Goal: Transaction & Acquisition: Purchase product/service

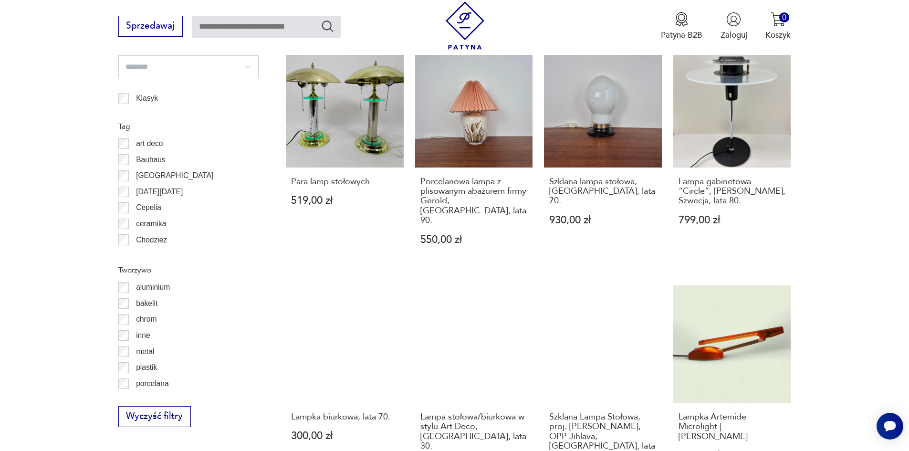
scroll to position [1030, 0]
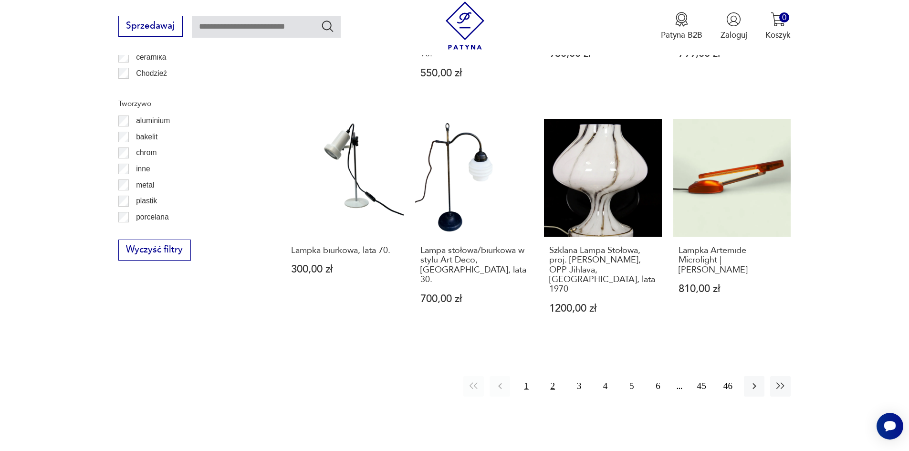
click at [552, 376] on button "2" at bounding box center [553, 386] width 21 height 21
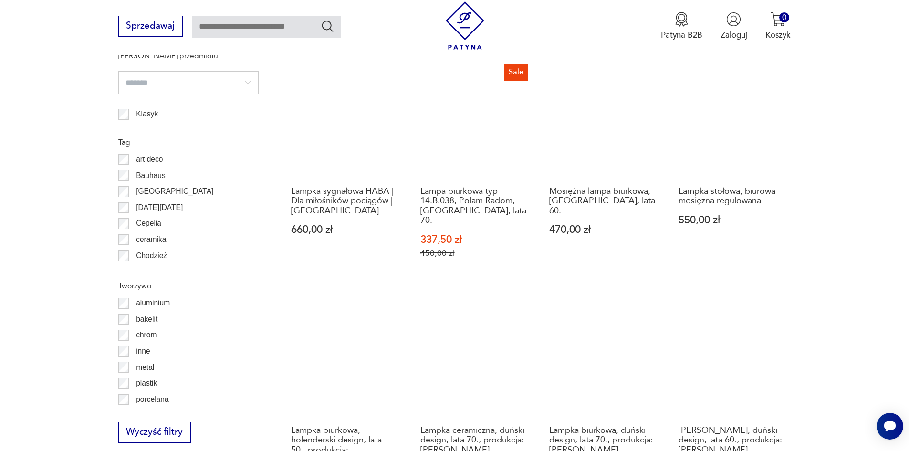
scroll to position [1110, 0]
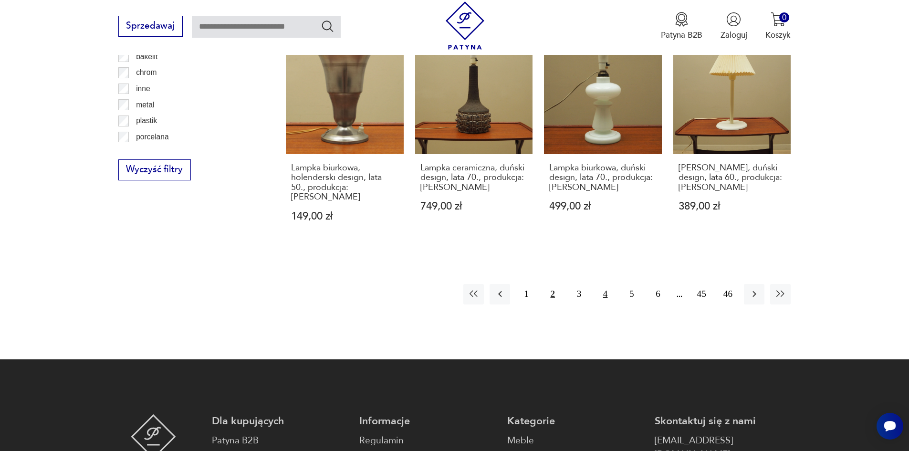
click at [613, 284] on button "4" at bounding box center [605, 294] width 21 height 21
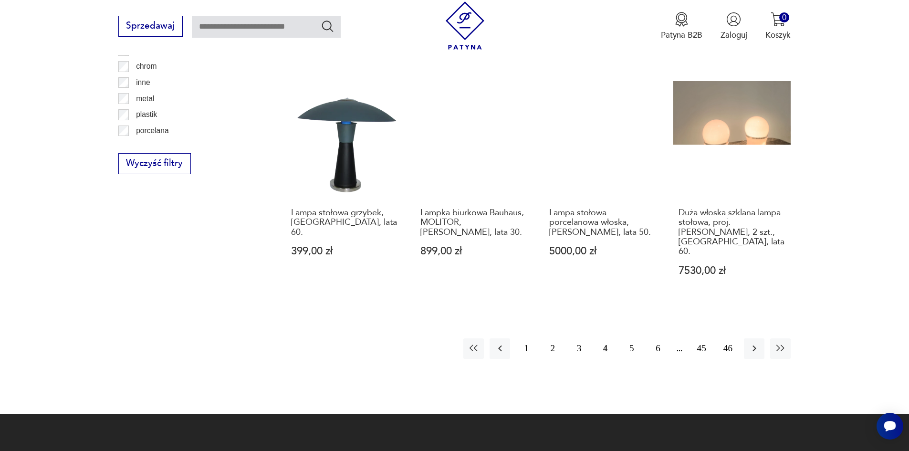
scroll to position [1120, 0]
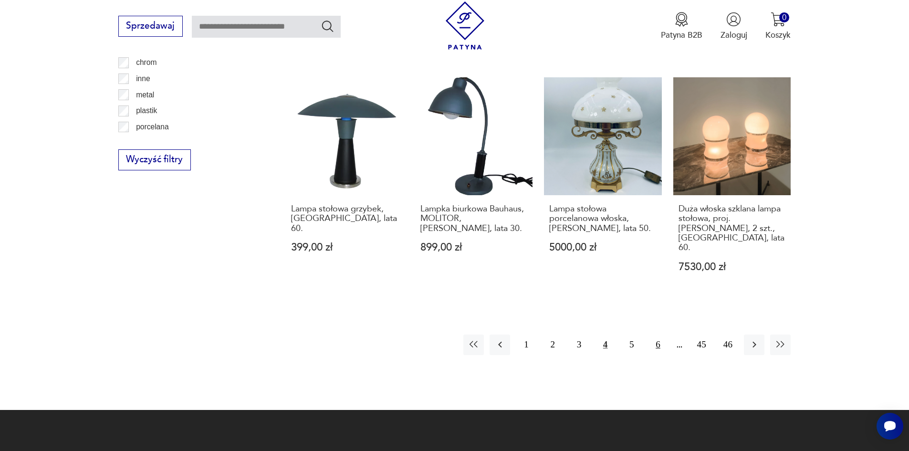
click at [655, 335] on button "6" at bounding box center [658, 345] width 21 height 21
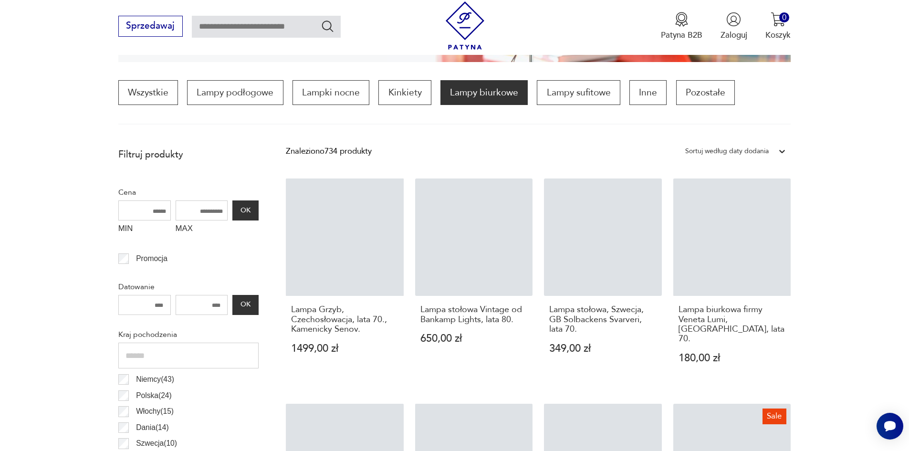
scroll to position [284, 0]
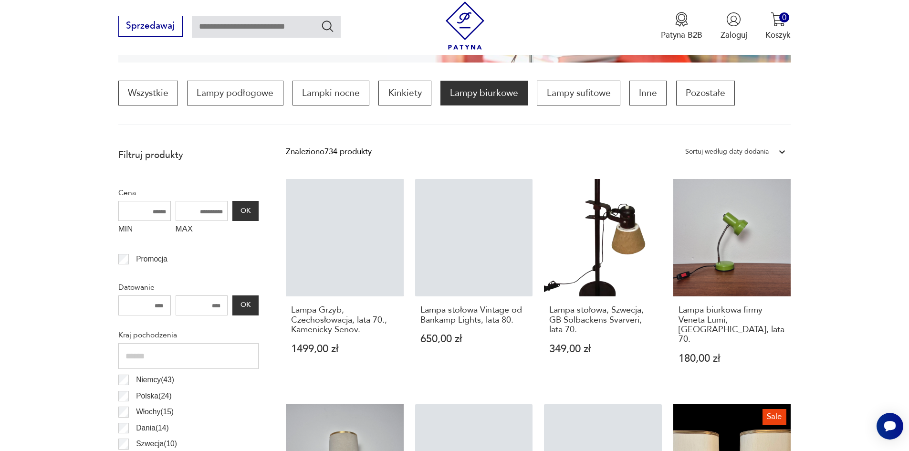
click at [258, 24] on input "text" at bounding box center [266, 27] width 149 height 22
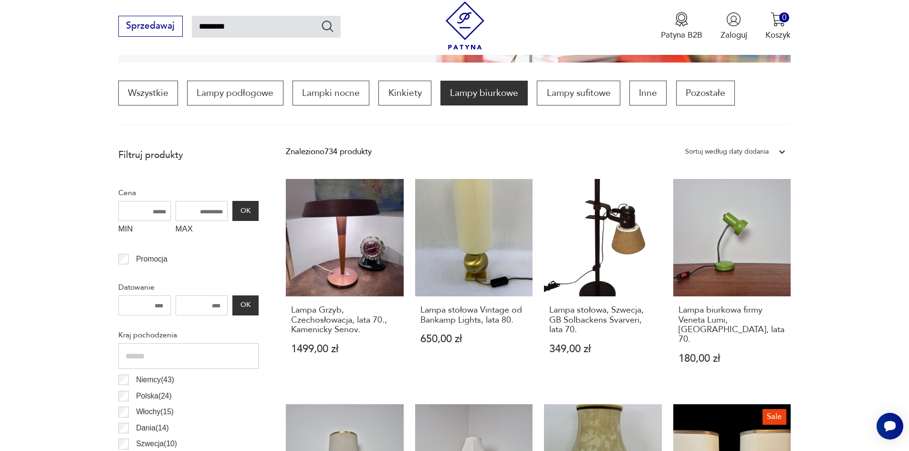
type input "********"
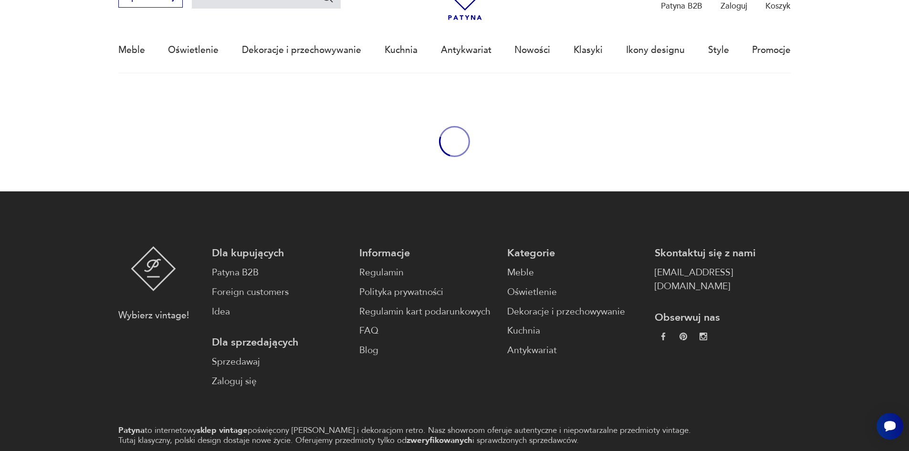
type input "********"
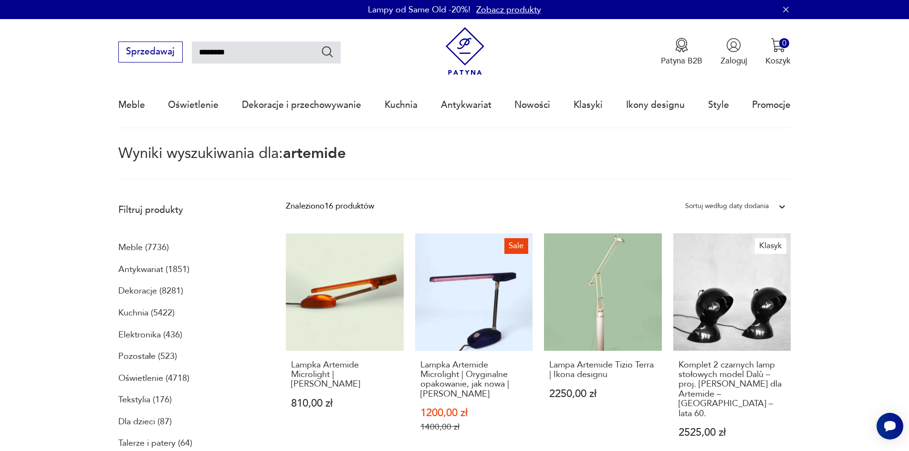
click at [263, 56] on input "********" at bounding box center [266, 53] width 149 height 22
type input "**********"
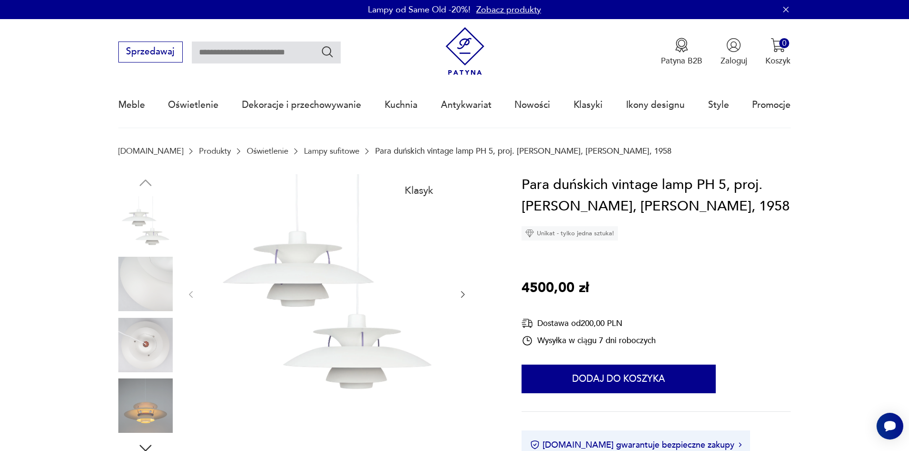
type input "**********"
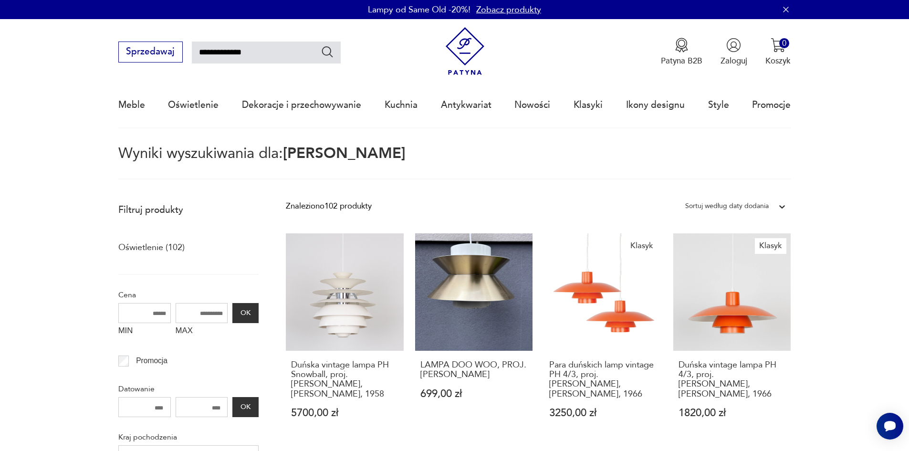
click at [273, 54] on input "**********" at bounding box center [266, 53] width 149 height 22
type input "**********"
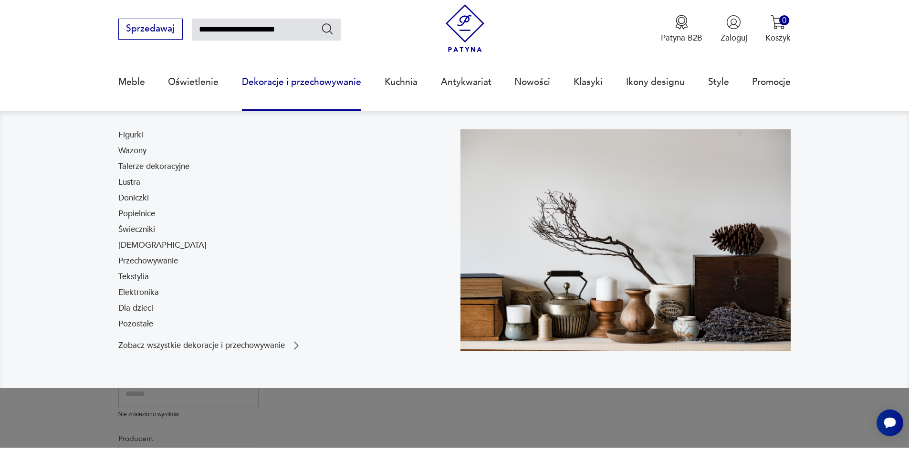
scroll to position [17, 0]
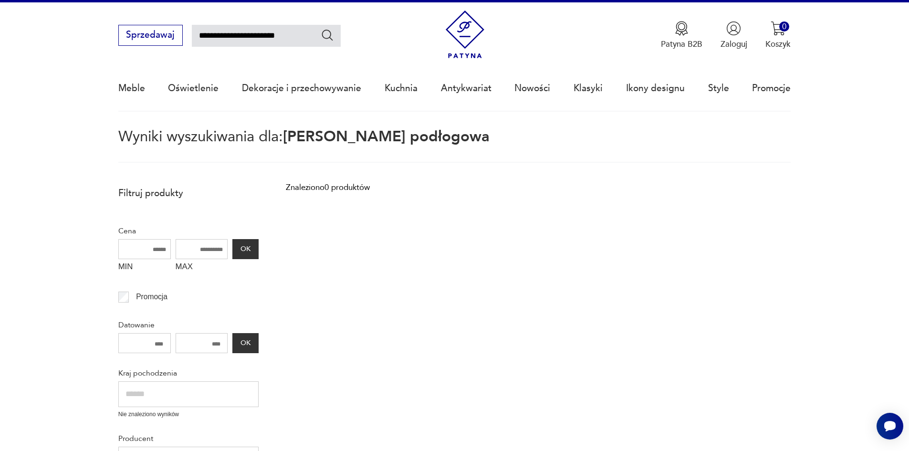
drag, startPoint x: 291, startPoint y: 37, endPoint x: 243, endPoint y: 40, distance: 47.4
click at [243, 40] on input "**********" at bounding box center [266, 36] width 149 height 22
type input "**********"
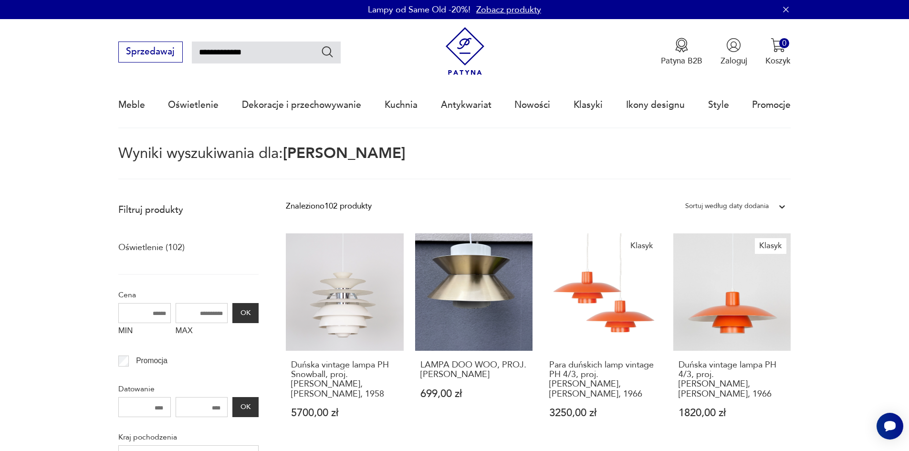
click at [239, 47] on input "**********" at bounding box center [266, 53] width 149 height 22
type input "*****"
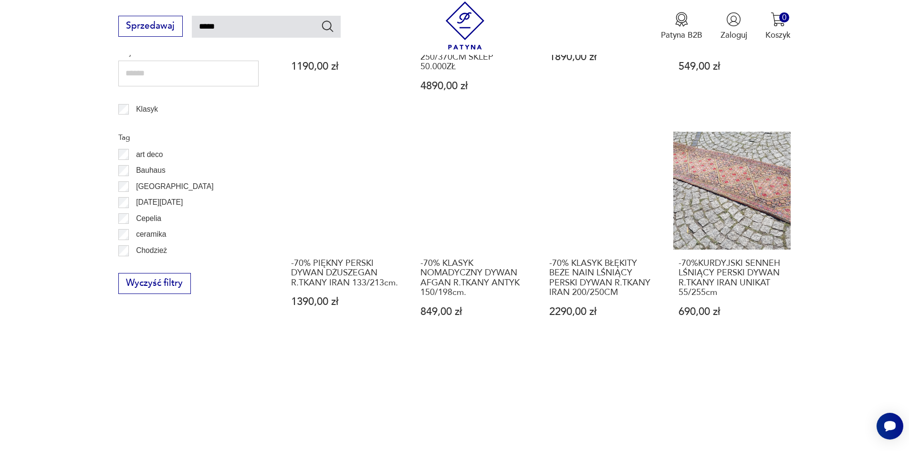
scroll to position [783, 0]
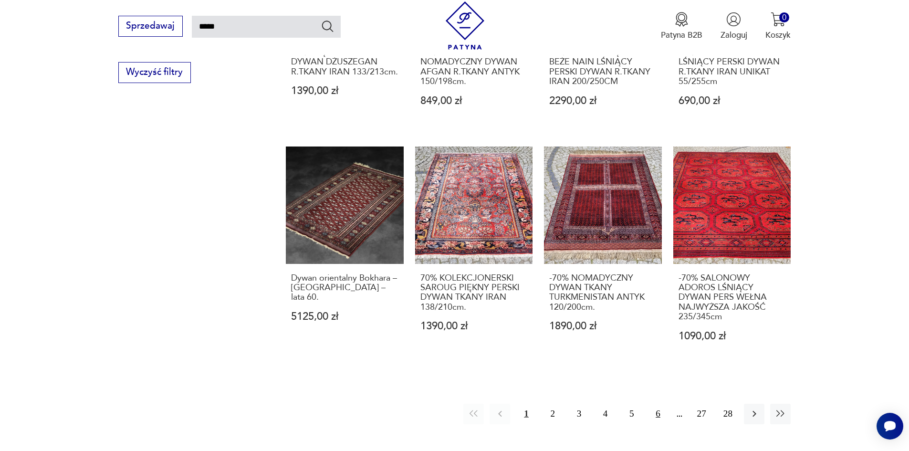
click at [662, 404] on button "6" at bounding box center [658, 414] width 21 height 21
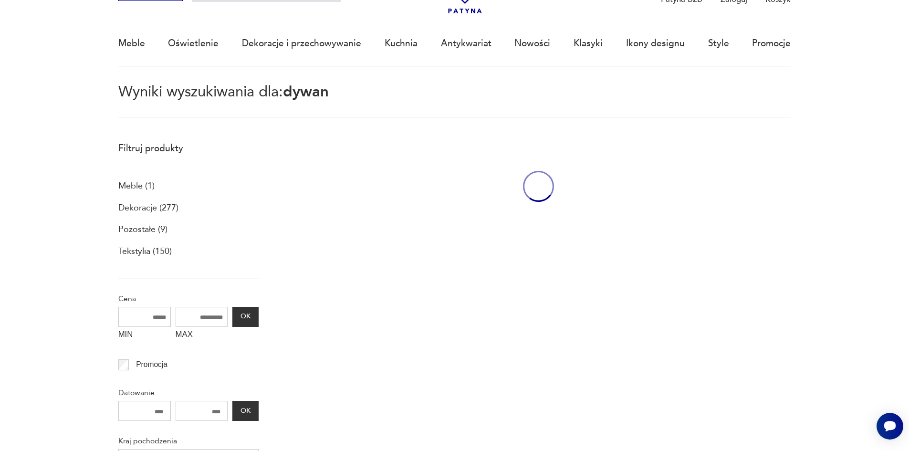
scroll to position [55, 0]
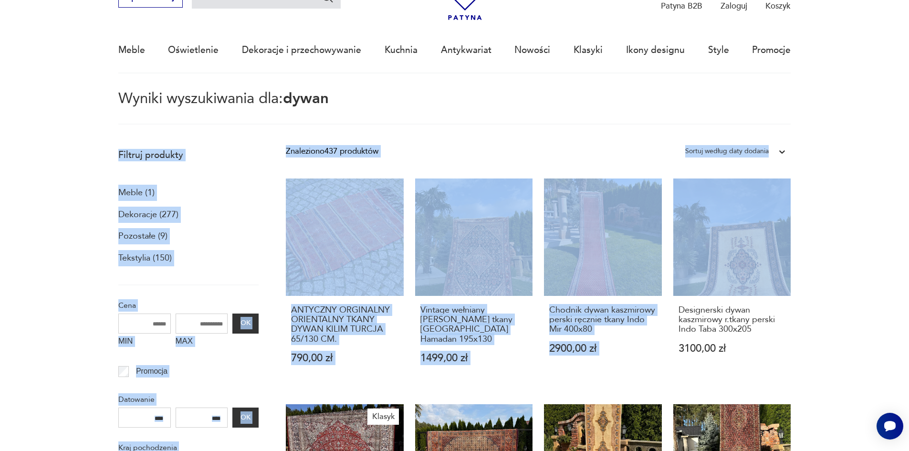
drag, startPoint x: 907, startPoint y: 77, endPoint x: 916, endPoint y: 122, distance: 45.8
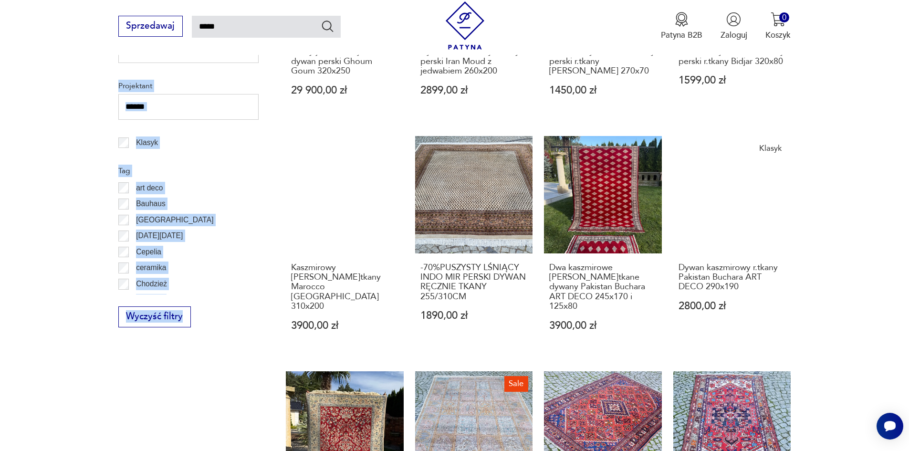
scroll to position [549, 0]
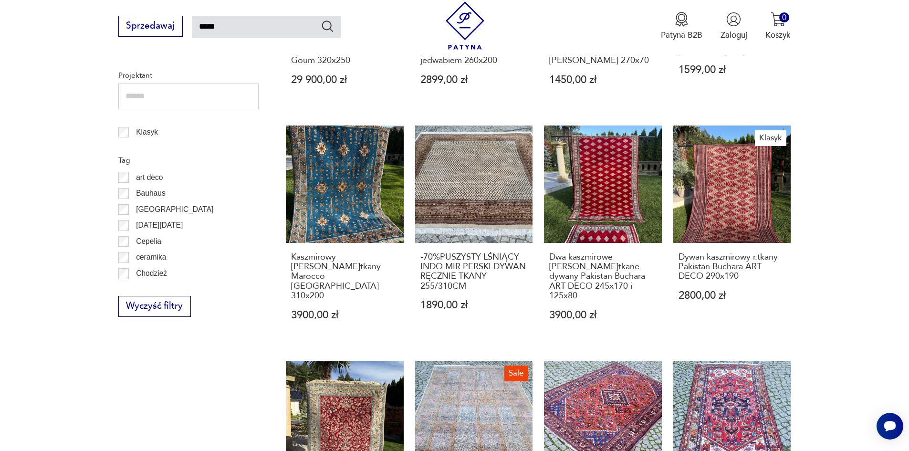
click at [867, 240] on section "Filtruj produkty Meble (1) Dekoracje (277) Pozostałe (9) Tekstylia (150) Cena M…" at bounding box center [454, 173] width 909 height 1049
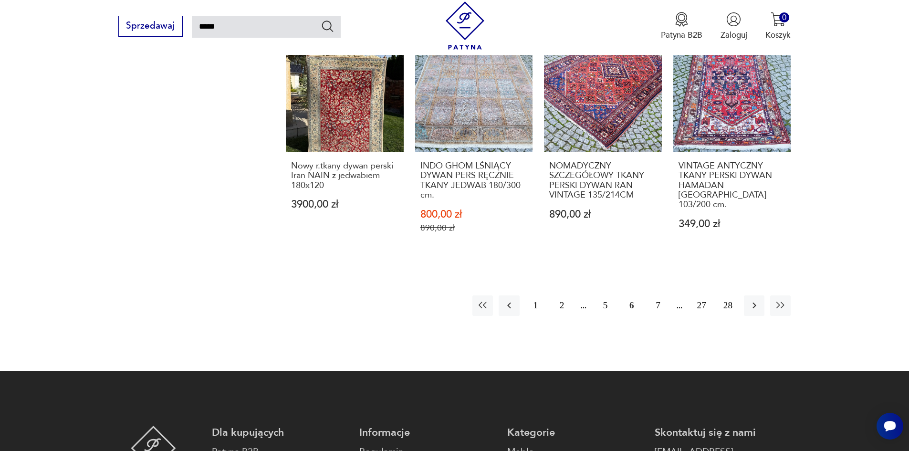
scroll to position [0, 0]
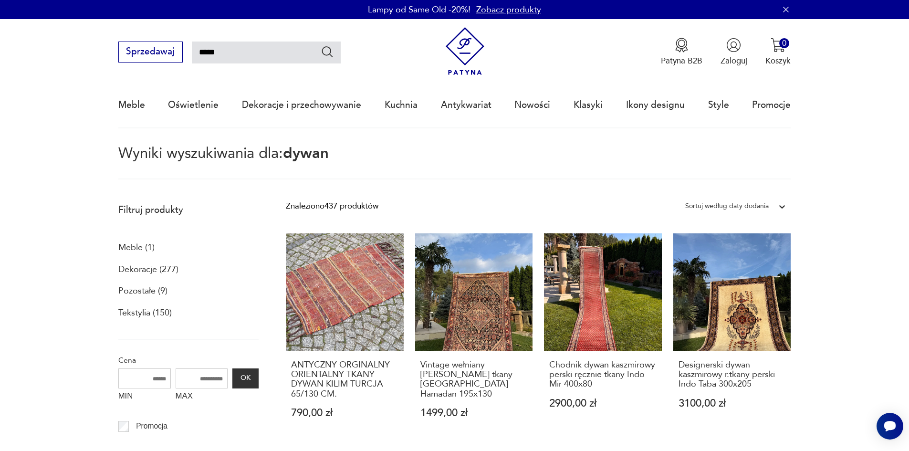
click at [222, 66] on div "Sprzedawaj ***** Patyna B2B Zaloguj 0 Koszyk Twój koszyk ( 0 ) Brak produktów w…" at bounding box center [454, 46] width 673 height 55
click at [226, 48] on input "*****" at bounding box center [266, 53] width 149 height 22
type input "***"
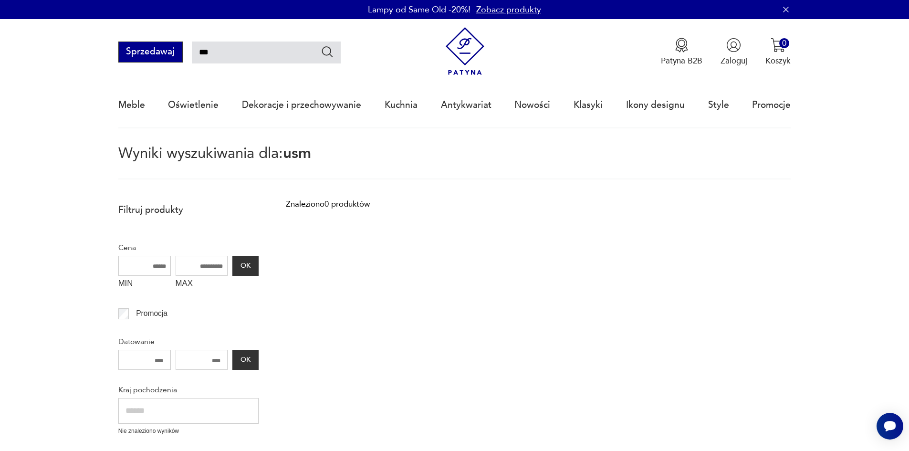
drag, startPoint x: 224, startPoint y: 56, endPoint x: 179, endPoint y: 53, distance: 44.5
click at [179, 53] on div "Sprzedawaj ***" at bounding box center [229, 52] width 222 height 21
type input "******"
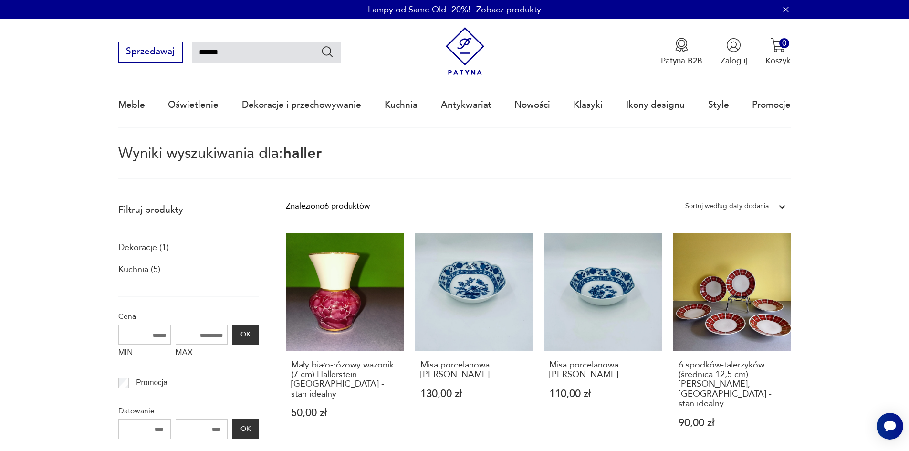
drag, startPoint x: 235, startPoint y: 53, endPoint x: 260, endPoint y: 54, distance: 24.9
click at [237, 53] on input "******" at bounding box center [266, 53] width 149 height 22
click at [159, 53] on div "Sprzedawaj ******" at bounding box center [229, 52] width 222 height 21
type input "******"
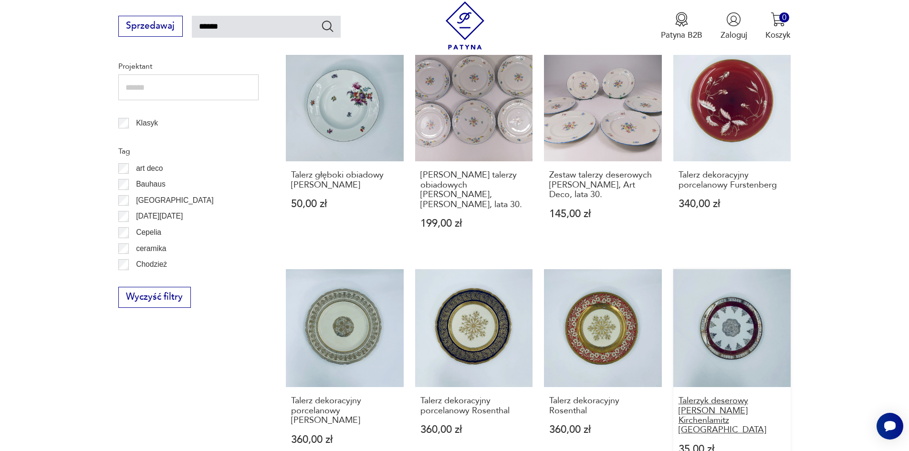
scroll to position [701, 0]
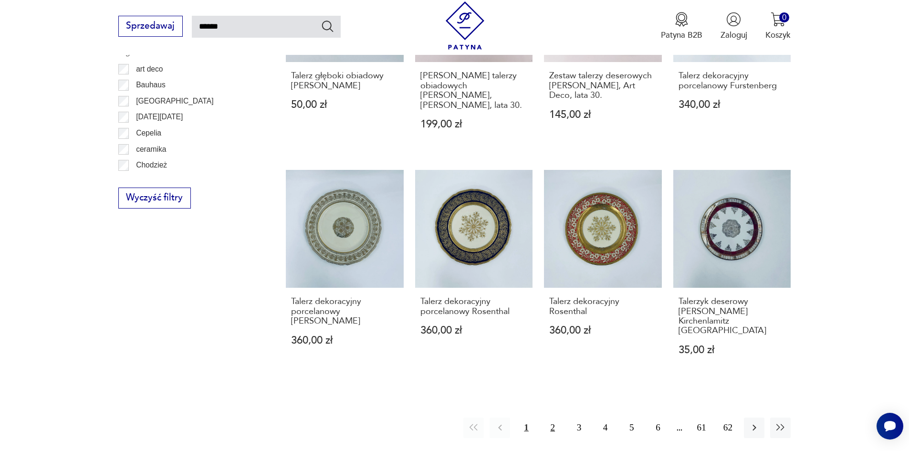
click at [549, 418] on button "2" at bounding box center [553, 428] width 21 height 21
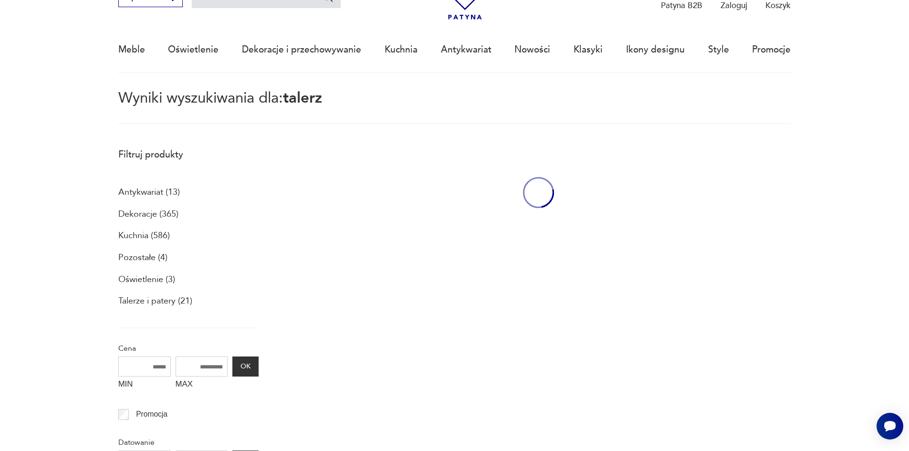
scroll to position [55, 0]
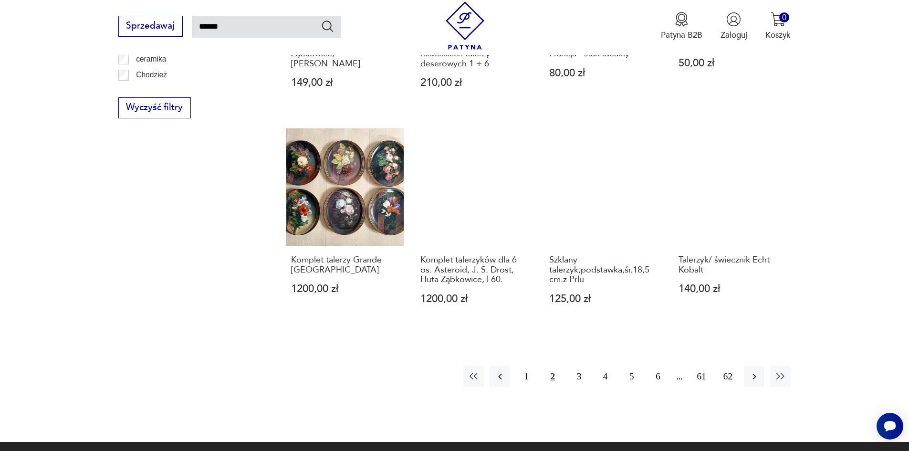
scroll to position [798, 0]
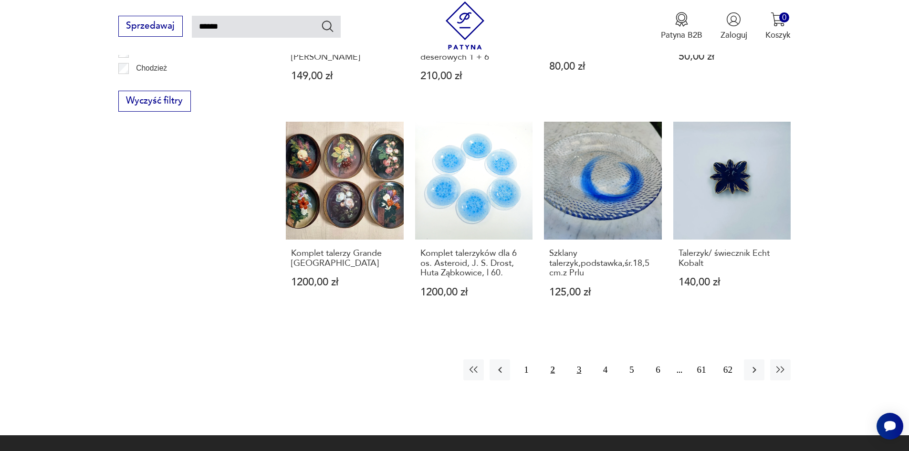
click at [578, 359] on button "3" at bounding box center [579, 369] width 21 height 21
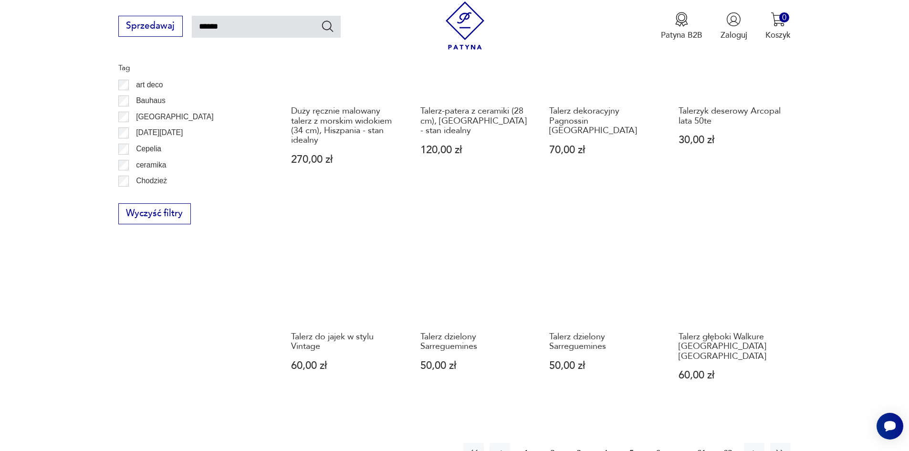
scroll to position [813, 0]
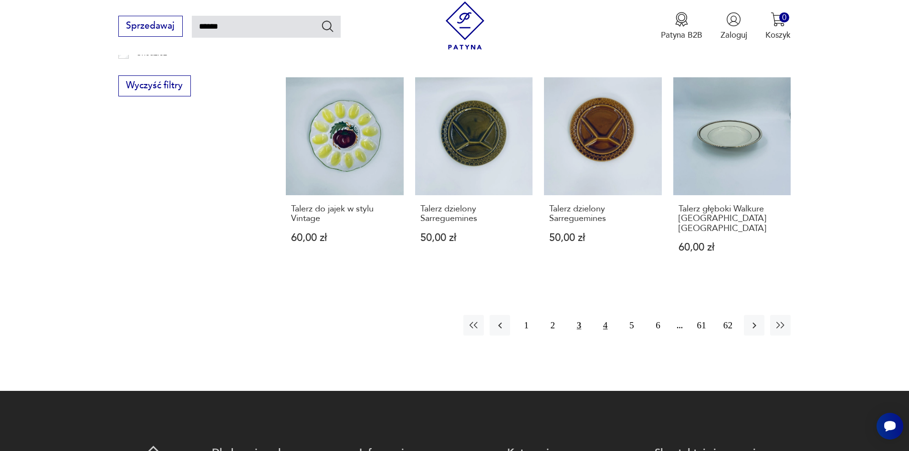
click at [605, 315] on button "4" at bounding box center [605, 325] width 21 height 21
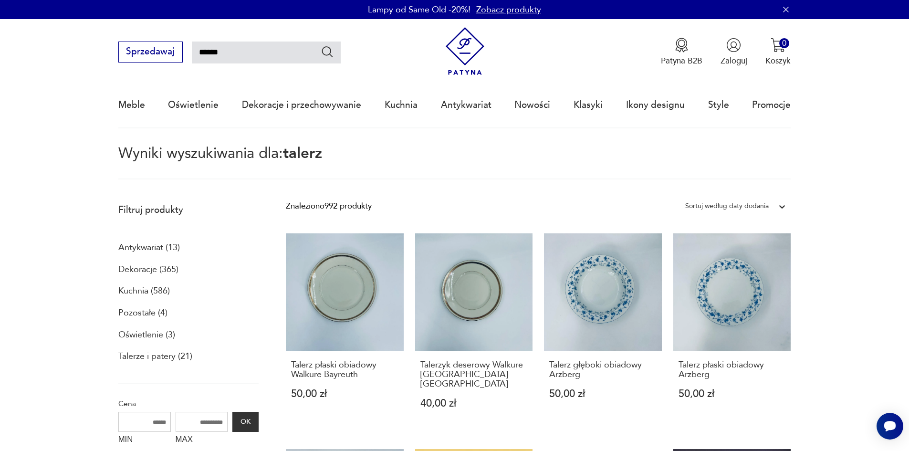
click at [278, 58] on input "******" at bounding box center [266, 53] width 149 height 22
type input "**********"
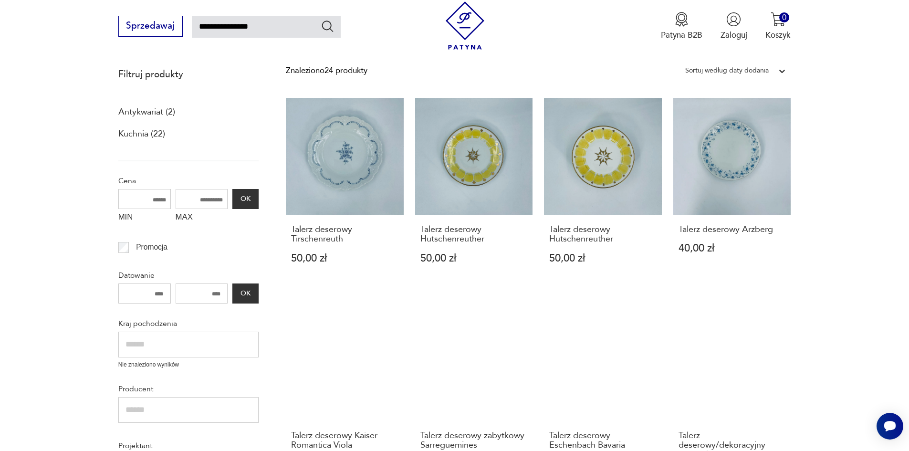
scroll to position [136, 0]
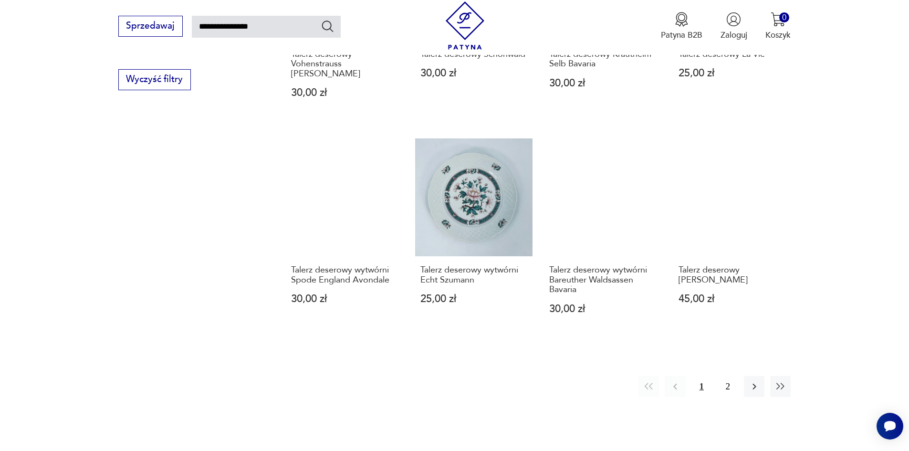
scroll to position [734, 0]
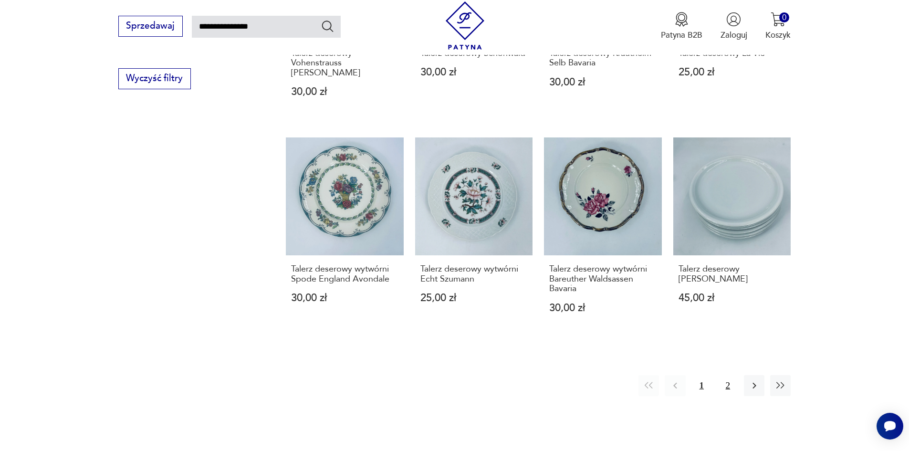
click at [726, 390] on button "2" at bounding box center [728, 385] width 21 height 21
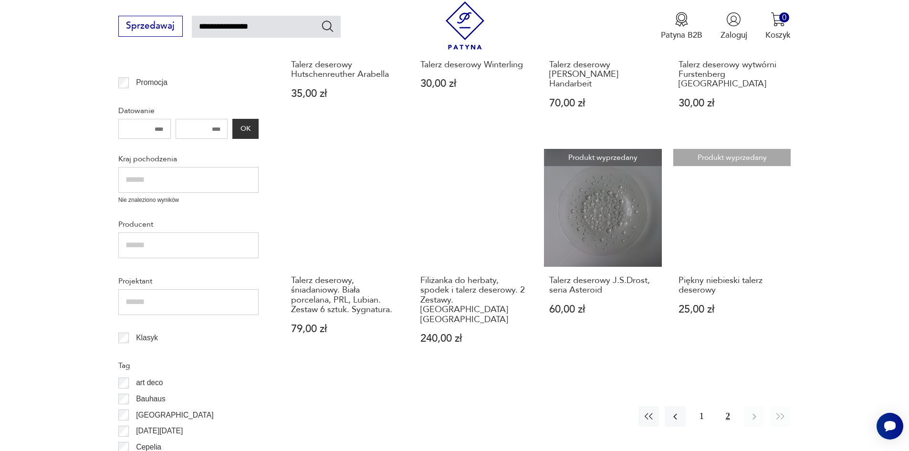
scroll to position [305, 0]
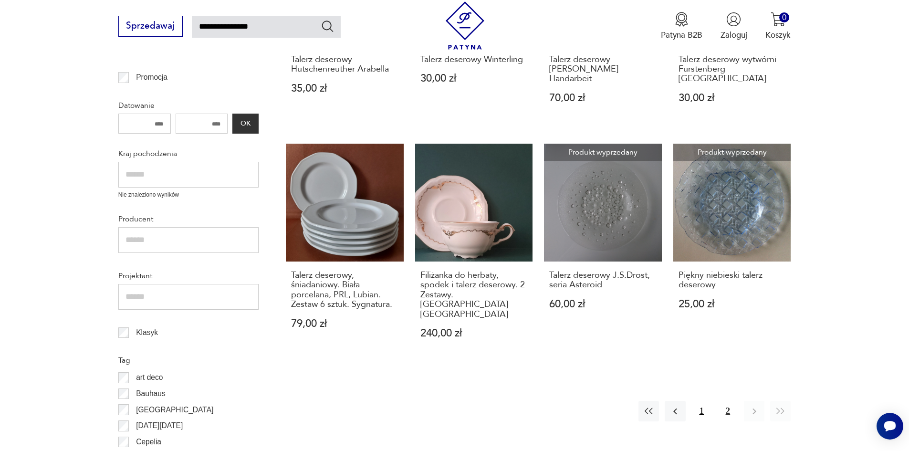
click at [706, 401] on button "1" at bounding box center [702, 411] width 21 height 21
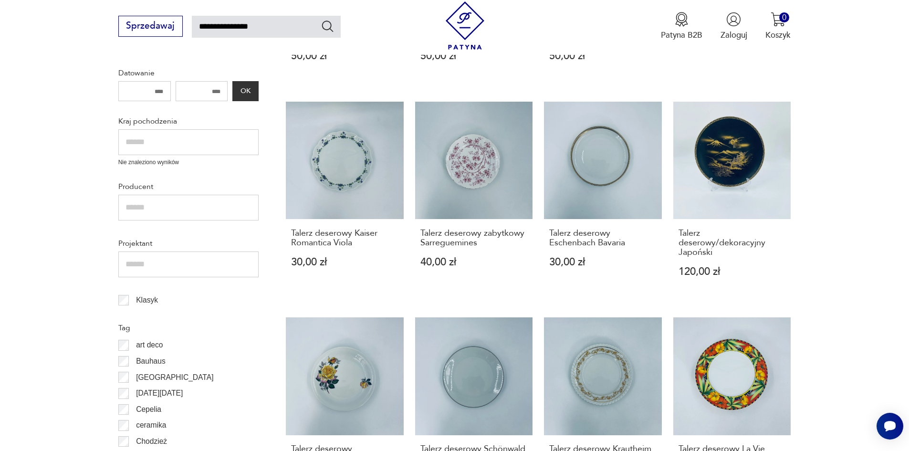
scroll to position [336, 0]
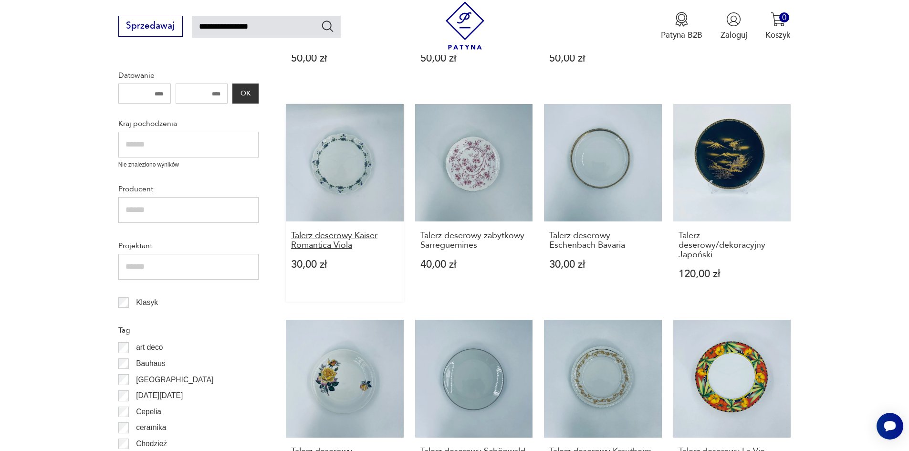
click at [321, 241] on h3 "Talerz deserowy Kaiser Romantica Viola" at bounding box center [344, 241] width 107 height 20
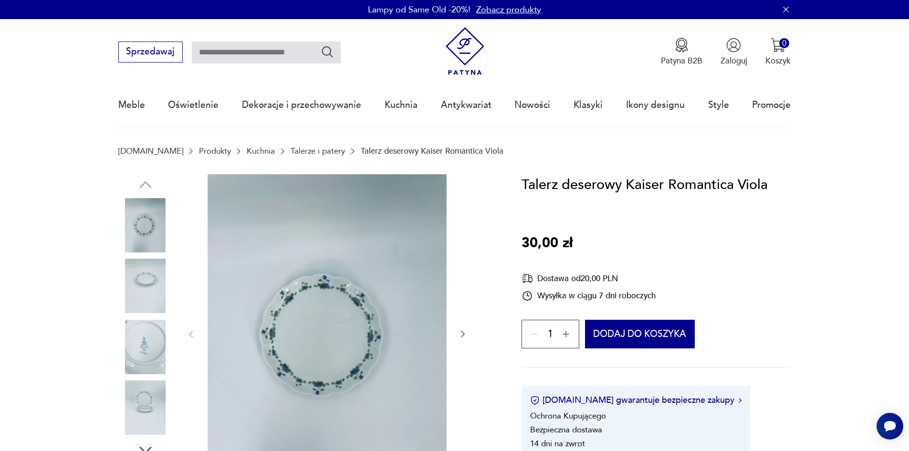
click at [133, 331] on img at bounding box center [145, 347] width 54 height 54
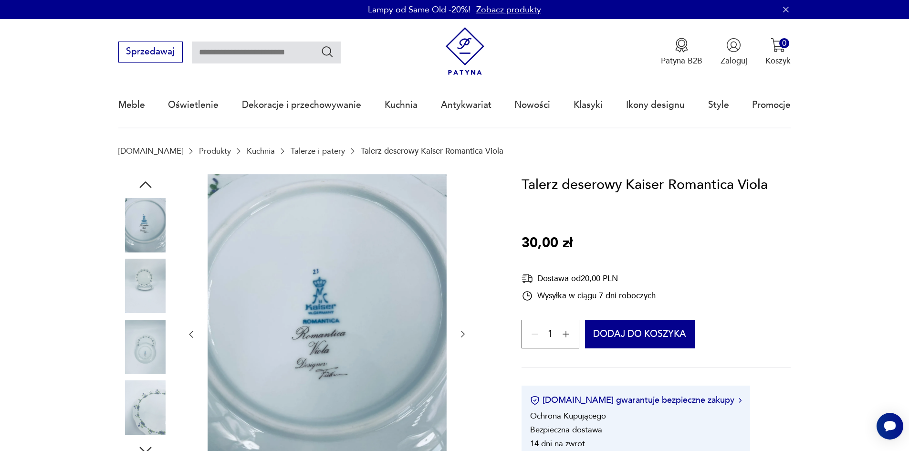
click at [157, 378] on div at bounding box center [145, 317] width 54 height 239
click at [149, 365] on img at bounding box center [145, 347] width 54 height 54
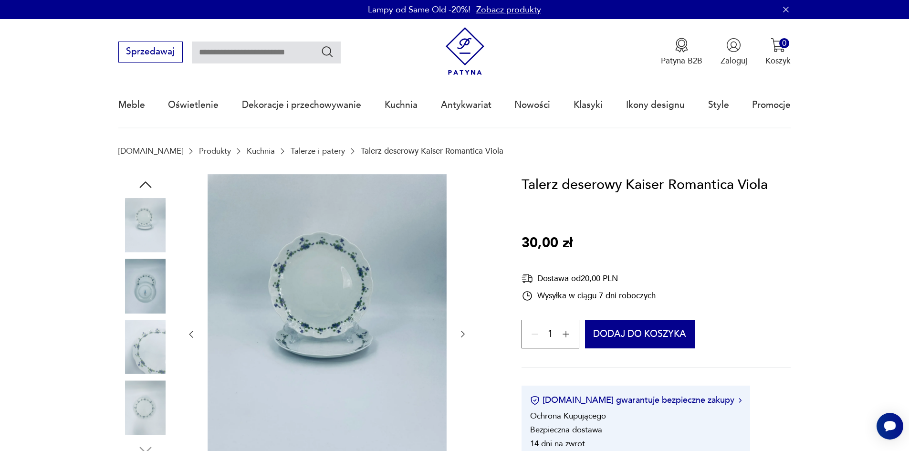
click at [148, 401] on img at bounding box center [145, 407] width 54 height 54
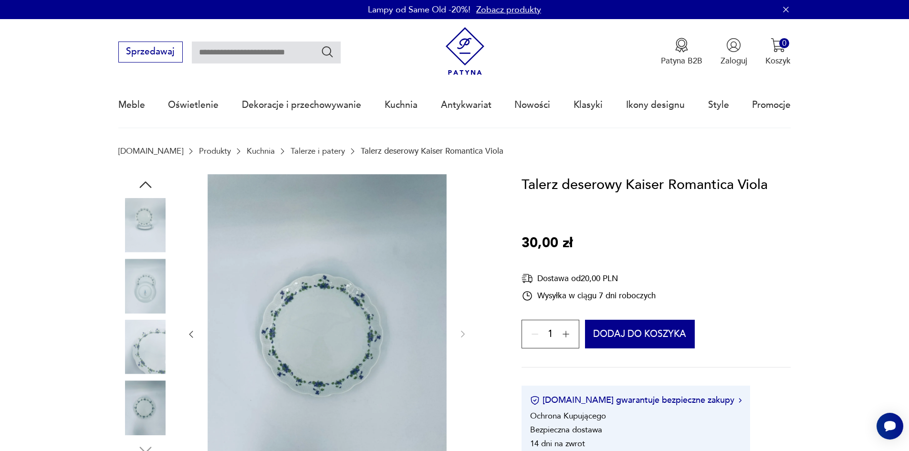
click at [147, 367] on img at bounding box center [145, 347] width 54 height 54
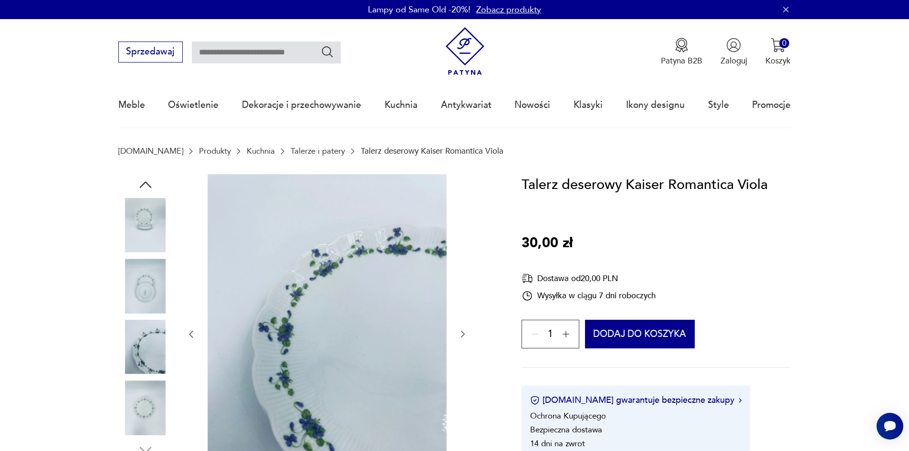
drag, startPoint x: 263, startPoint y: 64, endPoint x: 256, endPoint y: 53, distance: 12.6
click at [262, 64] on div "Sprzedawaj Patyna B2B Zaloguj 0 Koszyk Twój koszyk ( 0 ) Brak produktów w koszy…" at bounding box center [454, 46] width 673 height 55
click at [256, 53] on input "text" at bounding box center [266, 53] width 149 height 22
type input "*"
type input "**********"
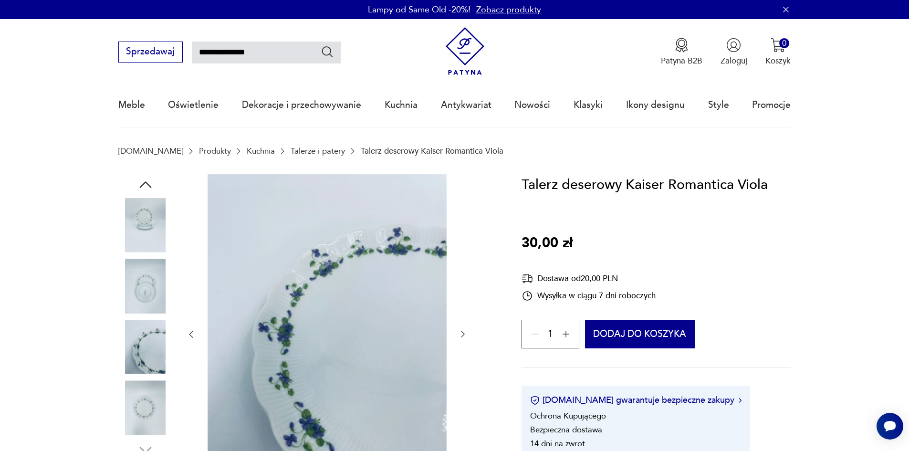
type input "**********"
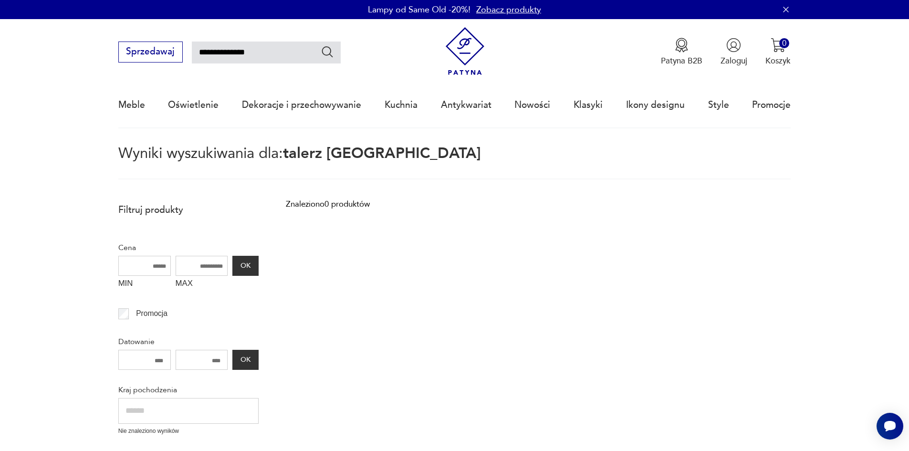
drag, startPoint x: 223, startPoint y: 54, endPoint x: 270, endPoint y: 53, distance: 46.3
click at [270, 53] on input "**********" at bounding box center [266, 53] width 149 height 22
type input "**********"
drag, startPoint x: 219, startPoint y: 54, endPoint x: 287, endPoint y: 56, distance: 67.8
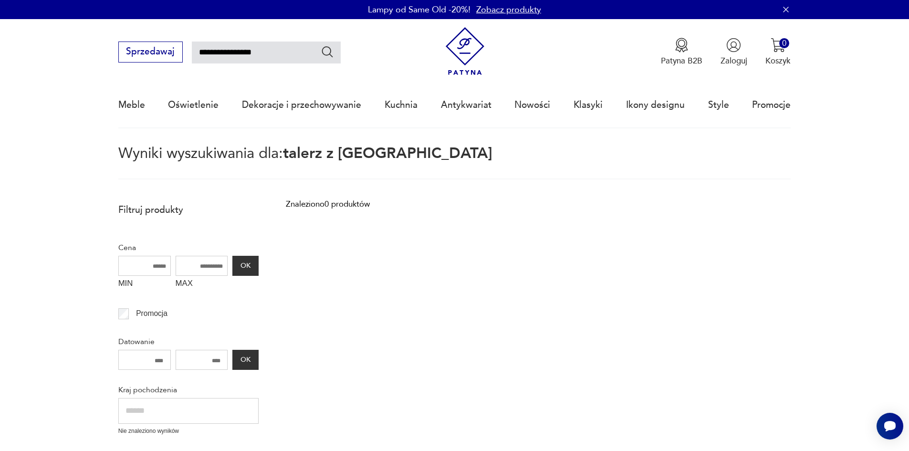
click at [287, 56] on input "**********" at bounding box center [266, 53] width 149 height 22
type input "******"
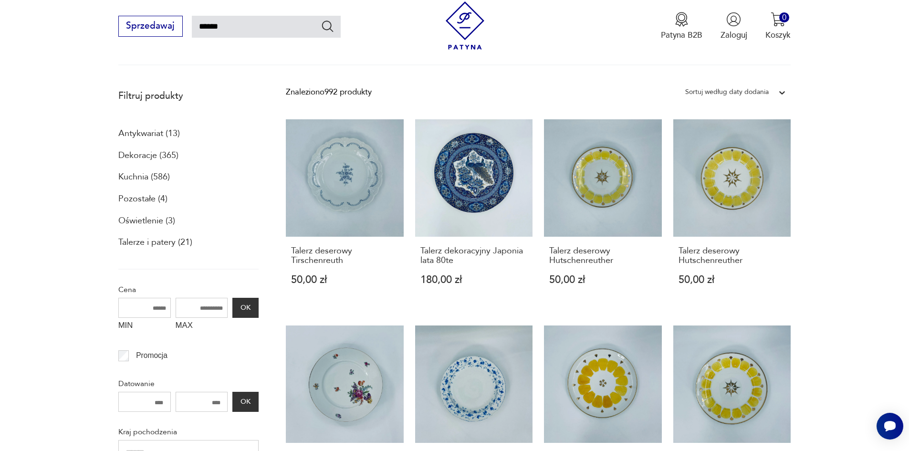
scroll to position [118, 0]
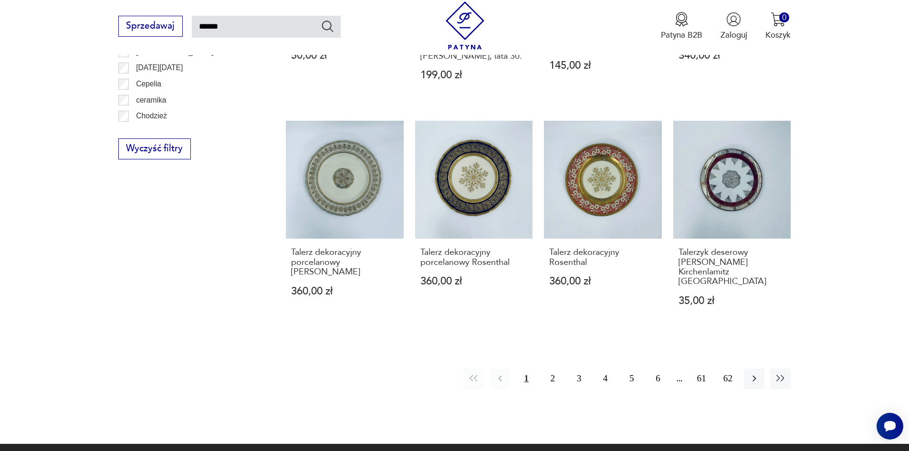
scroll to position [754, 0]
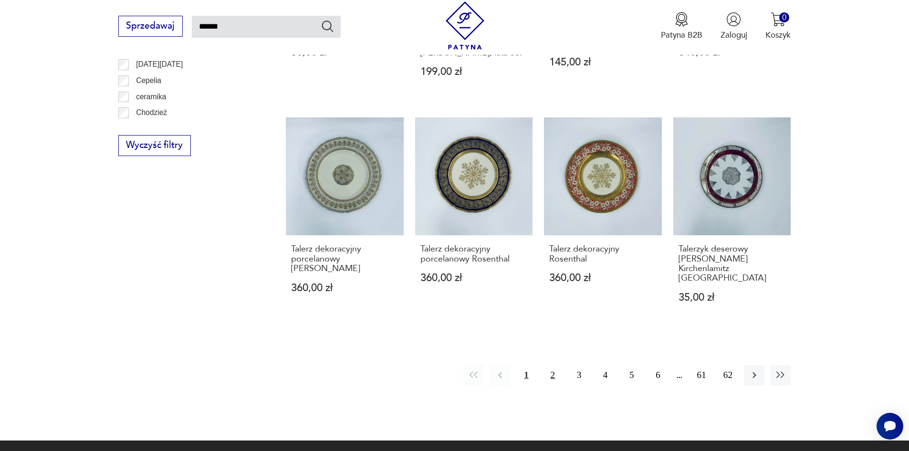
click at [547, 365] on button "2" at bounding box center [553, 375] width 21 height 21
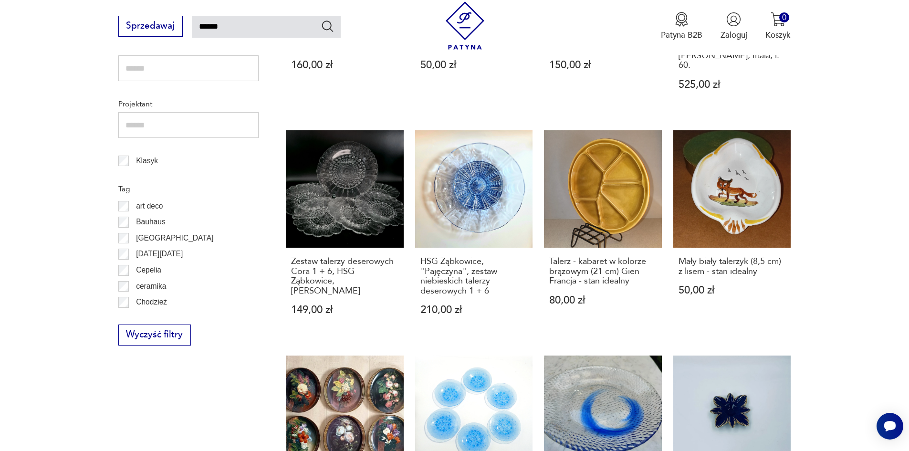
scroll to position [803, 0]
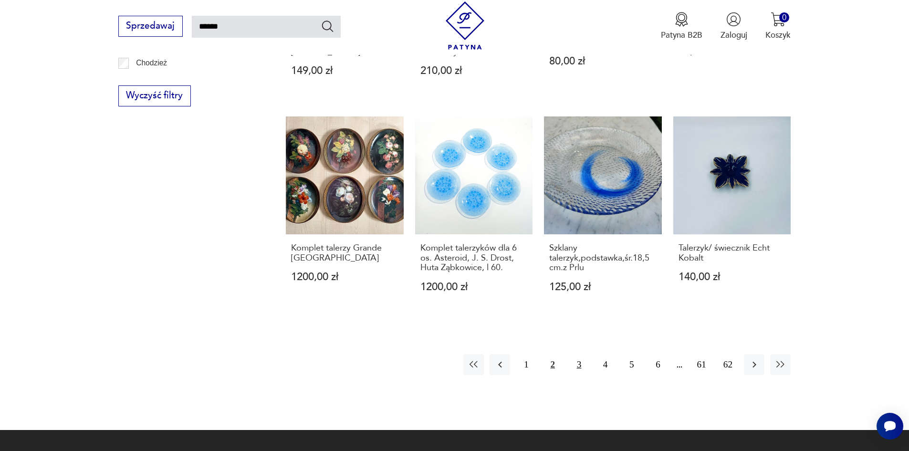
click at [583, 354] on button "3" at bounding box center [579, 364] width 21 height 21
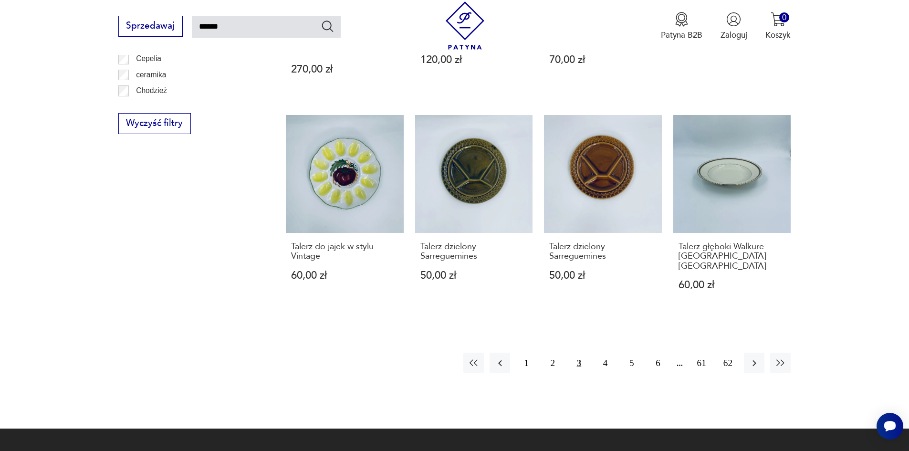
scroll to position [786, 0]
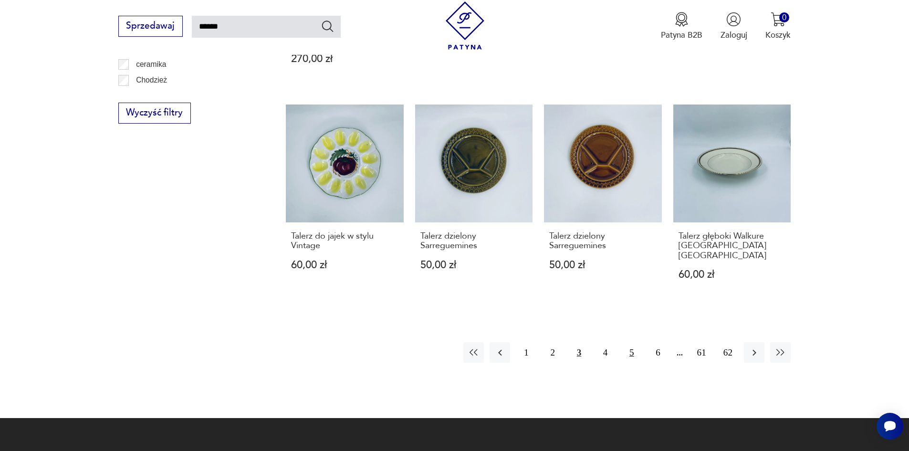
click at [622, 342] on button "5" at bounding box center [631, 352] width 21 height 21
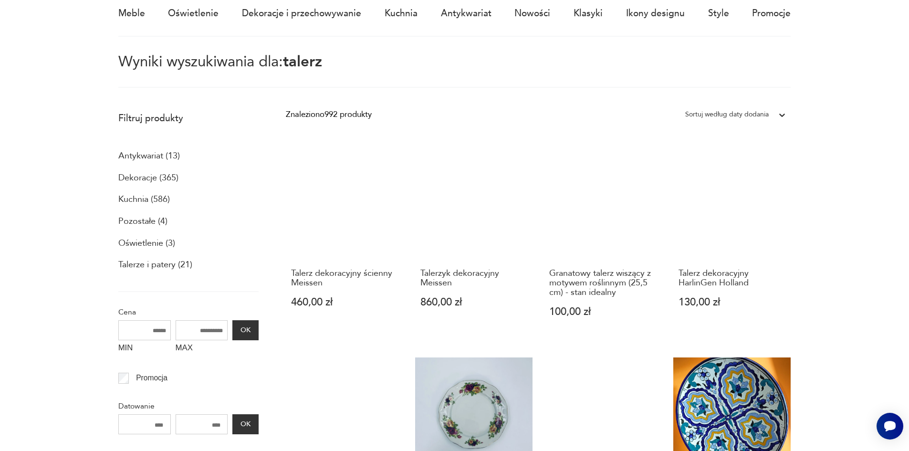
scroll to position [55, 0]
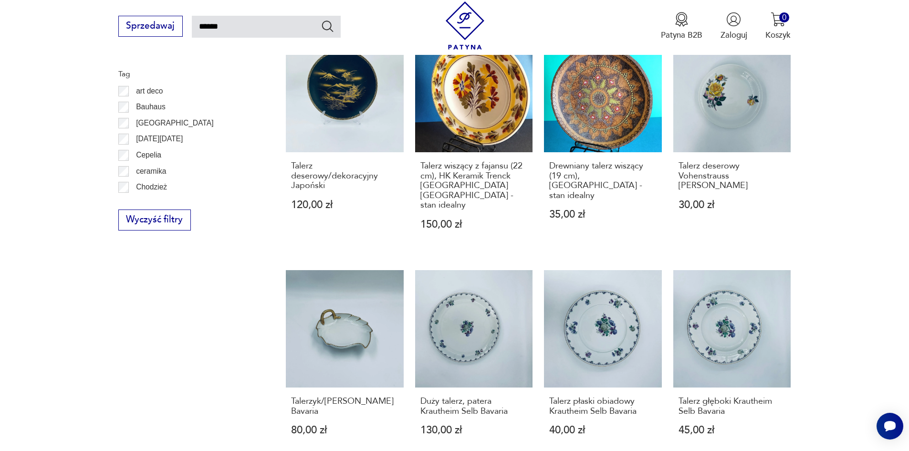
scroll to position [762, 0]
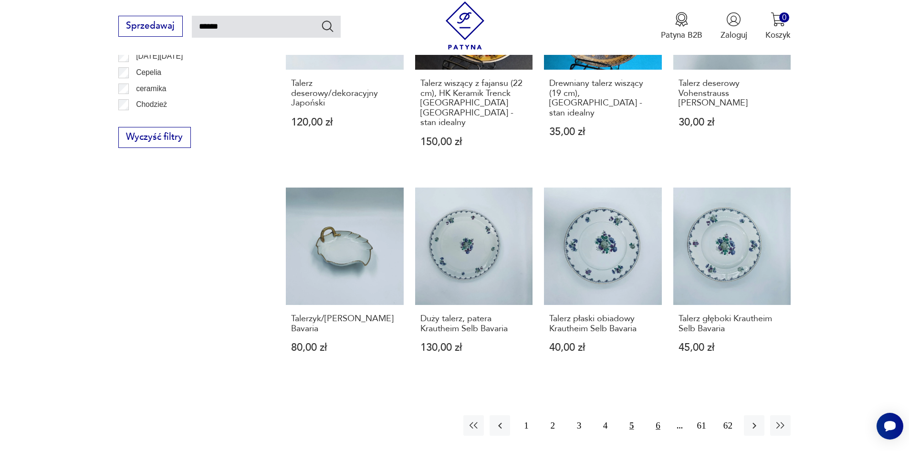
click at [663, 415] on button "6" at bounding box center [658, 425] width 21 height 21
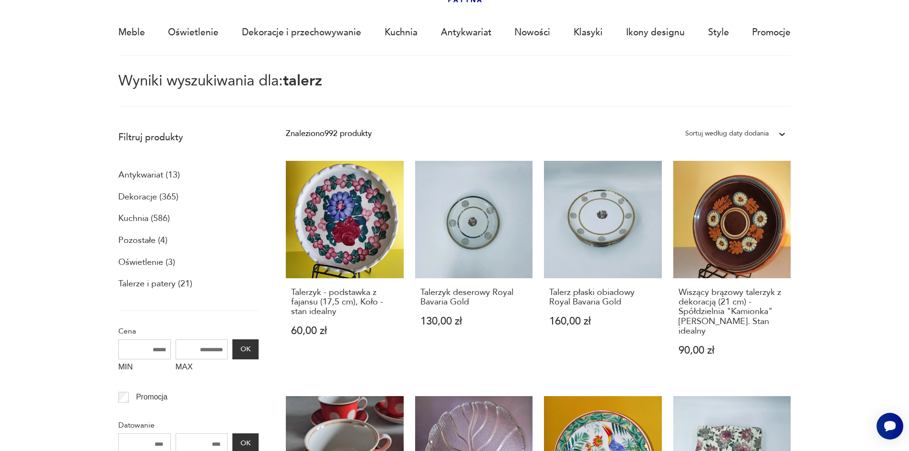
scroll to position [55, 0]
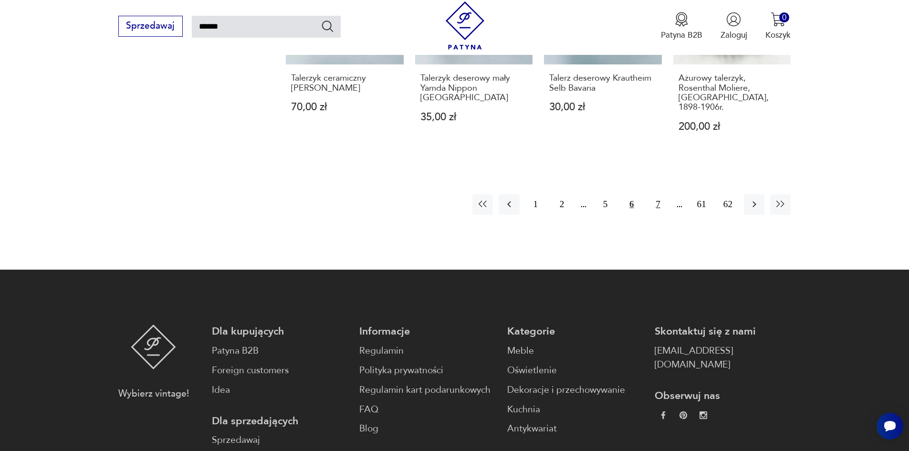
click at [651, 194] on button "7" at bounding box center [658, 204] width 21 height 21
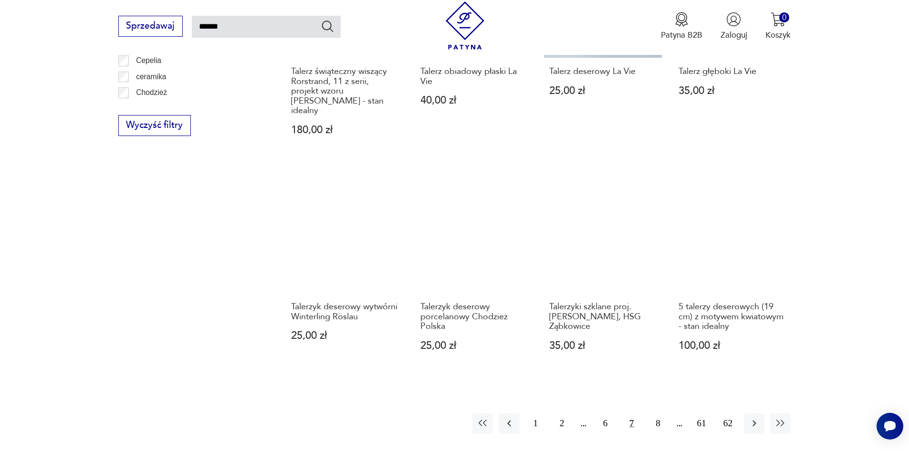
scroll to position [778, 0]
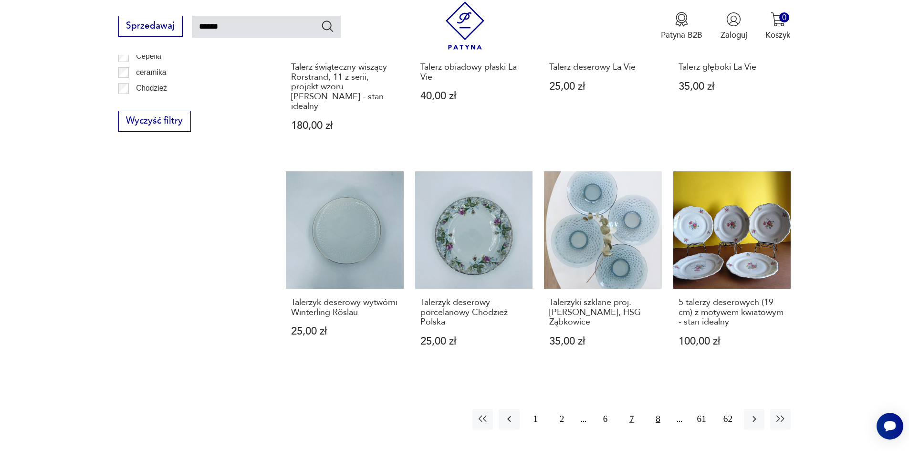
click at [656, 409] on button "8" at bounding box center [658, 419] width 21 height 21
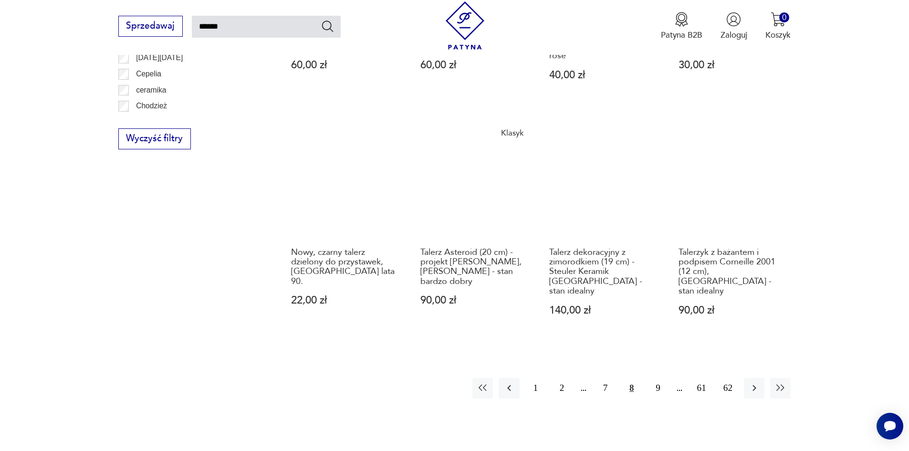
scroll to position [849, 0]
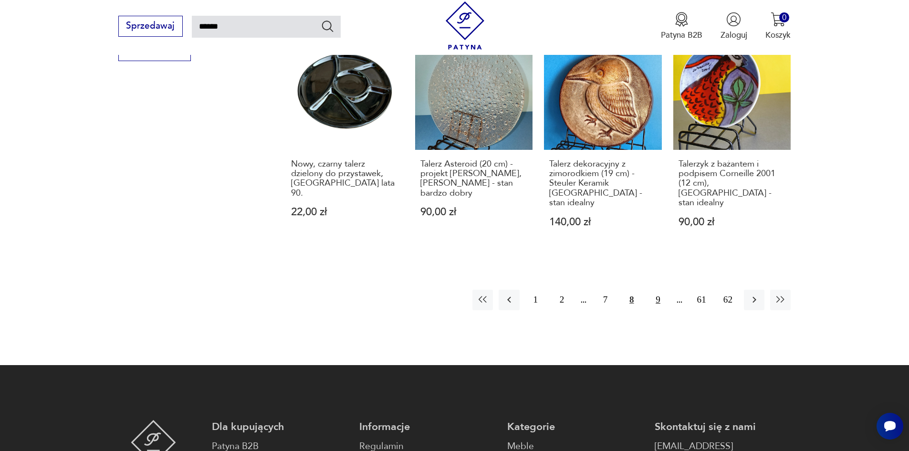
click at [657, 290] on button "9" at bounding box center [658, 300] width 21 height 21
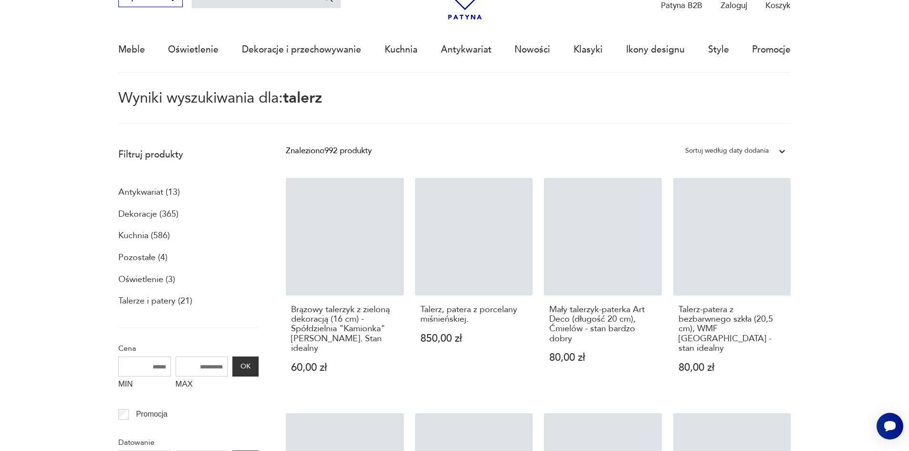
scroll to position [55, 0]
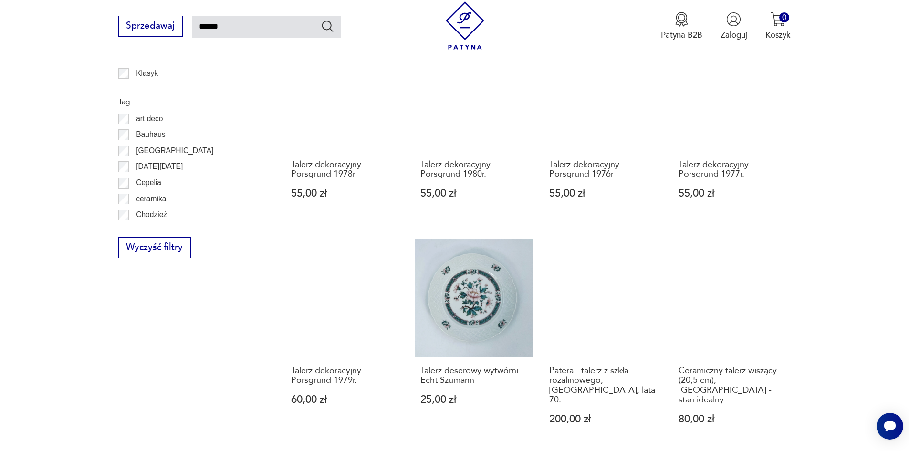
scroll to position [781, 0]
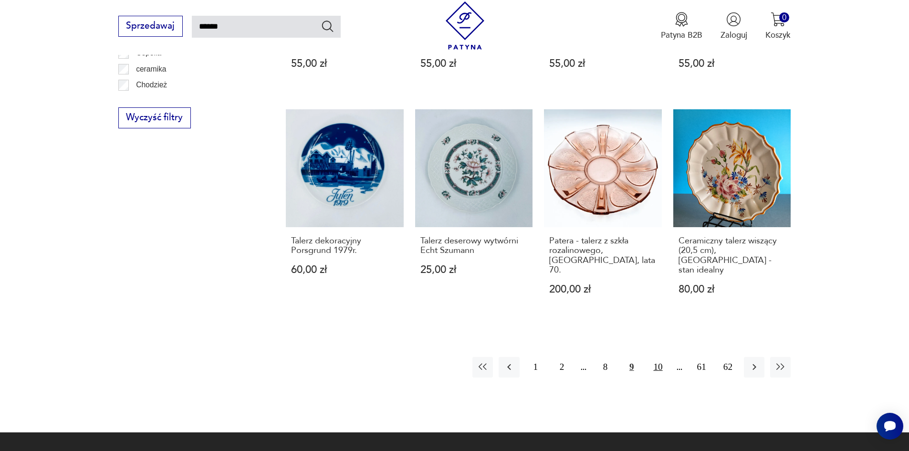
click at [662, 357] on button "10" at bounding box center [658, 367] width 21 height 21
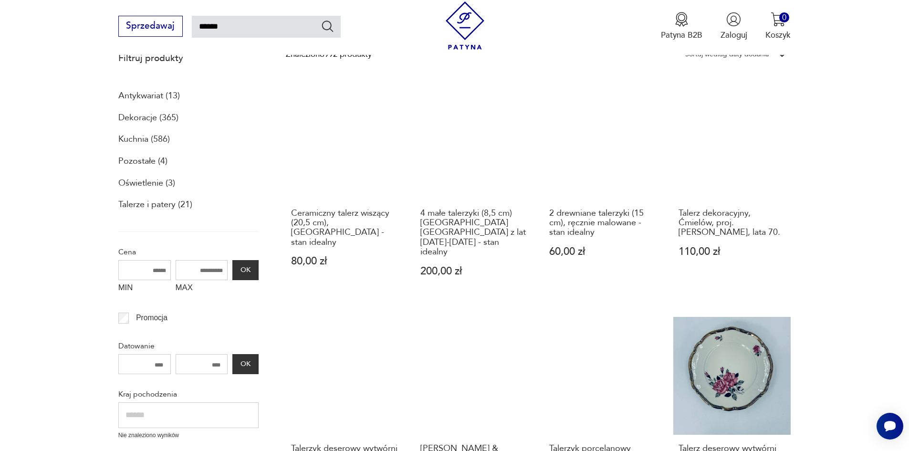
scroll to position [156, 0]
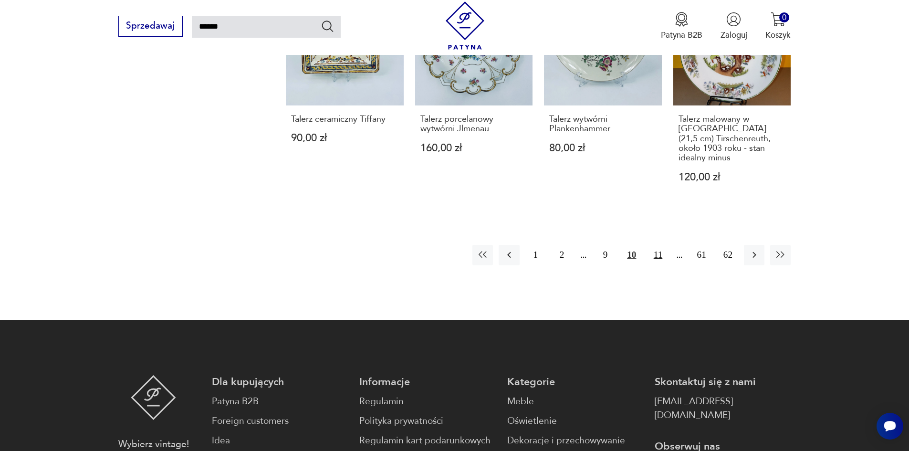
click at [659, 245] on button "11" at bounding box center [658, 255] width 21 height 21
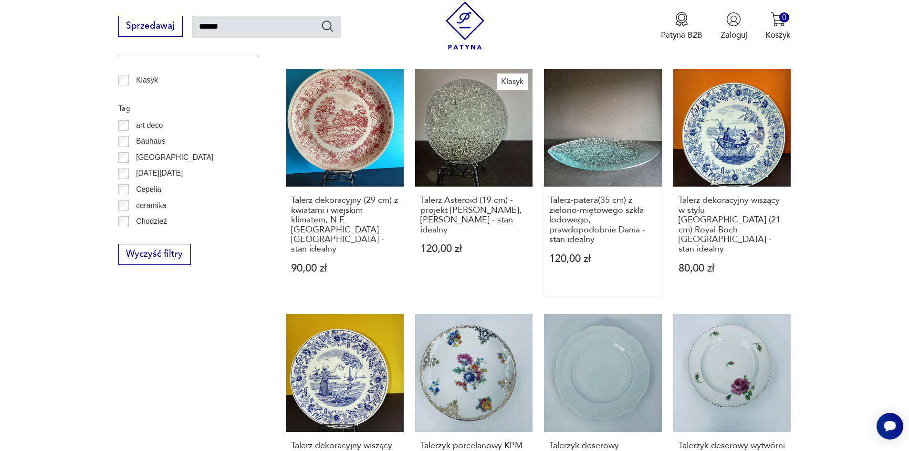
scroll to position [973, 0]
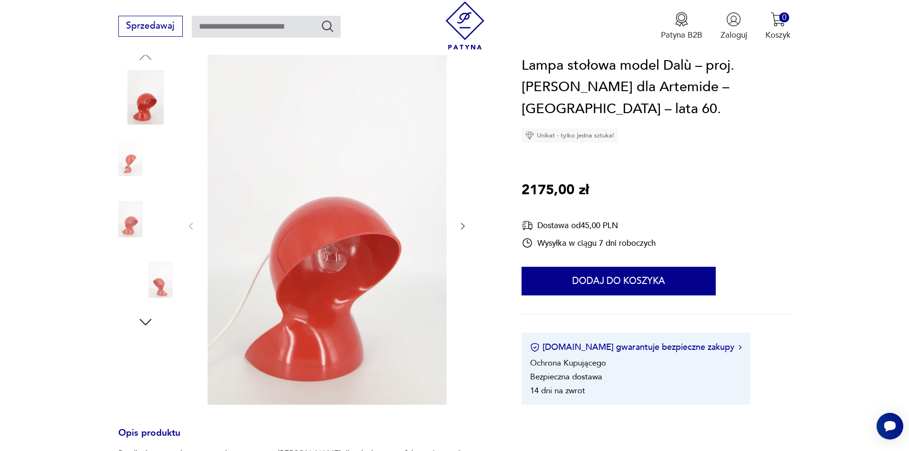
scroll to position [106, 0]
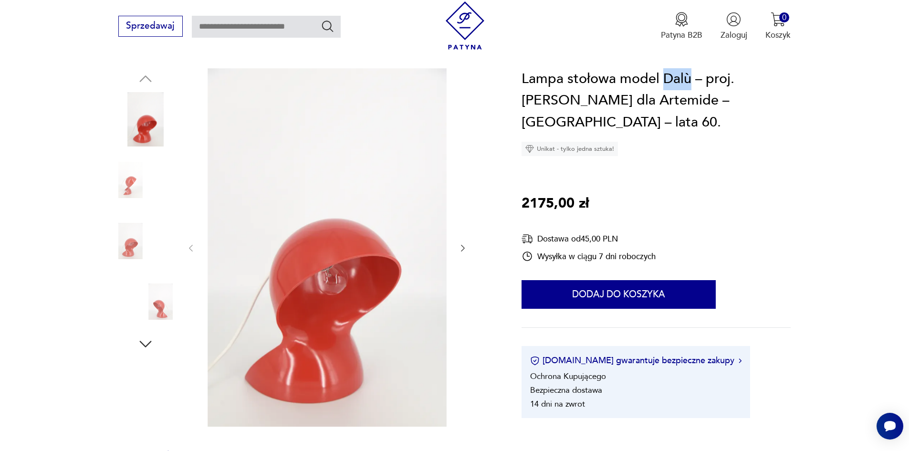
drag, startPoint x: 663, startPoint y: 76, endPoint x: 688, endPoint y: 78, distance: 24.9
click at [688, 78] on h1 "Lampa stołowa model Dalù – proj. Vico Magistretti dla Artemide – Włochy – lata …" at bounding box center [656, 100] width 269 height 65
copy h1 "Dalù"
click at [766, 205] on div "Lampa stołowa model Dalù – proj. Vico Magistretti dla Artemide – Włochy – lata …" at bounding box center [656, 243] width 269 height 350
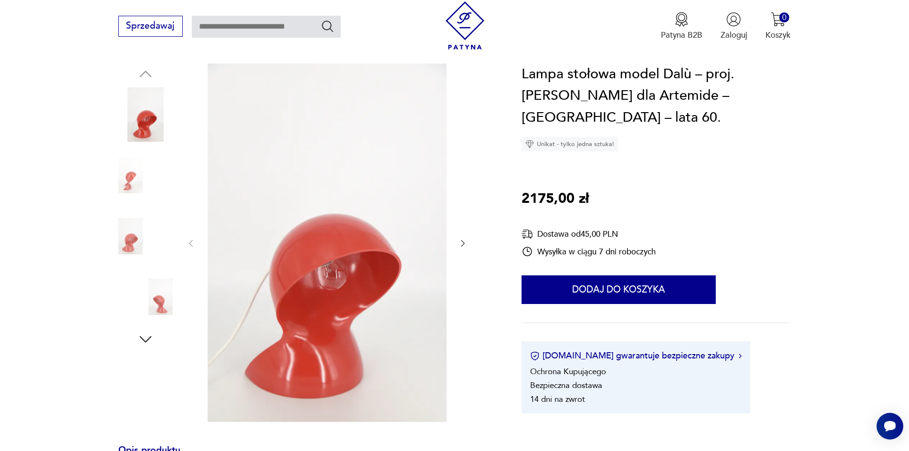
scroll to position [113, 0]
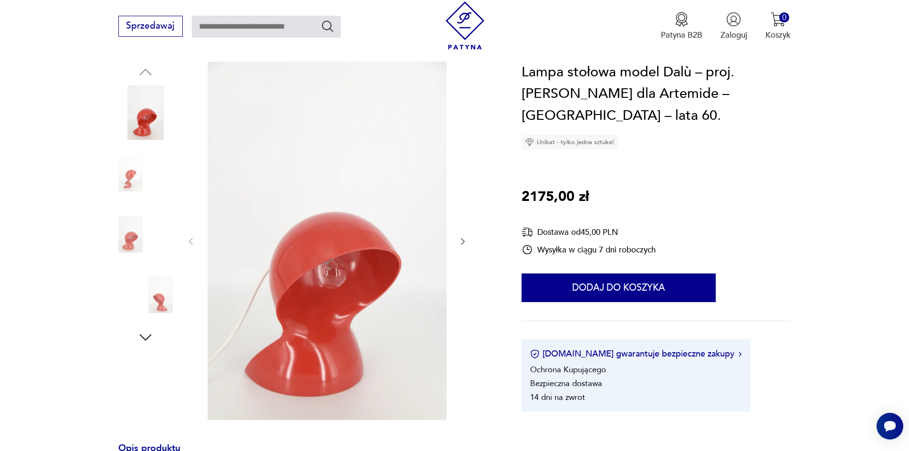
click at [134, 171] on img at bounding box center [145, 173] width 54 height 54
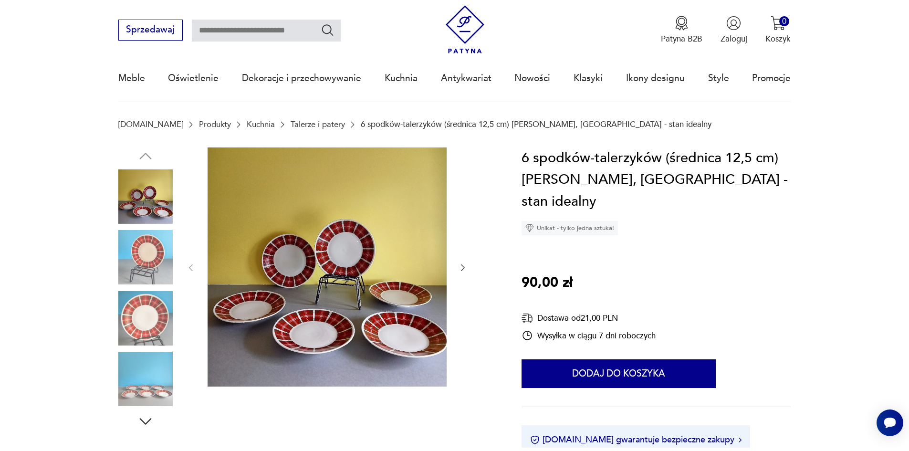
scroll to position [117, 0]
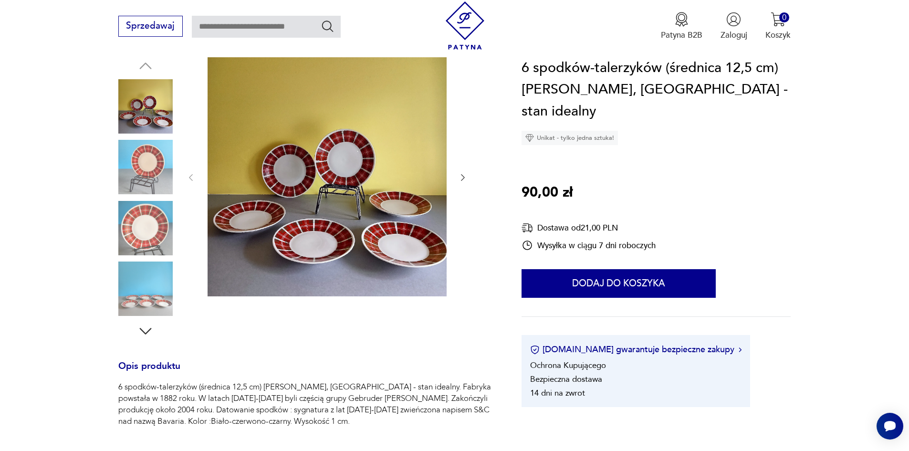
click at [147, 213] on img at bounding box center [145, 228] width 54 height 54
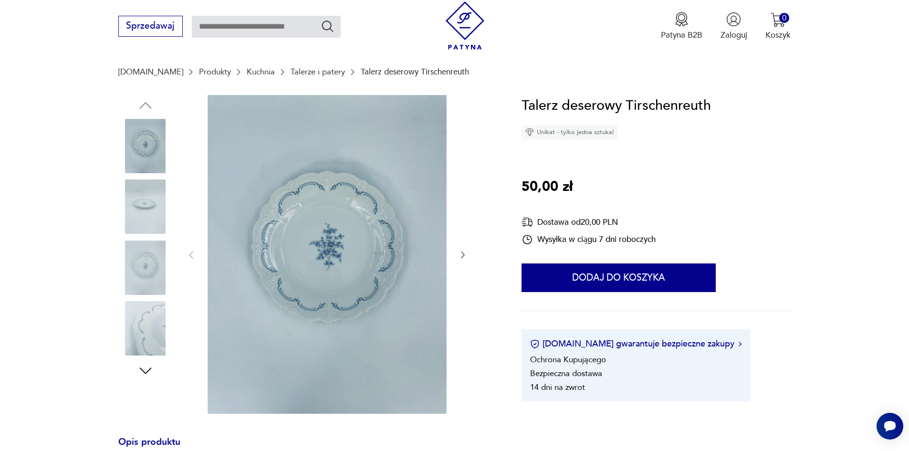
scroll to position [84, 0]
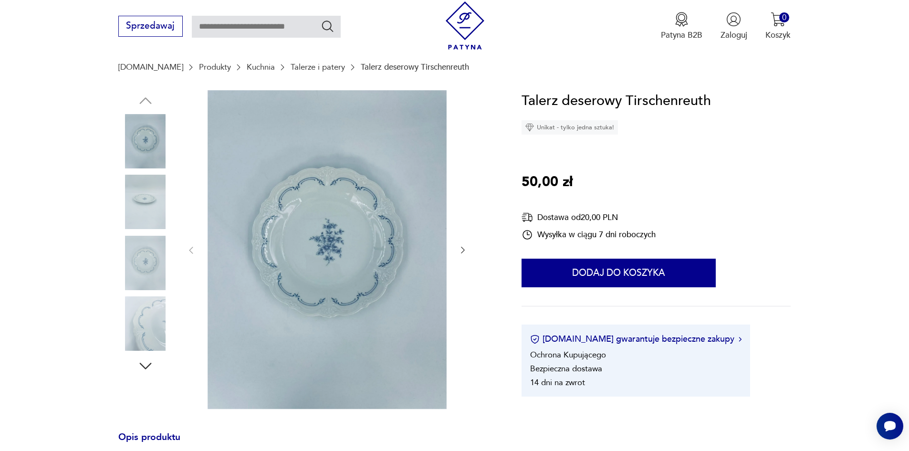
click at [155, 212] on img at bounding box center [145, 202] width 54 height 54
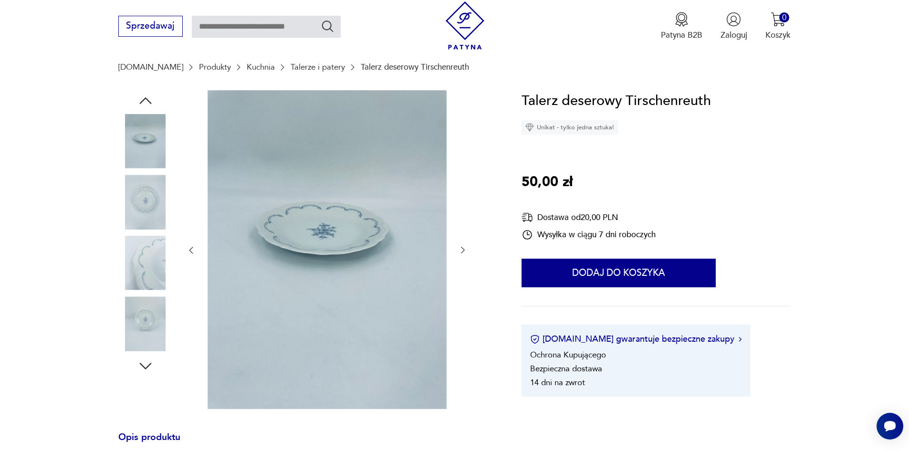
click at [151, 254] on img at bounding box center [145, 263] width 54 height 54
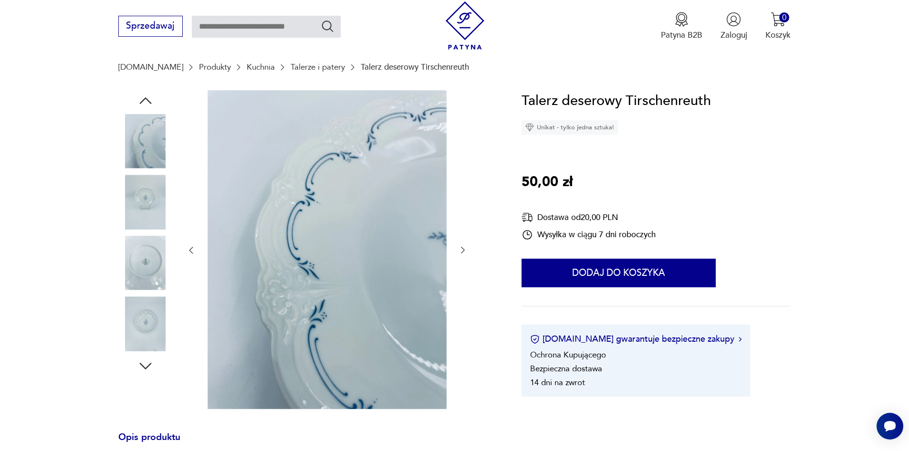
click at [137, 319] on img at bounding box center [145, 323] width 54 height 54
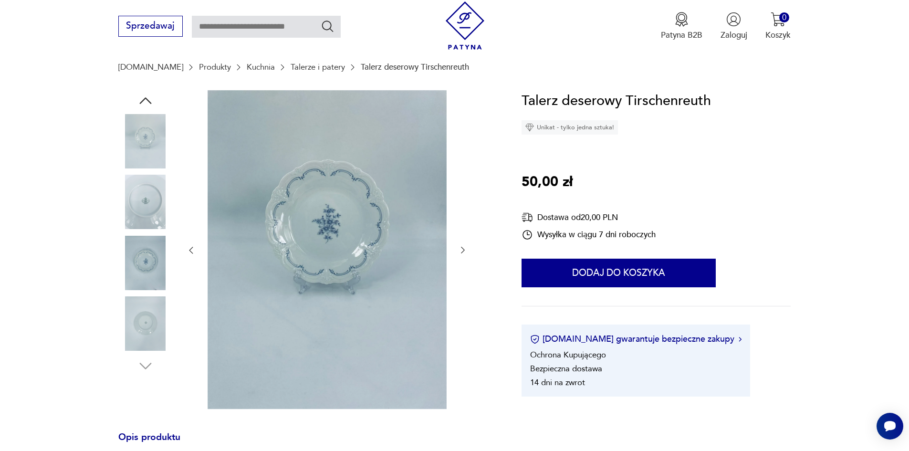
click at [148, 125] on img at bounding box center [145, 141] width 54 height 54
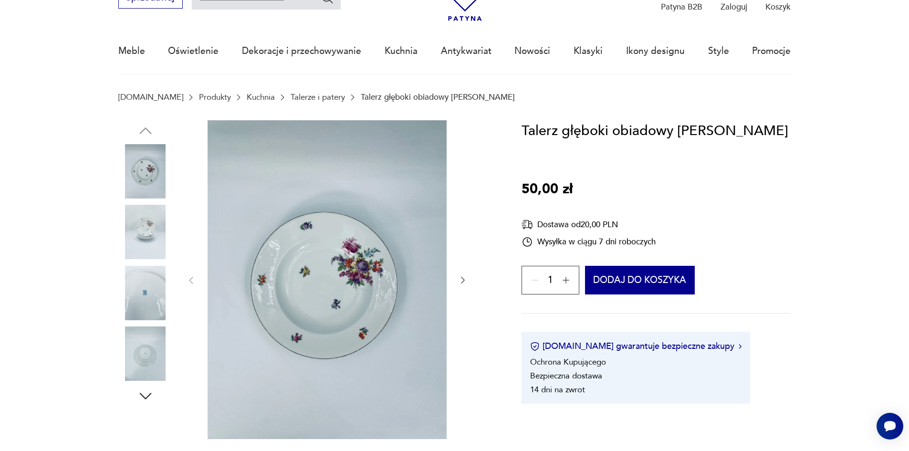
scroll to position [56, 0]
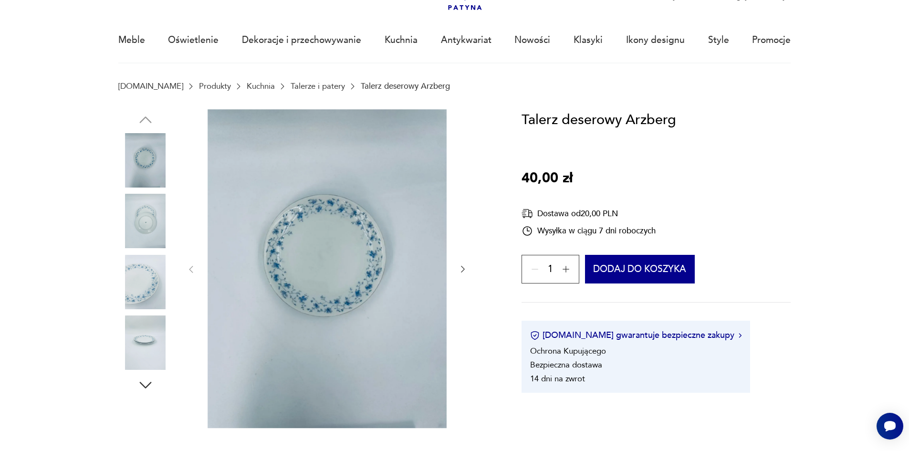
scroll to position [70, 0]
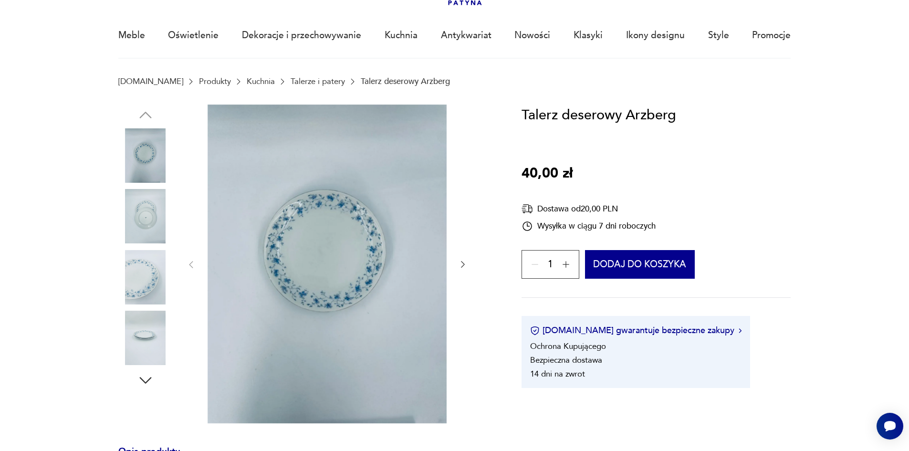
click at [153, 281] on img at bounding box center [145, 277] width 54 height 54
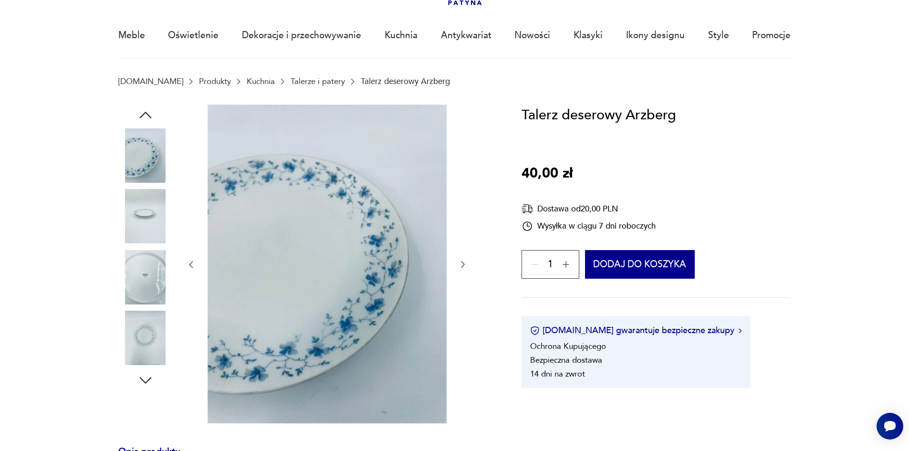
click at [161, 213] on img at bounding box center [145, 216] width 54 height 54
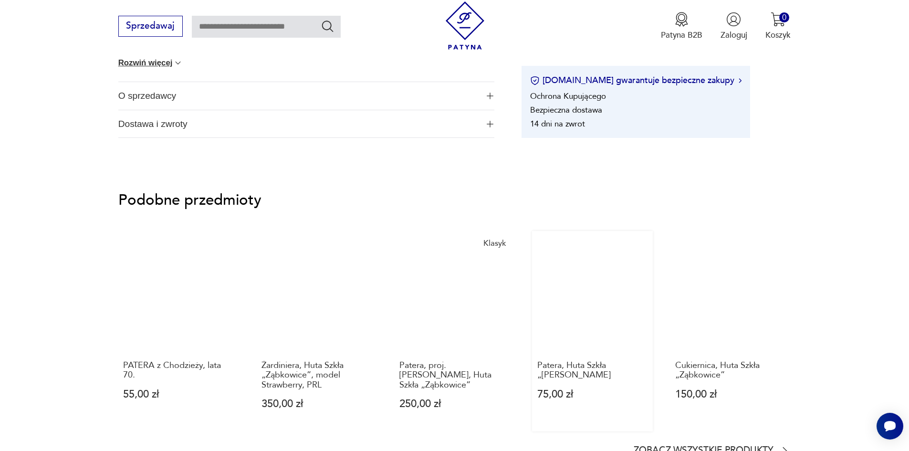
scroll to position [752, 0]
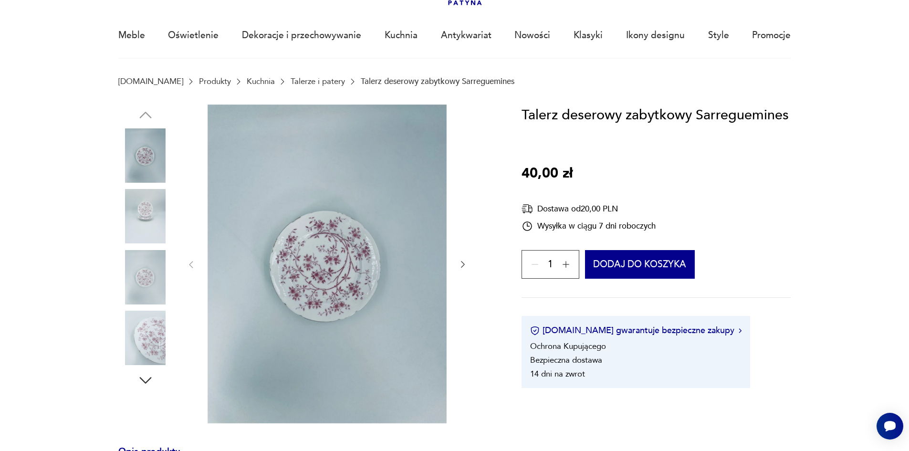
scroll to position [87, 0]
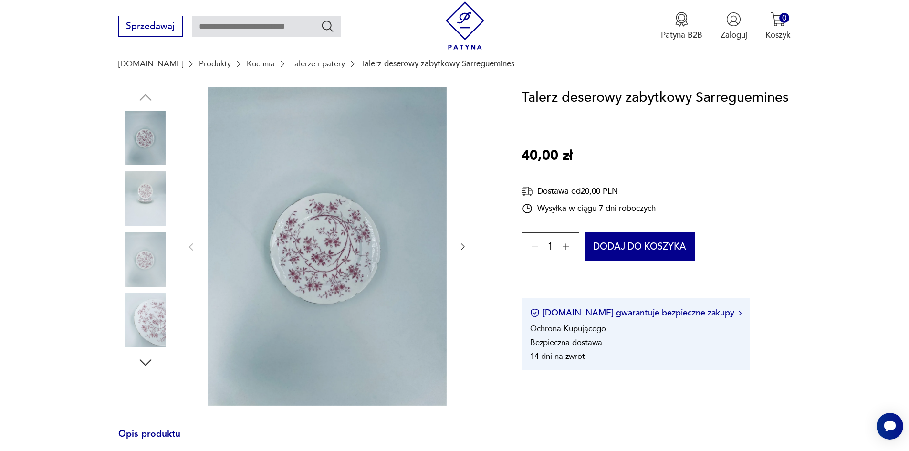
click at [152, 215] on img at bounding box center [145, 198] width 54 height 54
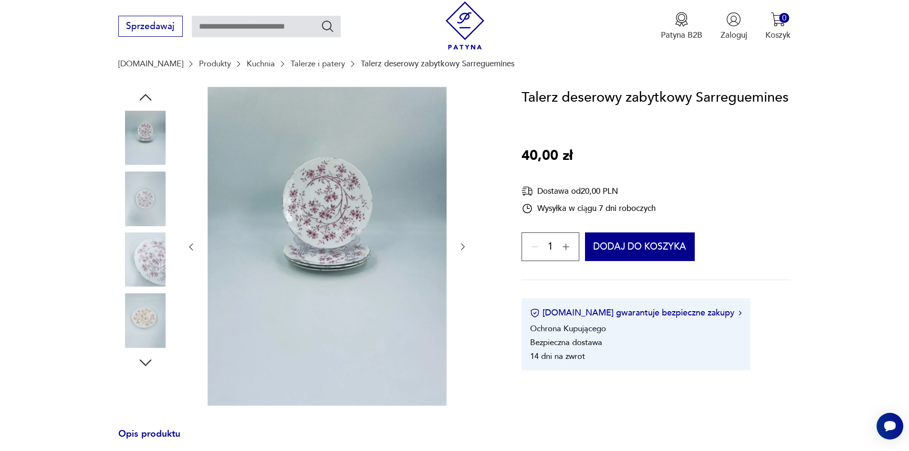
click at [147, 287] on div at bounding box center [145, 260] width 54 height 56
click at [139, 337] on img at bounding box center [145, 320] width 54 height 54
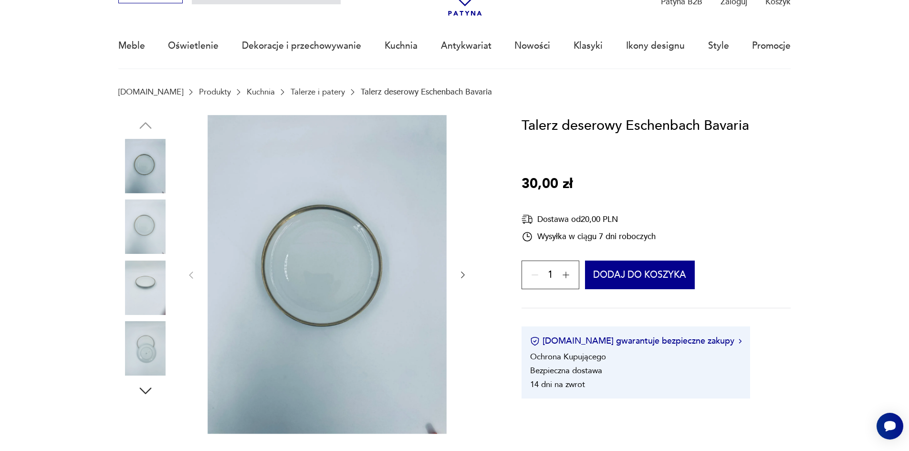
scroll to position [68, 0]
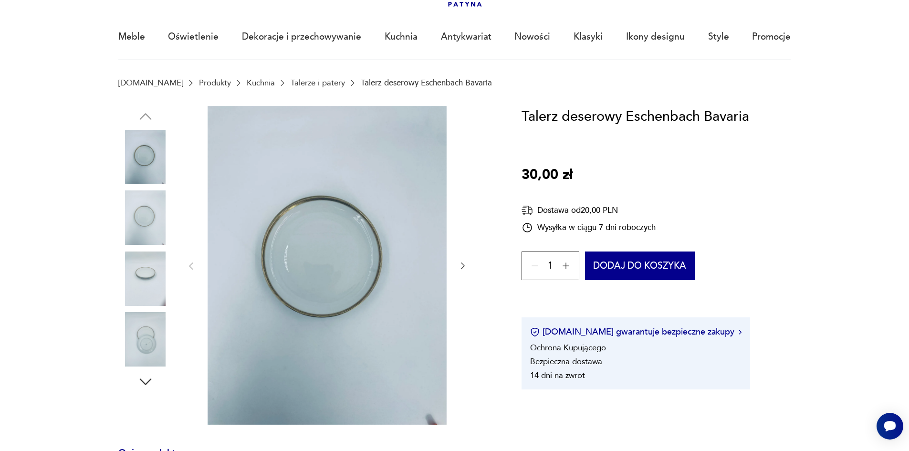
click at [143, 236] on img at bounding box center [145, 217] width 54 height 54
click at [148, 270] on img at bounding box center [145, 279] width 54 height 54
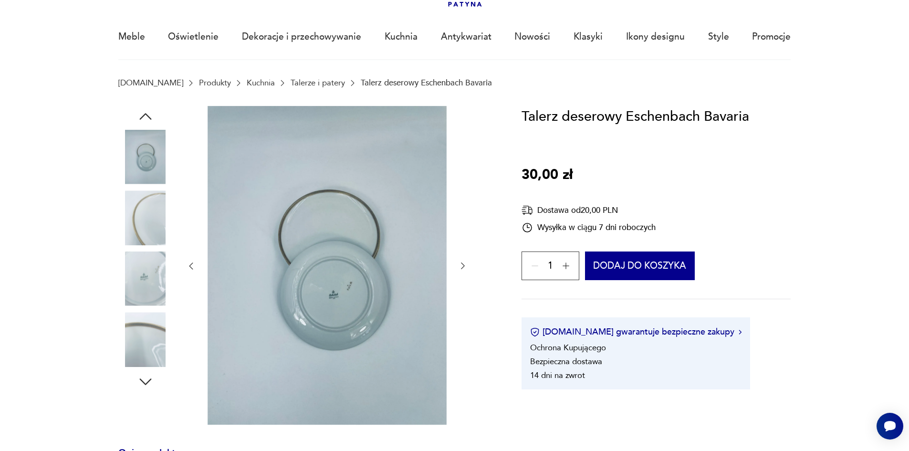
click at [154, 303] on img at bounding box center [145, 279] width 54 height 54
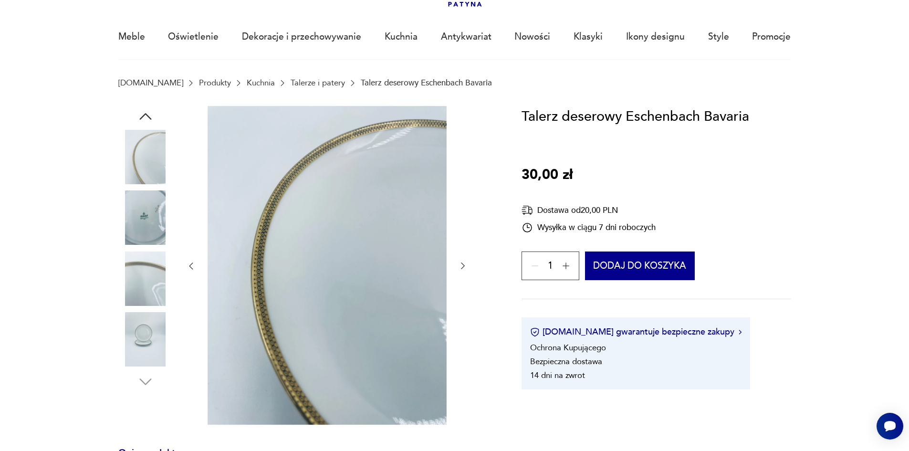
click at [151, 345] on img at bounding box center [145, 339] width 54 height 54
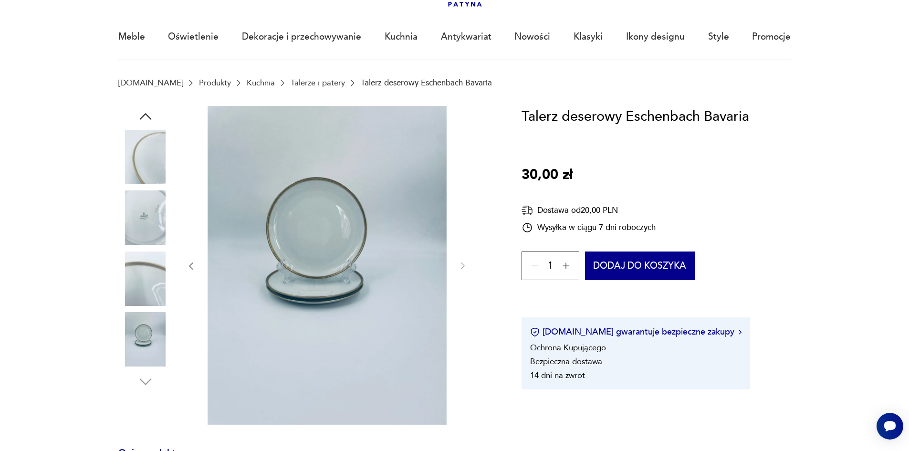
click at [150, 266] on img at bounding box center [145, 279] width 54 height 54
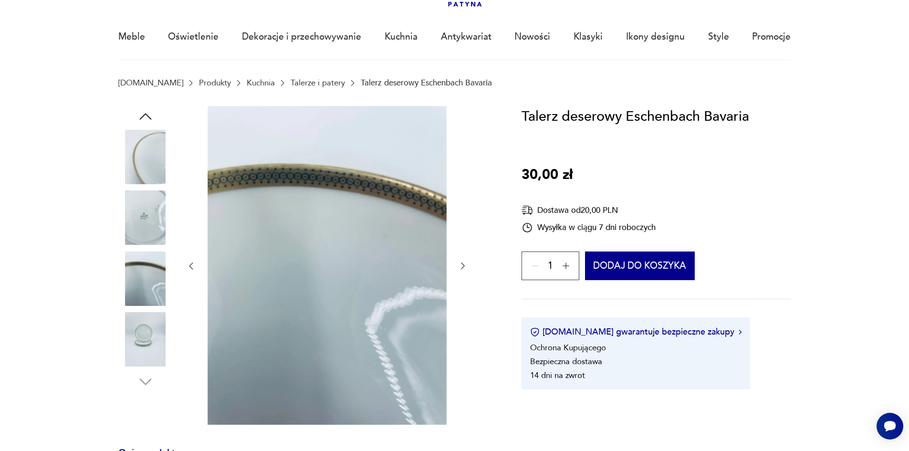
click at [151, 211] on img at bounding box center [145, 217] width 54 height 54
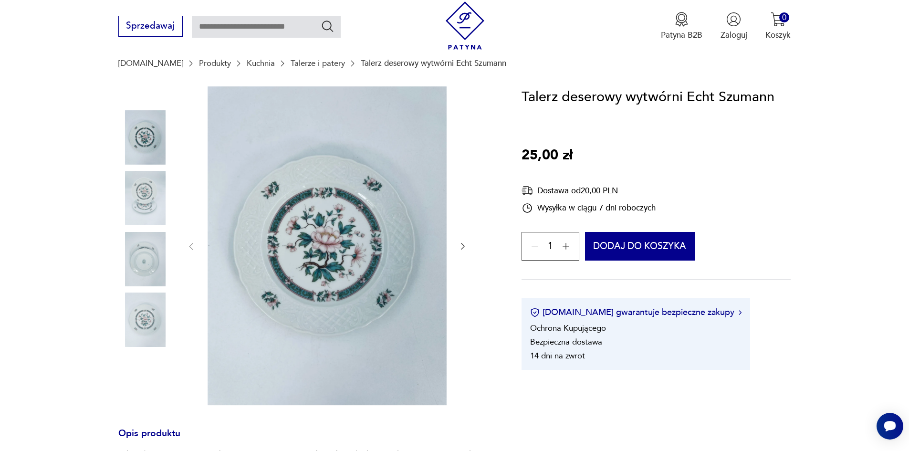
scroll to position [92, 0]
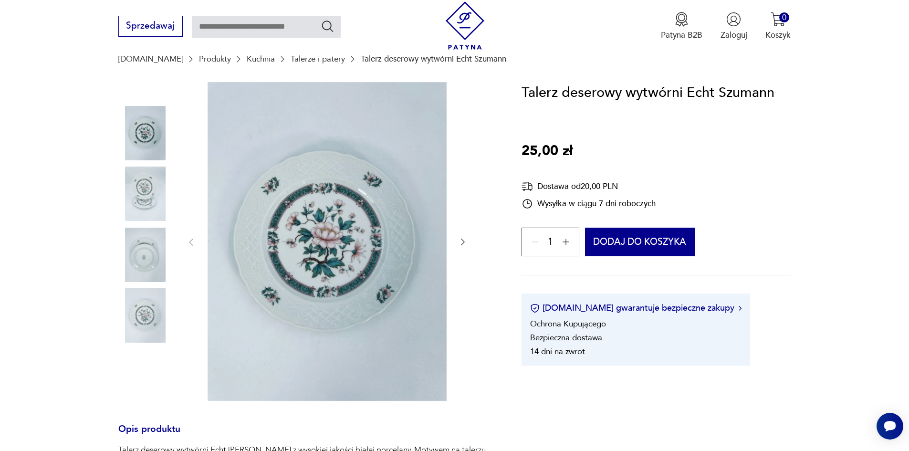
click at [133, 249] on img at bounding box center [145, 255] width 54 height 54
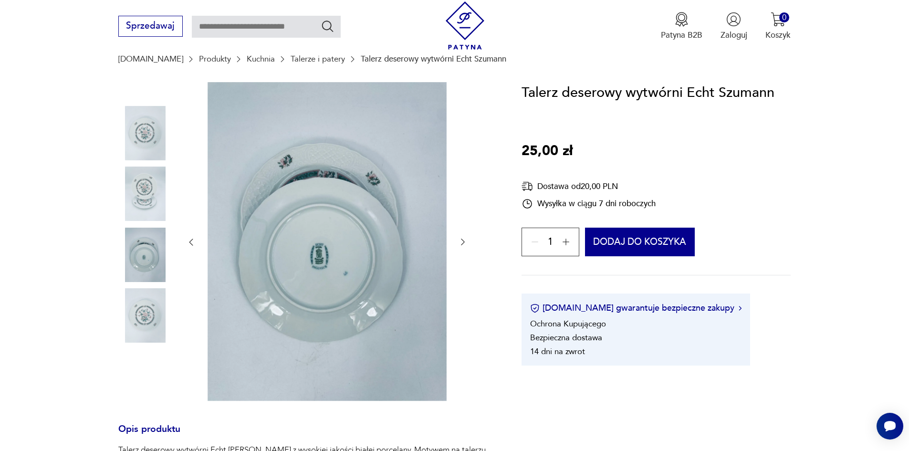
click at [148, 199] on img at bounding box center [145, 194] width 54 height 54
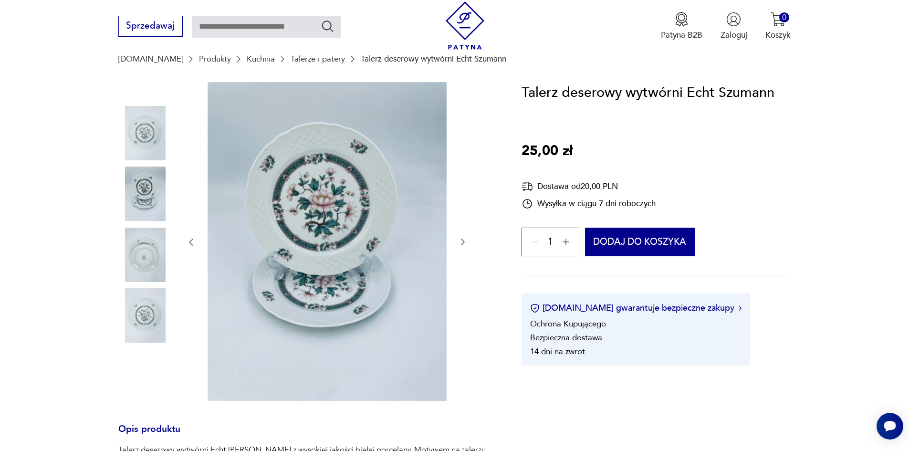
click at [143, 127] on img at bounding box center [145, 133] width 54 height 54
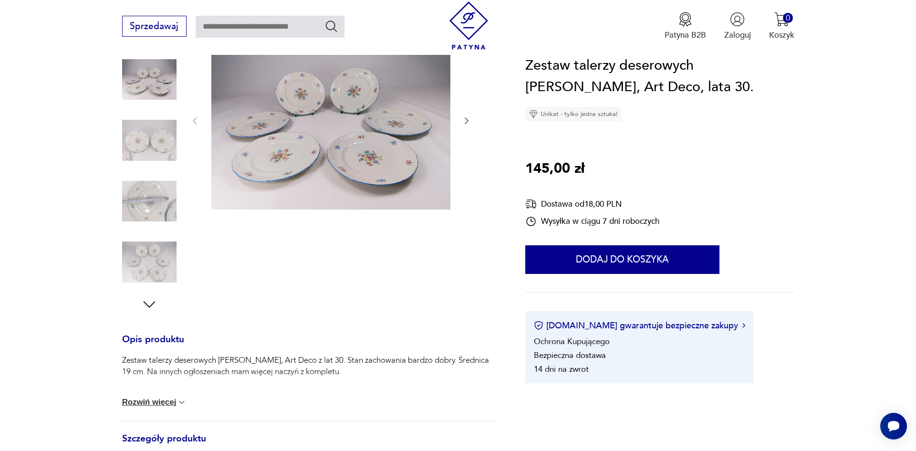
scroll to position [159, 0]
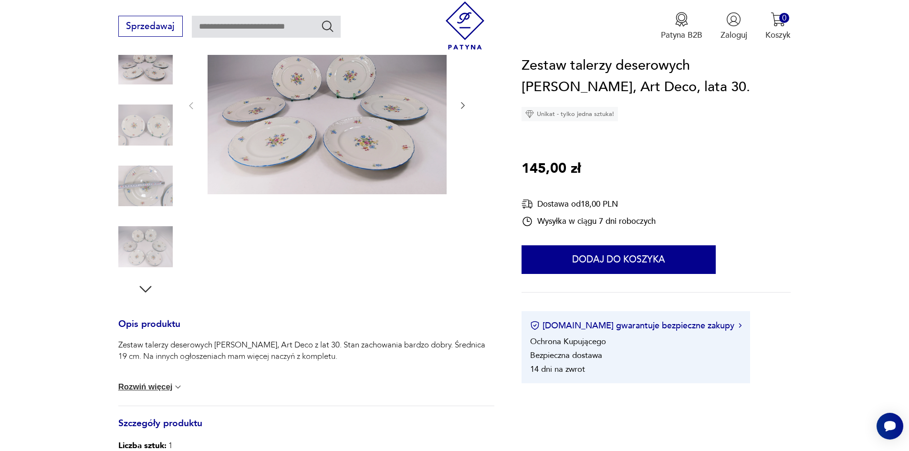
click at [393, 136] on img at bounding box center [327, 104] width 239 height 179
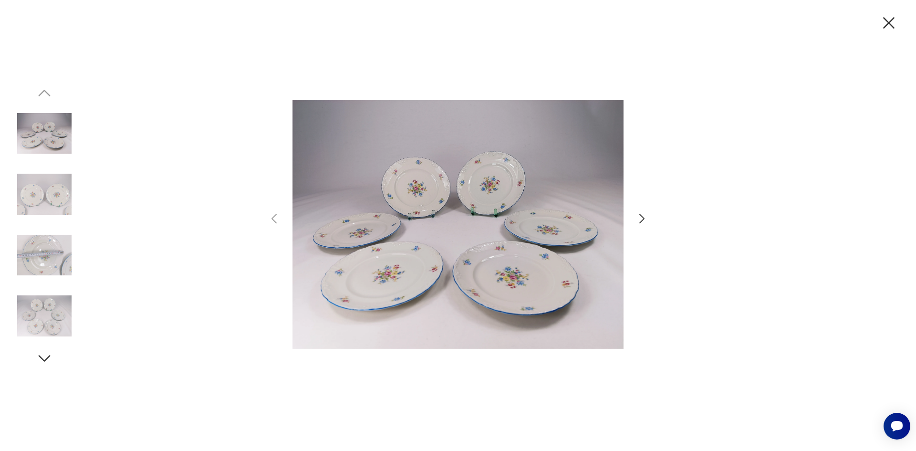
click at [39, 189] on img at bounding box center [44, 194] width 54 height 54
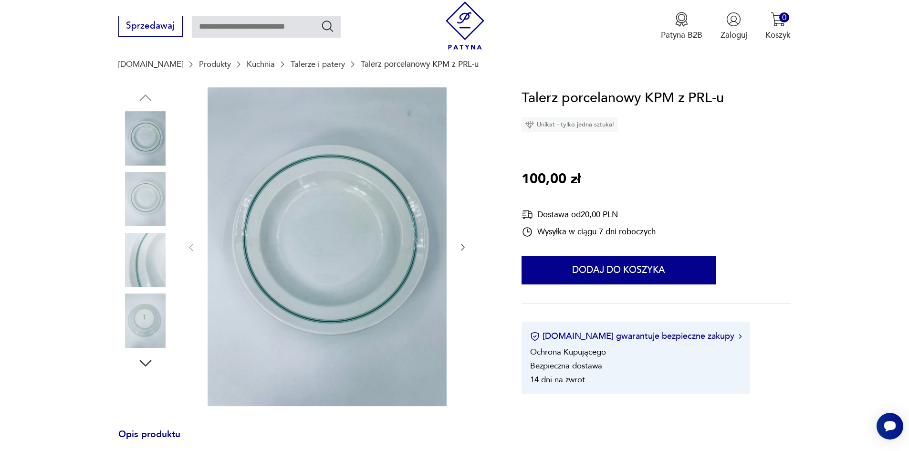
scroll to position [87, 0]
click at [154, 253] on img at bounding box center [145, 259] width 54 height 54
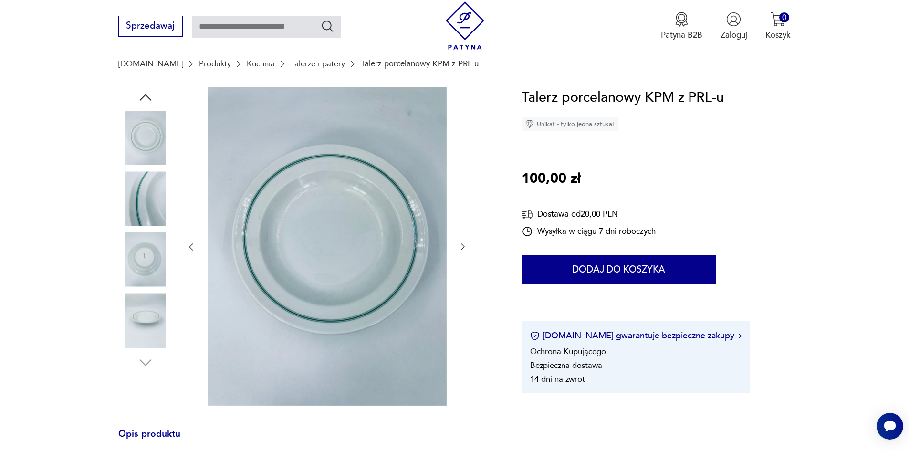
click at [143, 188] on img at bounding box center [145, 198] width 54 height 54
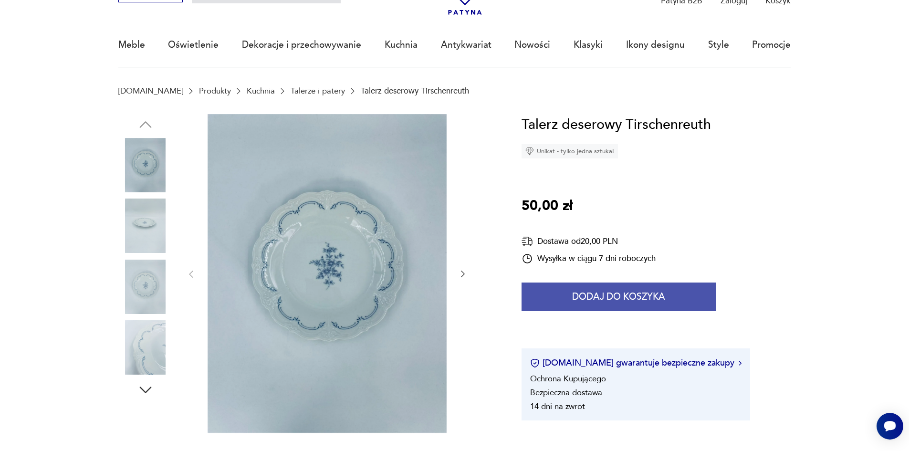
scroll to position [66, 0]
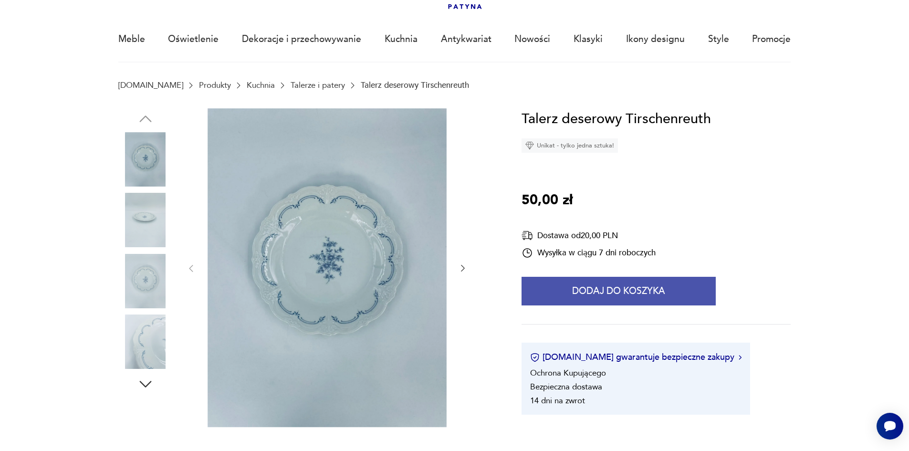
click at [587, 290] on button "Dodaj do koszyka" at bounding box center [619, 291] width 194 height 29
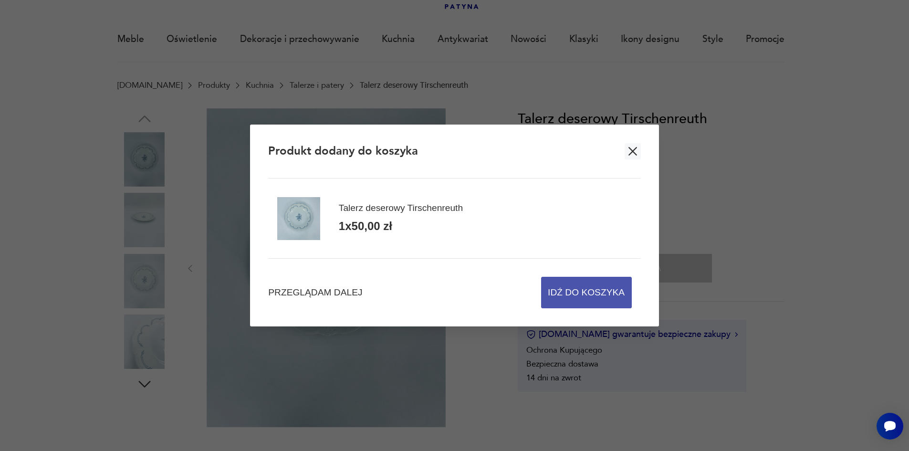
click at [576, 291] on span "Idź do koszyka" at bounding box center [586, 292] width 77 height 31
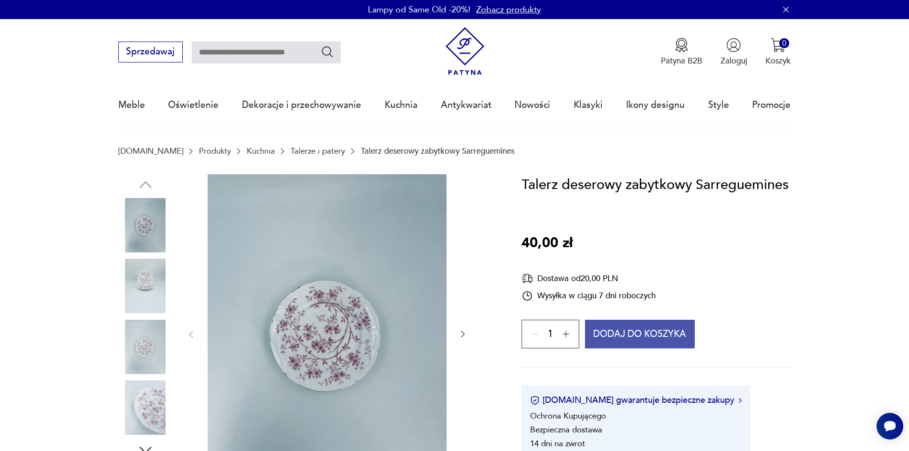
click at [641, 335] on button "Dodaj do koszyka" at bounding box center [640, 334] width 110 height 29
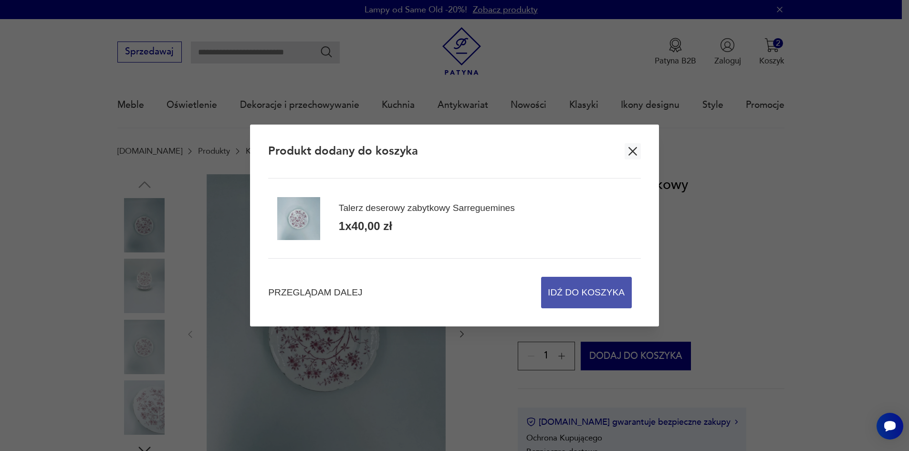
click at [584, 299] on span "Idź do koszyka" at bounding box center [586, 292] width 77 height 31
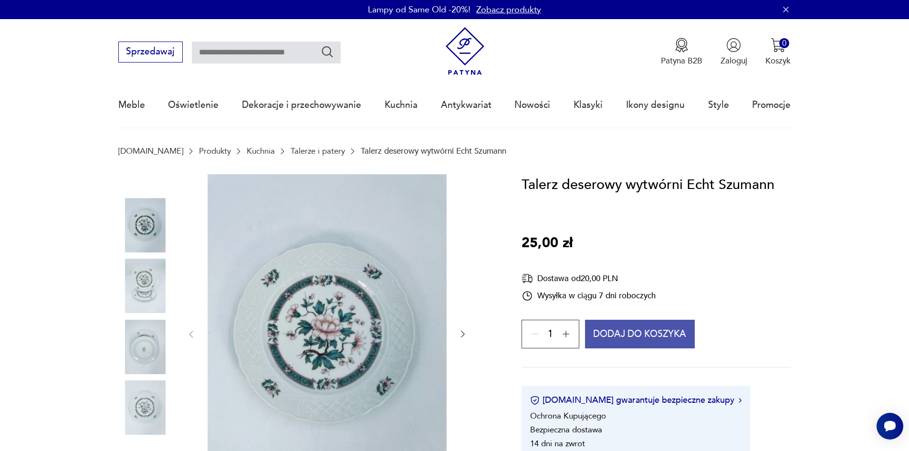
click at [641, 330] on button "Dodaj do koszyka" at bounding box center [640, 334] width 110 height 29
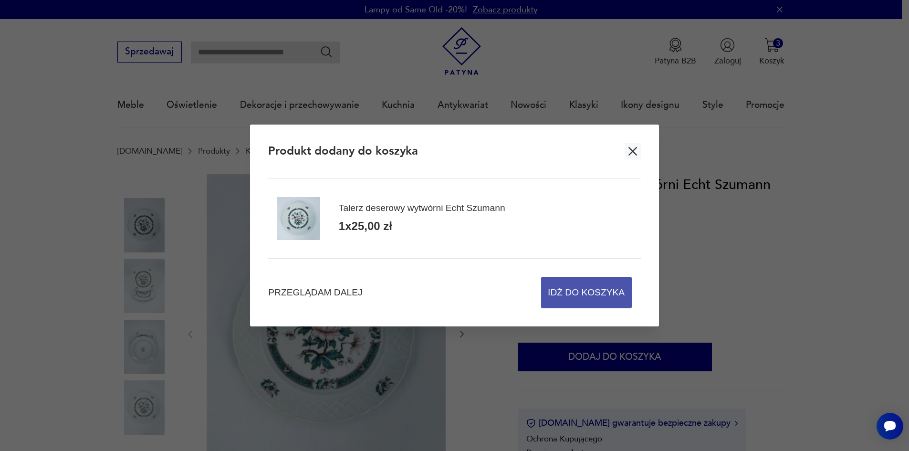
click at [599, 289] on span "Idź do koszyka" at bounding box center [586, 292] width 77 height 31
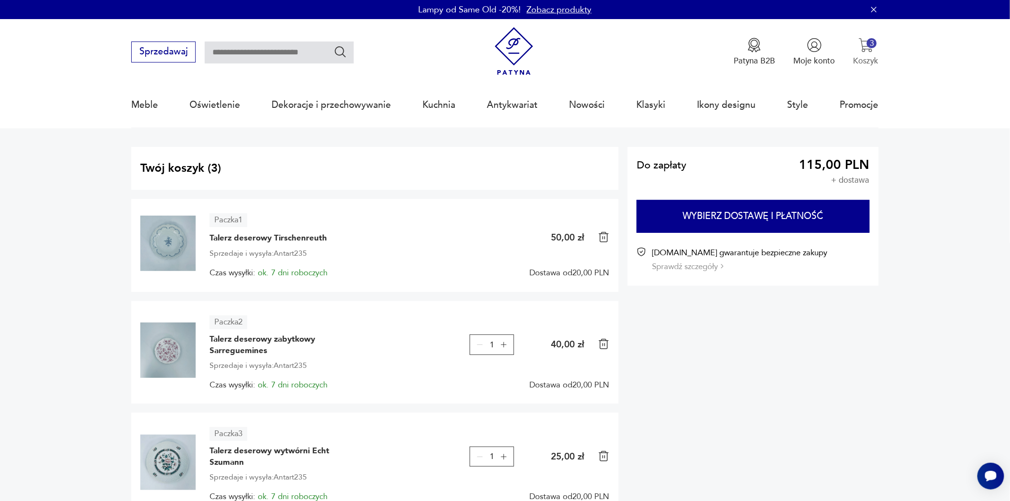
drag, startPoint x: 879, startPoint y: 53, endPoint x: 833, endPoint y: 121, distance: 81.8
click at [879, 53] on button "3 Koszyk" at bounding box center [865, 52] width 25 height 29
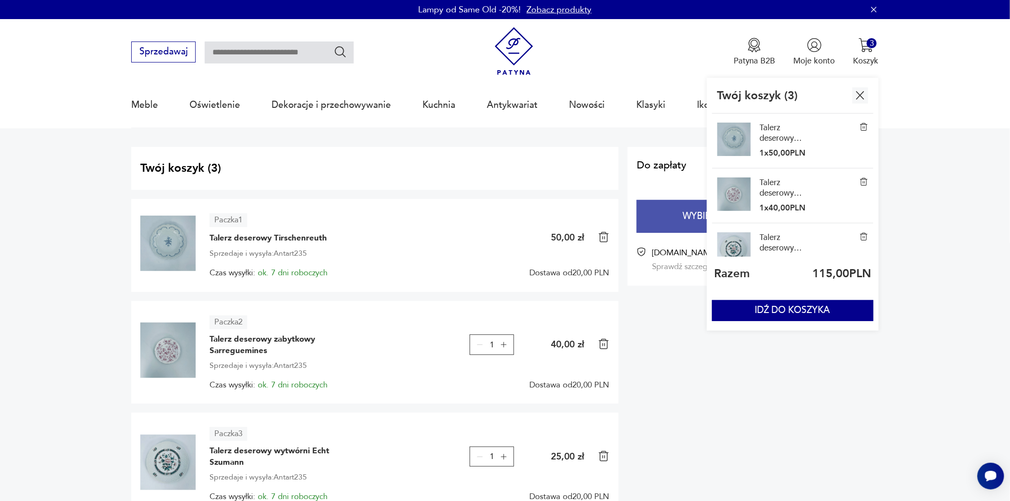
click at [657, 221] on button "Wybierz dostawę i płatność" at bounding box center [753, 216] width 232 height 33
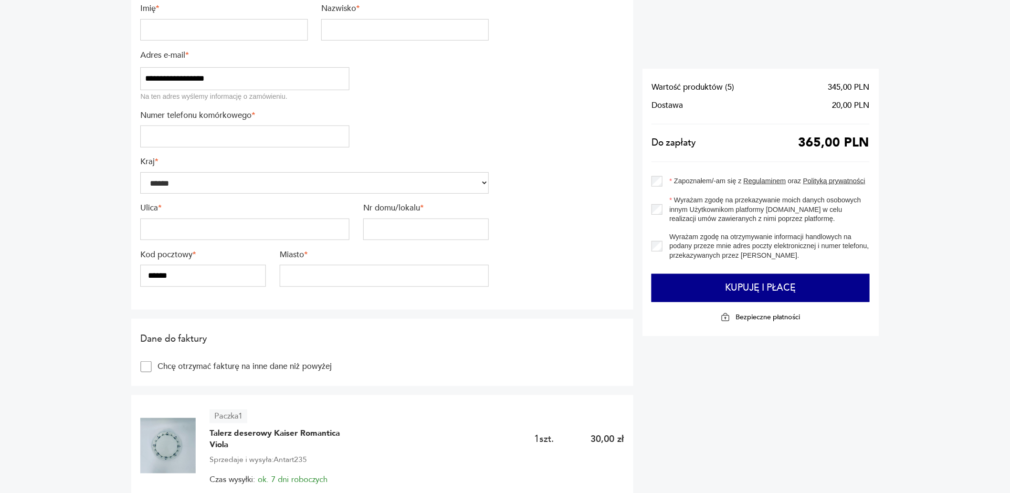
click at [320, 266] on div "Miasto *" at bounding box center [384, 268] width 209 height 37
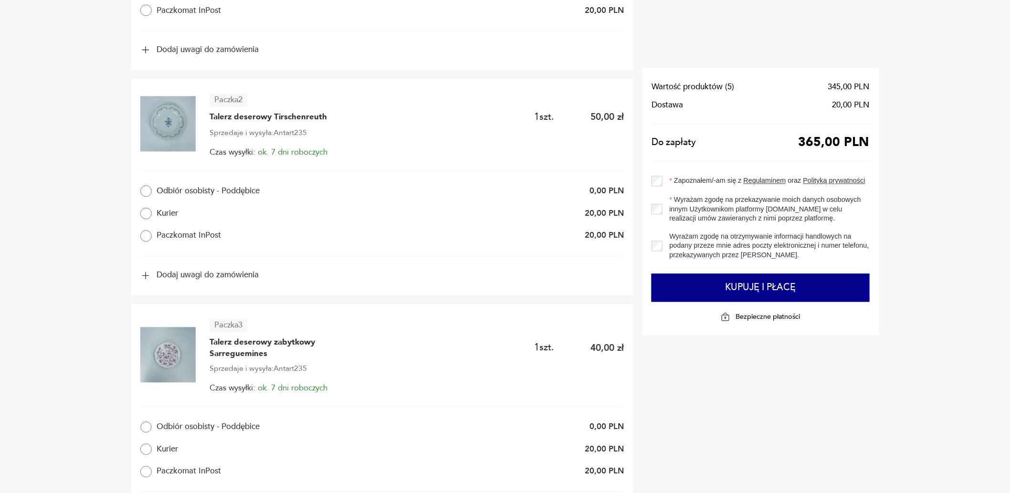
scroll to position [786, 0]
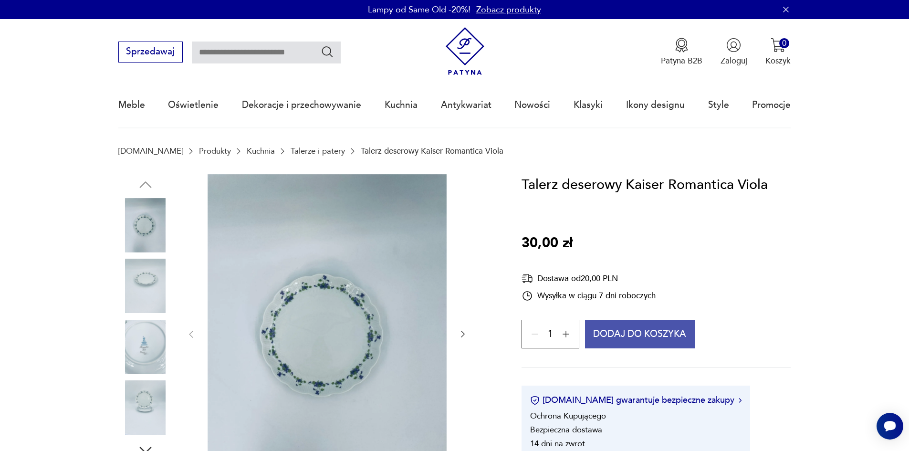
click at [630, 336] on button "Dodaj do koszyka" at bounding box center [640, 334] width 110 height 29
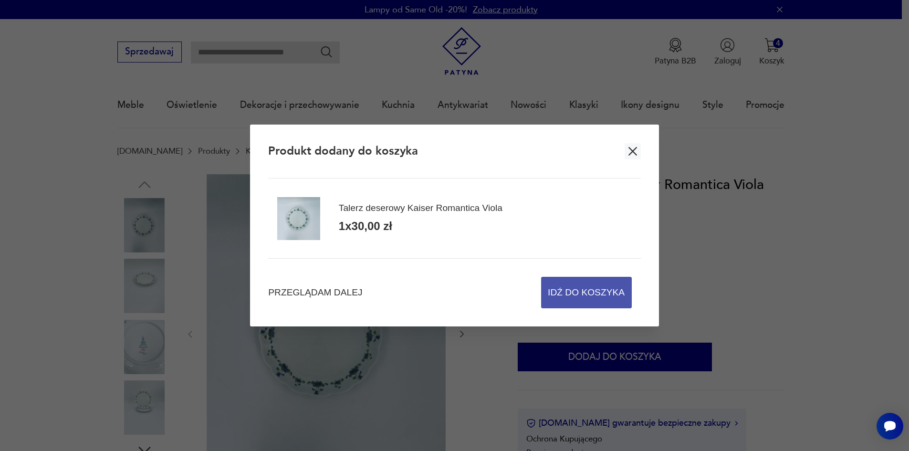
click at [598, 292] on span "Idź do koszyka" at bounding box center [586, 292] width 77 height 31
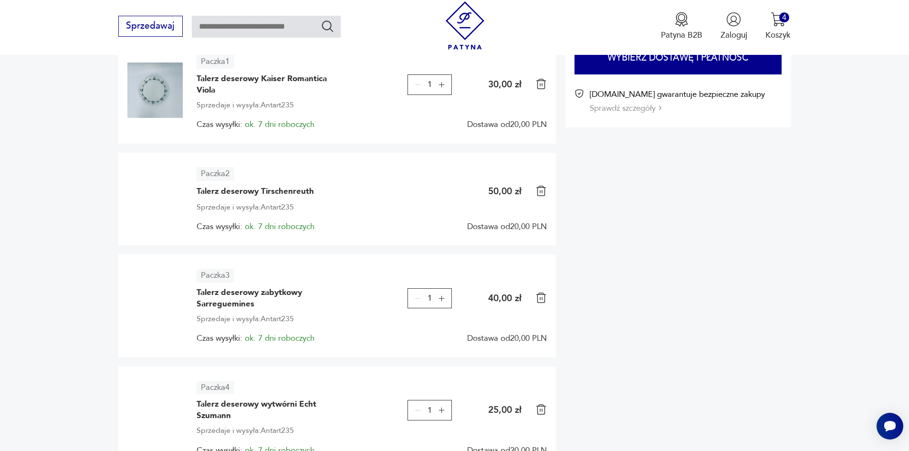
scroll to position [158, 0]
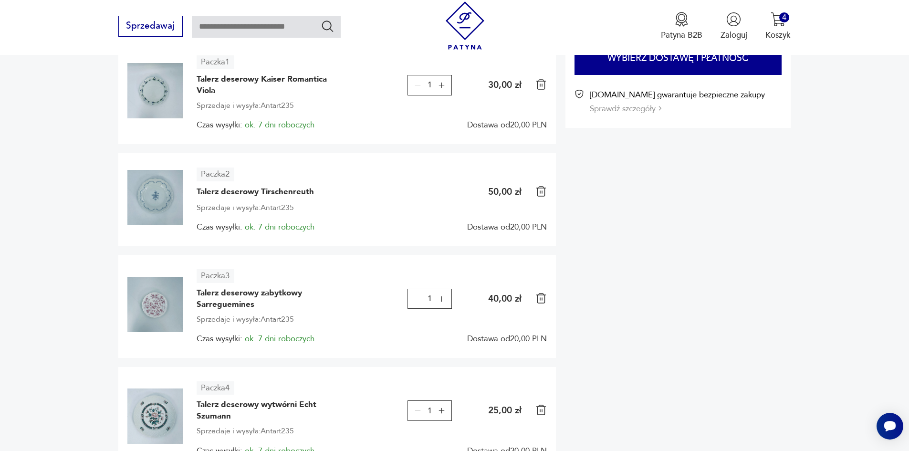
click at [440, 300] on icon "button" at bounding box center [442, 299] width 8 height 8
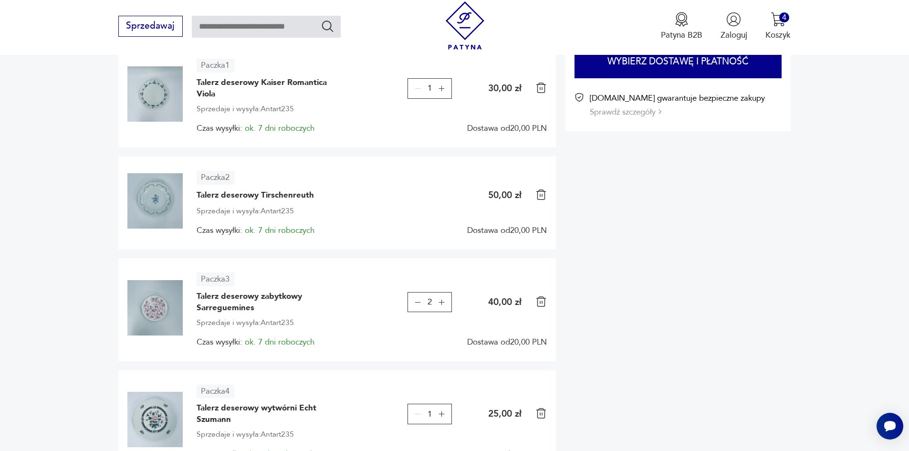
scroll to position [161, 0]
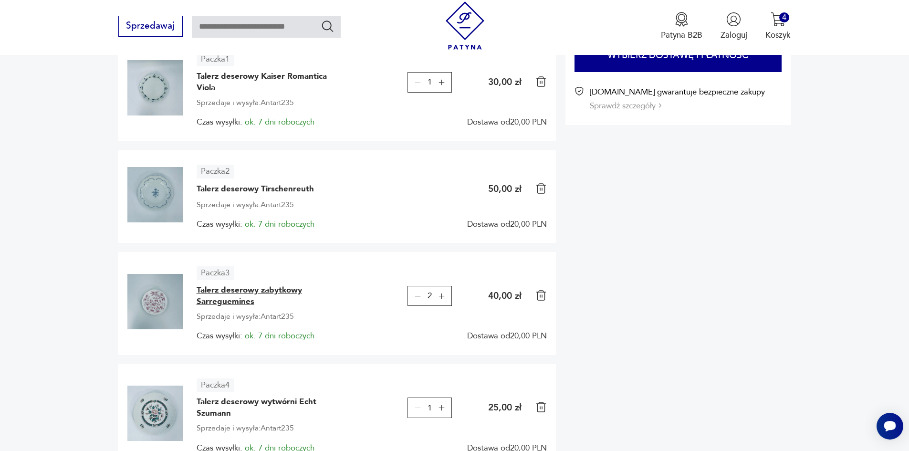
click at [224, 293] on span "Talerz deserowy zabytkowy Sarreguemines" at bounding box center [268, 295] width 143 height 23
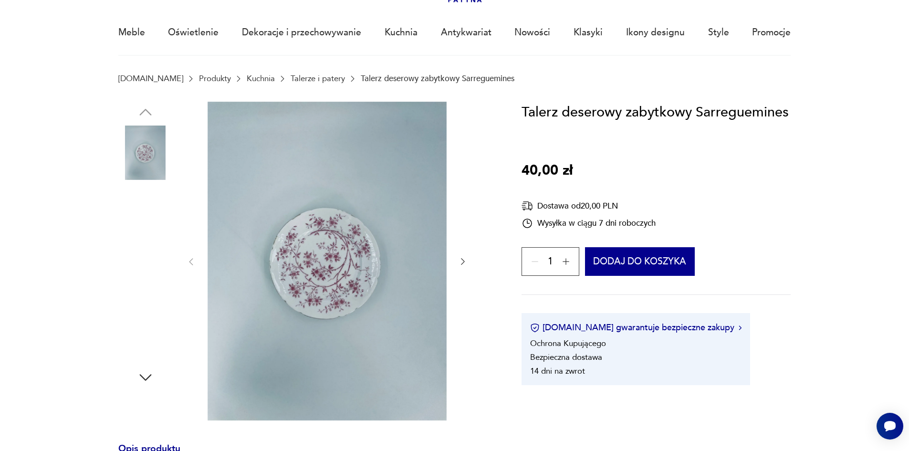
scroll to position [82, 0]
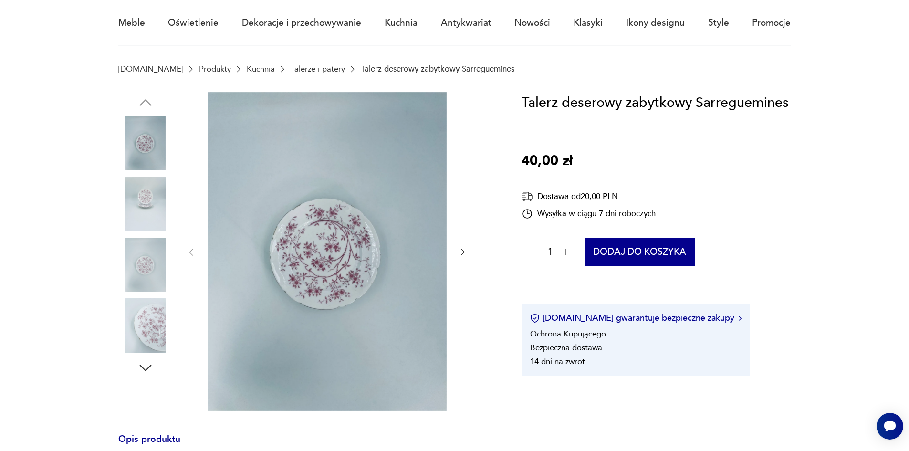
click at [150, 198] on img at bounding box center [145, 204] width 54 height 54
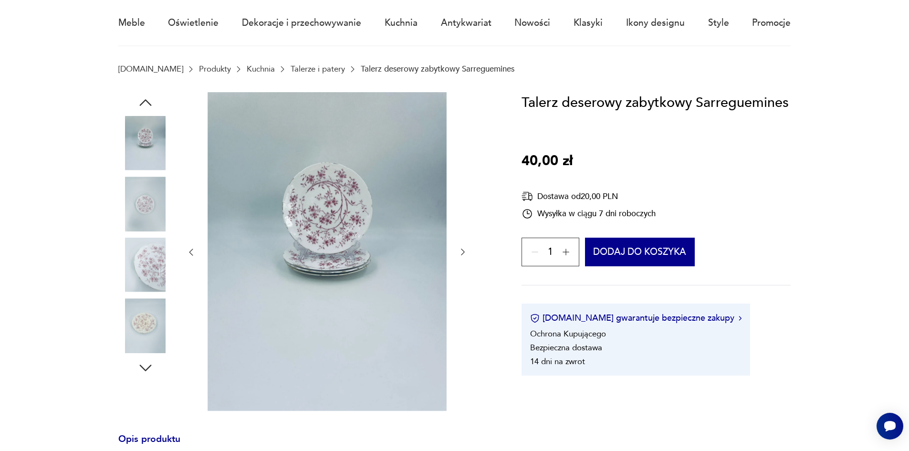
click at [155, 259] on img at bounding box center [145, 265] width 54 height 54
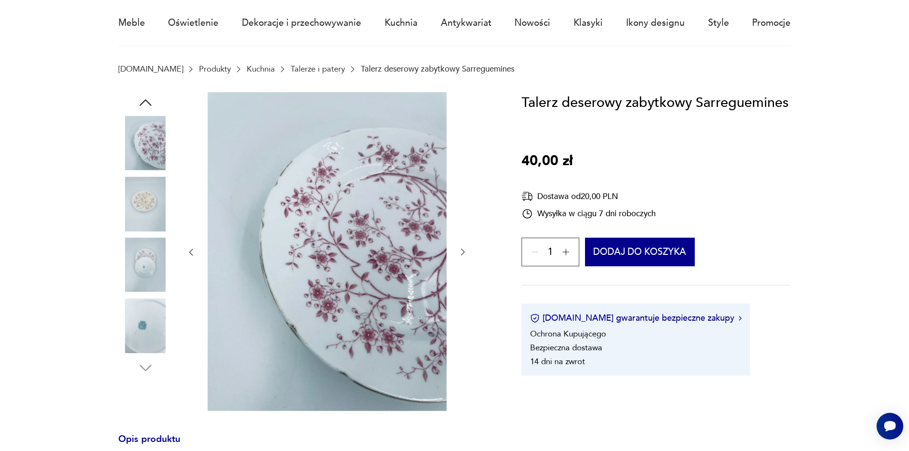
click at [156, 315] on img at bounding box center [145, 325] width 54 height 54
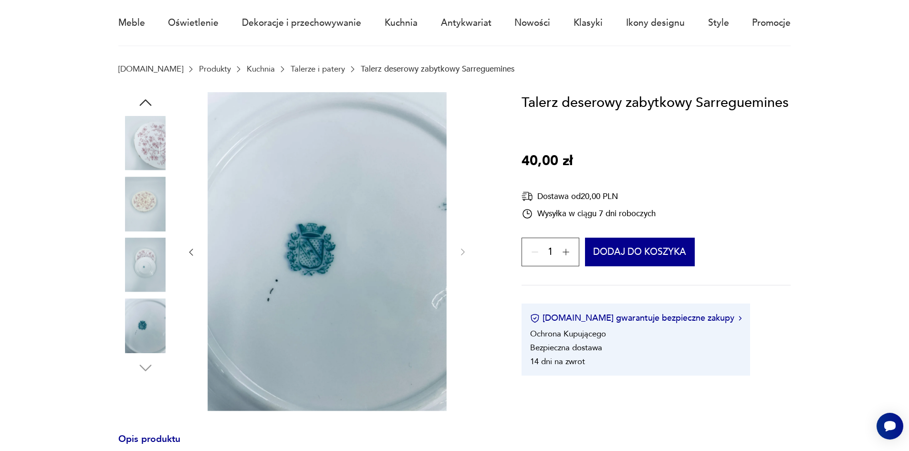
click at [146, 218] on img at bounding box center [145, 204] width 54 height 54
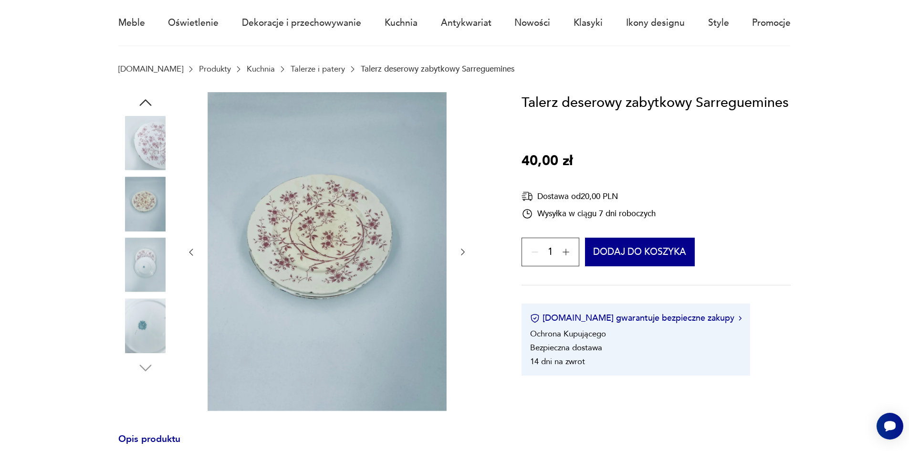
click at [146, 266] on img at bounding box center [145, 265] width 54 height 54
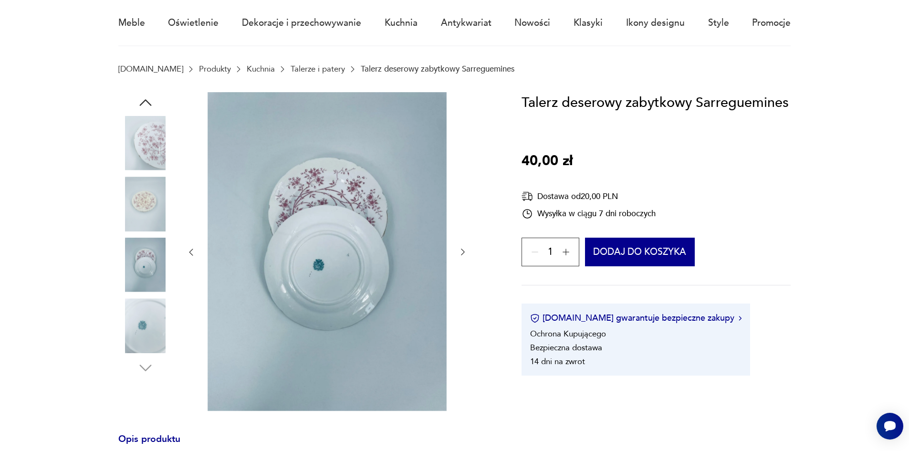
click at [148, 219] on img at bounding box center [145, 204] width 54 height 54
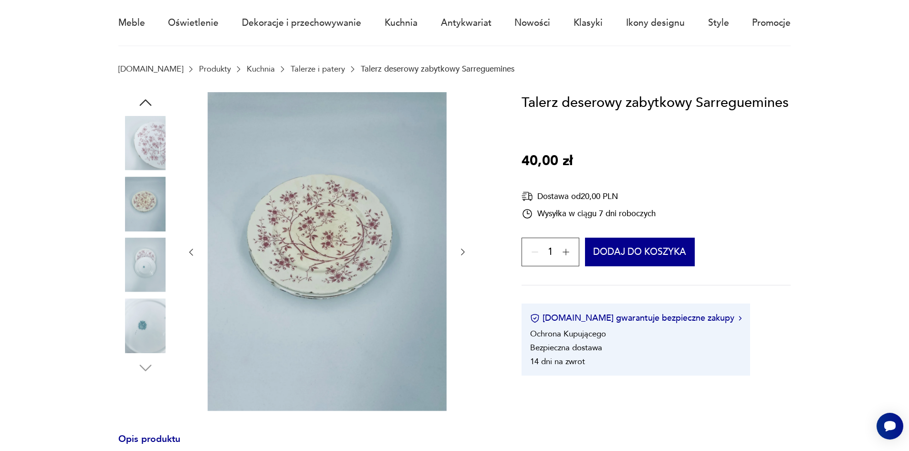
click at [154, 142] on img at bounding box center [145, 143] width 54 height 54
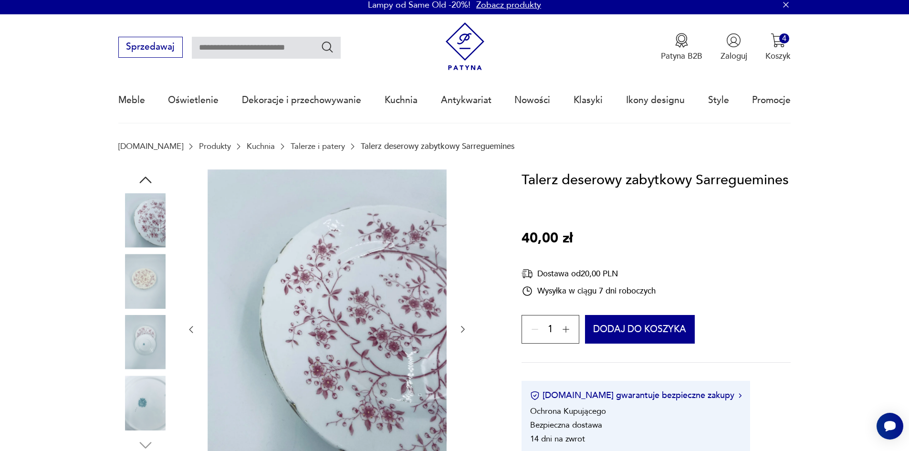
scroll to position [0, 0]
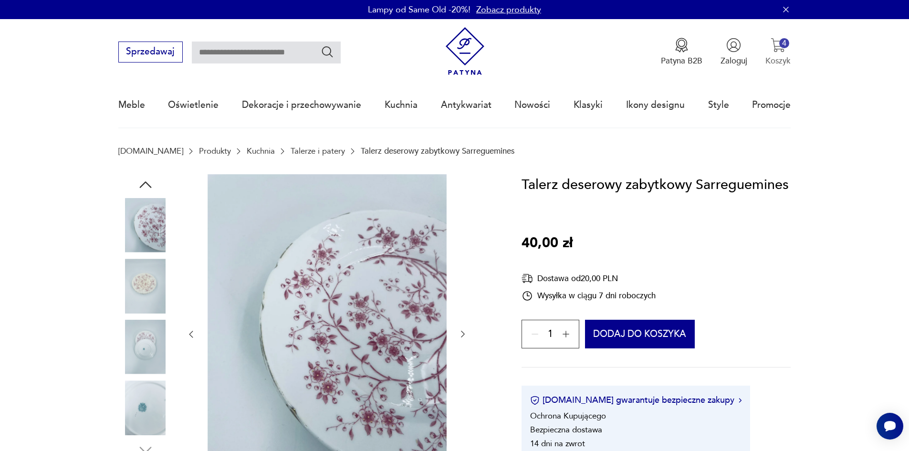
click at [782, 49] on img "button" at bounding box center [778, 45] width 15 height 15
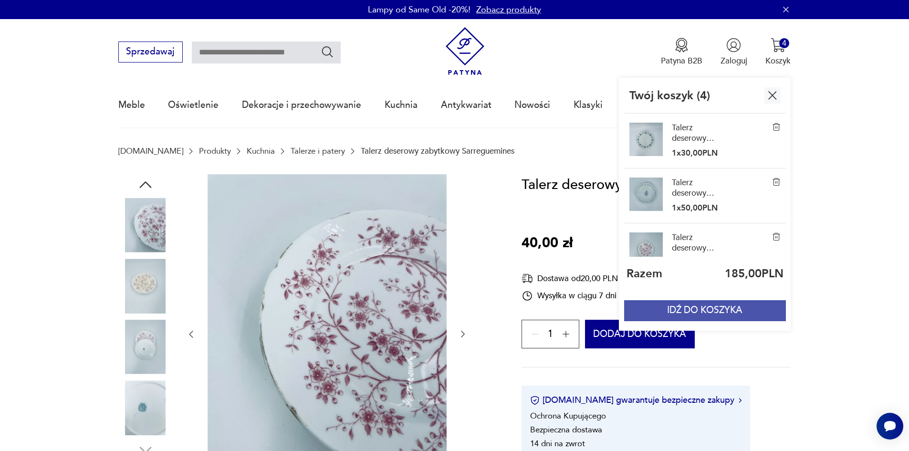
click at [714, 305] on button "IDŹ DO KOSZYKA" at bounding box center [704, 310] width 161 height 21
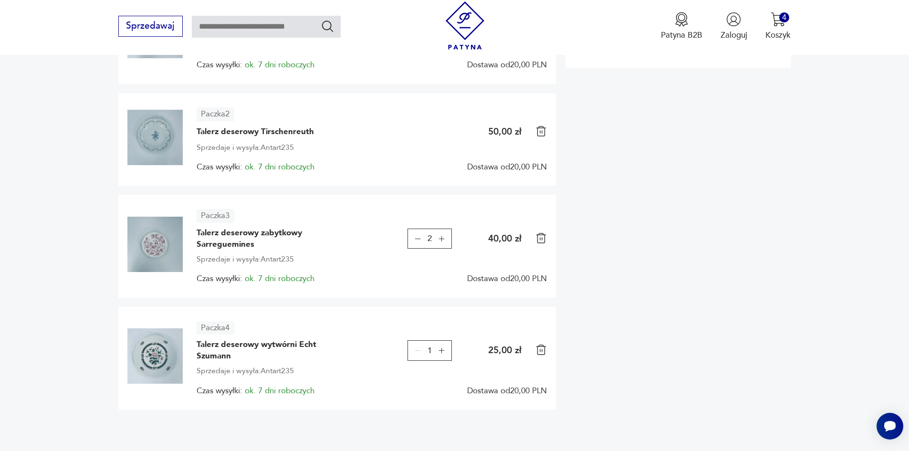
scroll to position [222, 0]
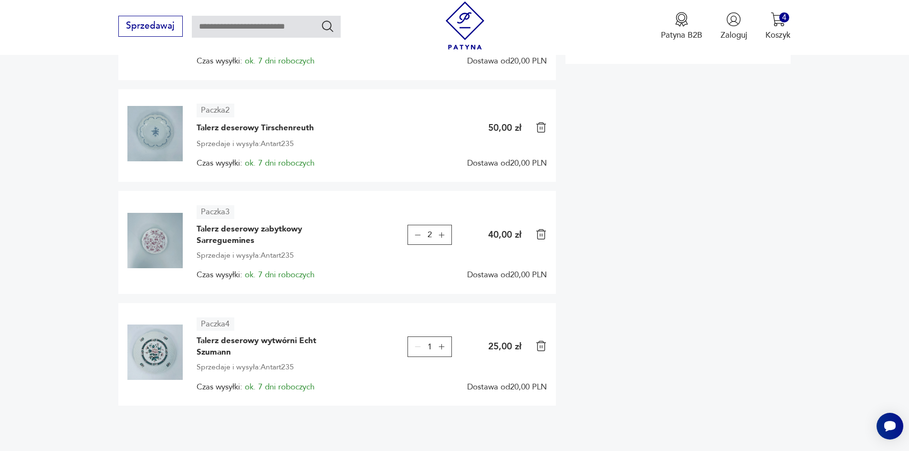
drag, startPoint x: 242, startPoint y: 346, endPoint x: 157, endPoint y: 343, distance: 85.0
click at [99, 342] on section "Twój koszyk ( 4 ) Paczka 1 Talerz deserowy Kaiser Romantica Viola 1 30,00 zł Sp…" at bounding box center [454, 179] width 909 height 546
click at [214, 344] on span "Talerz deserowy wytwórni Echt Szumann" at bounding box center [268, 346] width 143 height 23
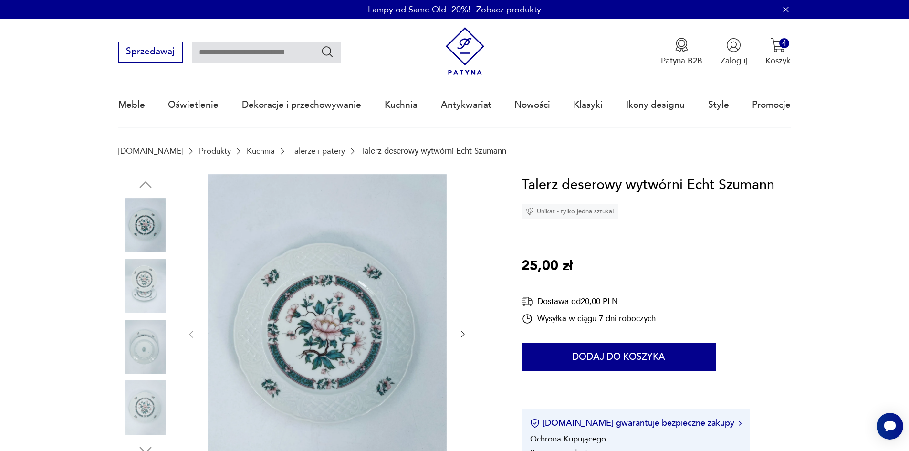
click at [148, 285] on img at bounding box center [145, 286] width 54 height 54
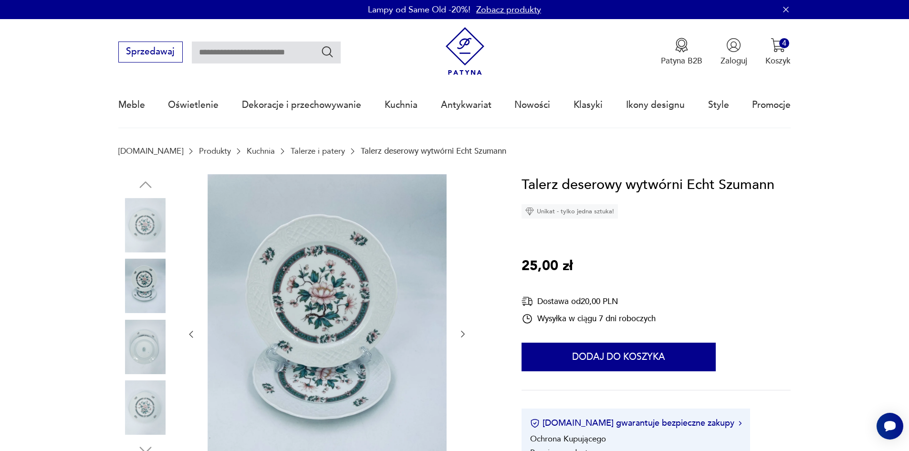
click at [144, 327] on img at bounding box center [145, 347] width 54 height 54
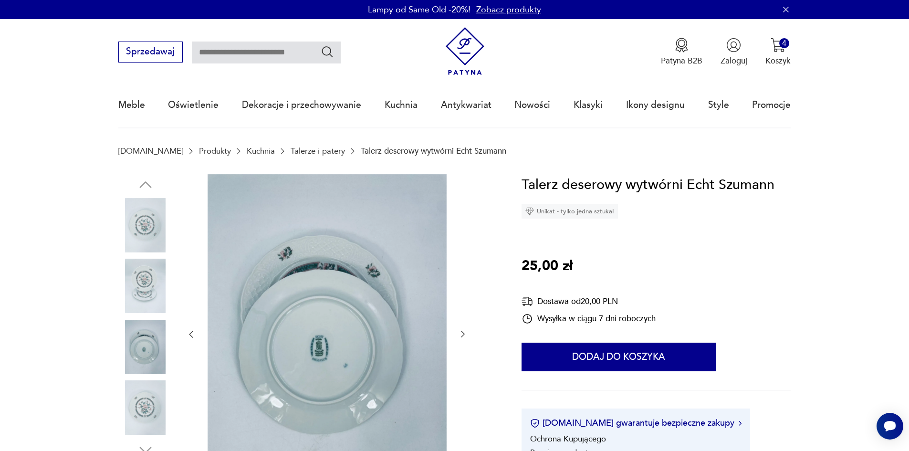
click at [141, 385] on img at bounding box center [145, 407] width 54 height 54
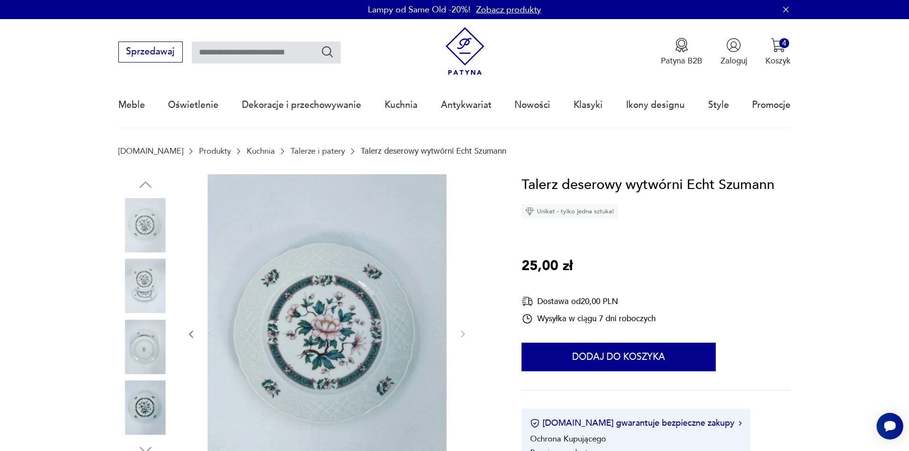
click at [316, 313] on img at bounding box center [327, 333] width 239 height 319
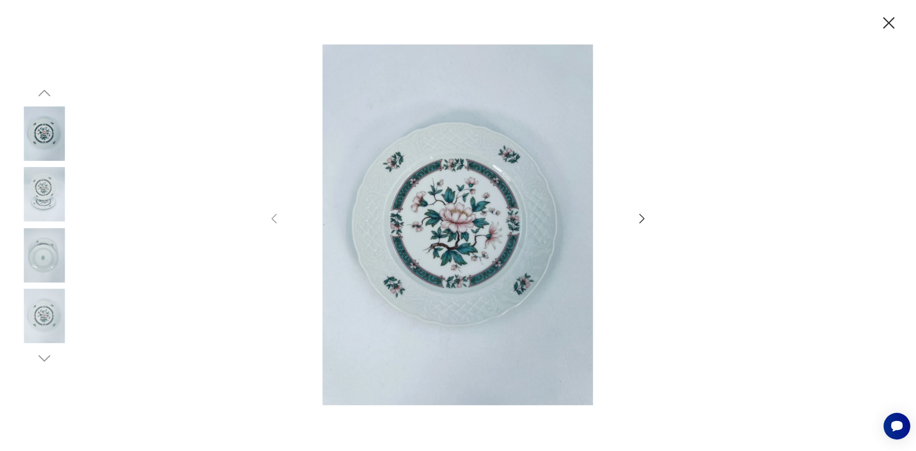
click at [894, 26] on icon "button" at bounding box center [889, 23] width 20 height 20
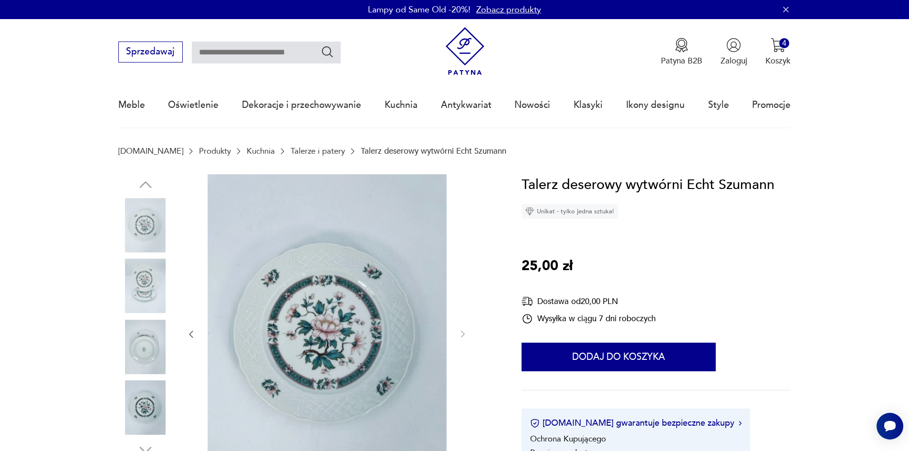
click at [761, 48] on div "Patyna B2B Zaloguj 4 Koszyk Twój koszyk ( 4 ) Talerz deserowy Kaiser Romantica …" at bounding box center [726, 52] width 130 height 29
click at [778, 48] on img "button" at bounding box center [778, 45] width 15 height 15
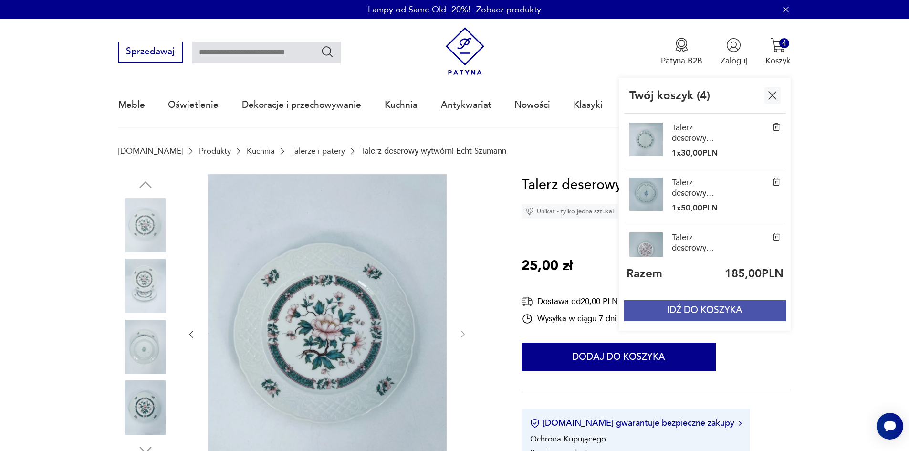
click at [740, 307] on button "IDŹ DO KOSZYKA" at bounding box center [704, 310] width 161 height 21
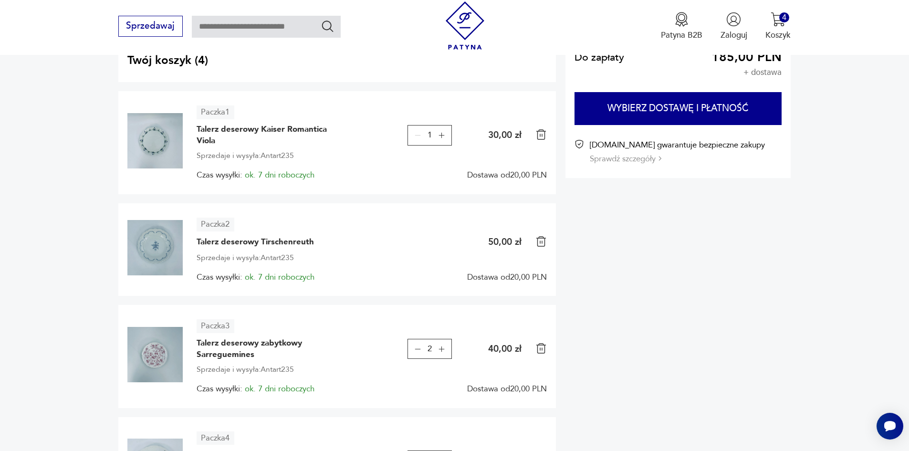
scroll to position [157, 0]
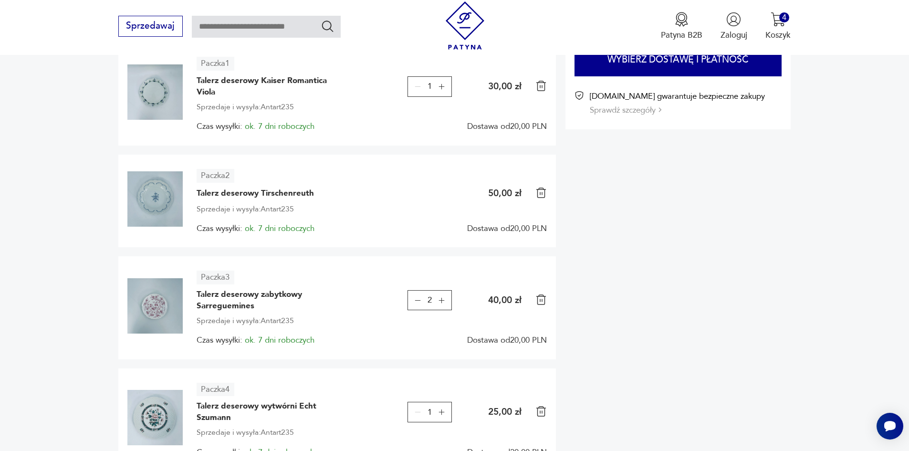
click at [441, 304] on icon "button" at bounding box center [442, 300] width 8 height 8
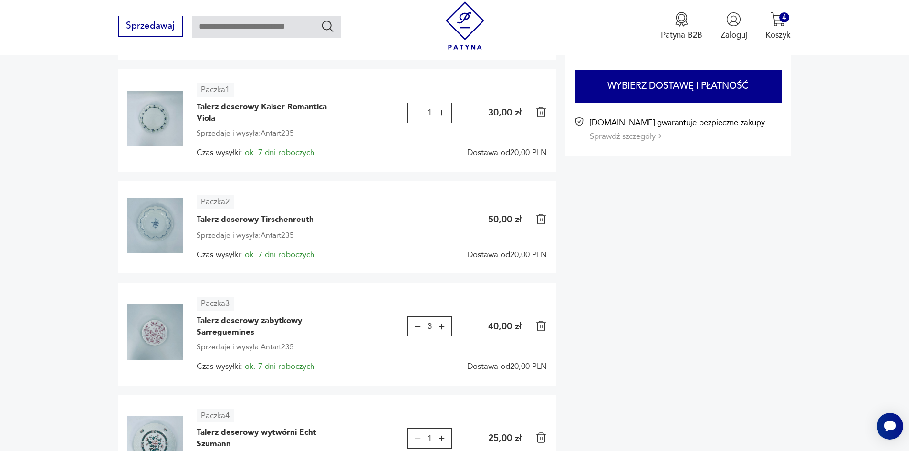
scroll to position [152, 0]
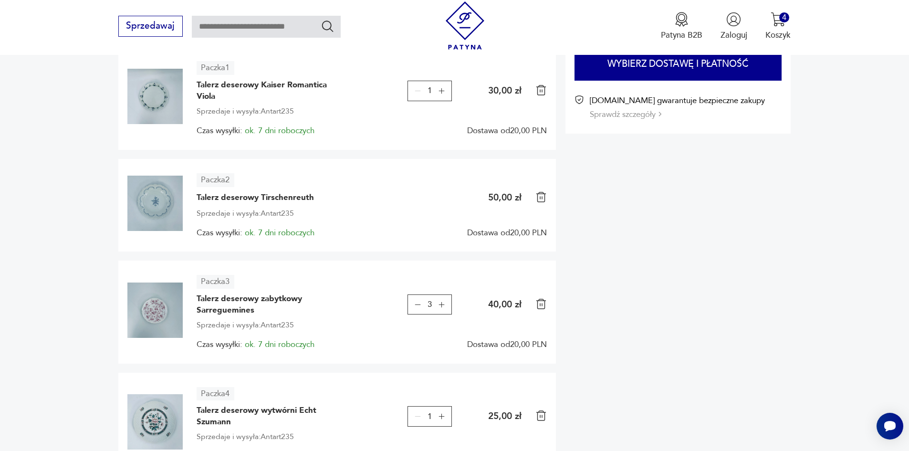
click at [414, 307] on icon "button" at bounding box center [418, 305] width 8 height 8
click at [671, 348] on div "Do zapłaty 185,00 PLN + dostawa Wybierz dostawę i płatność Patyna.pl gwarantuje…" at bounding box center [679, 240] width 226 height 490
drag, startPoint x: 221, startPoint y: 90, endPoint x: 199, endPoint y: 93, distance: 22.6
click at [195, 94] on div "Paczka 1 Talerz deserowy Kaiser Romantica Viola 1 30,00 zł Sprzedaje i wysyła: …" at bounding box center [337, 98] width 420 height 74
click at [199, 93] on span "Talerz deserowy Kaiser Romantica Viola" at bounding box center [268, 90] width 143 height 23
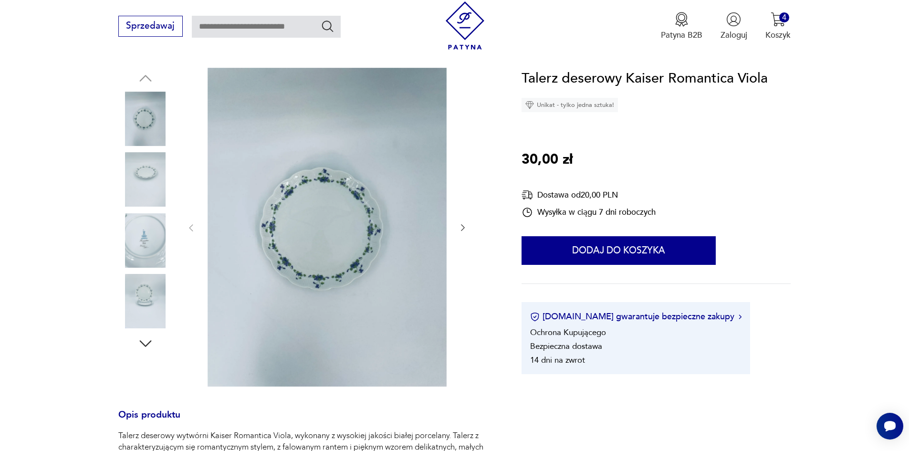
scroll to position [107, 0]
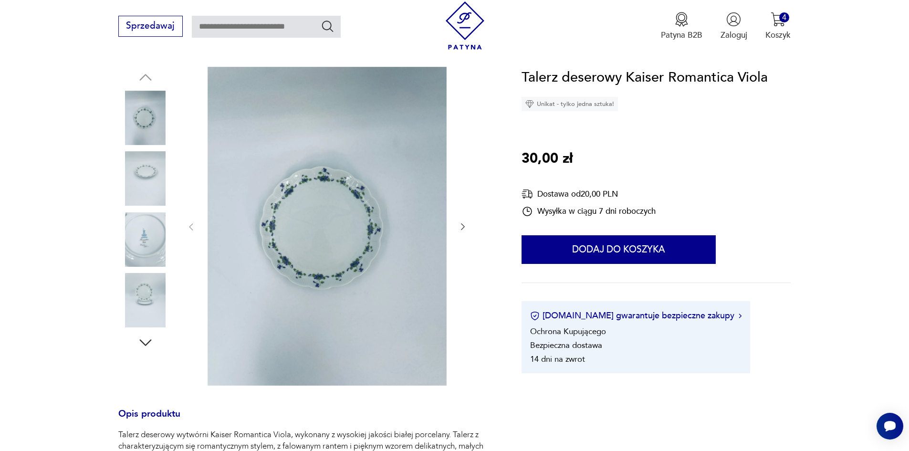
click at [160, 242] on img at bounding box center [145, 239] width 54 height 54
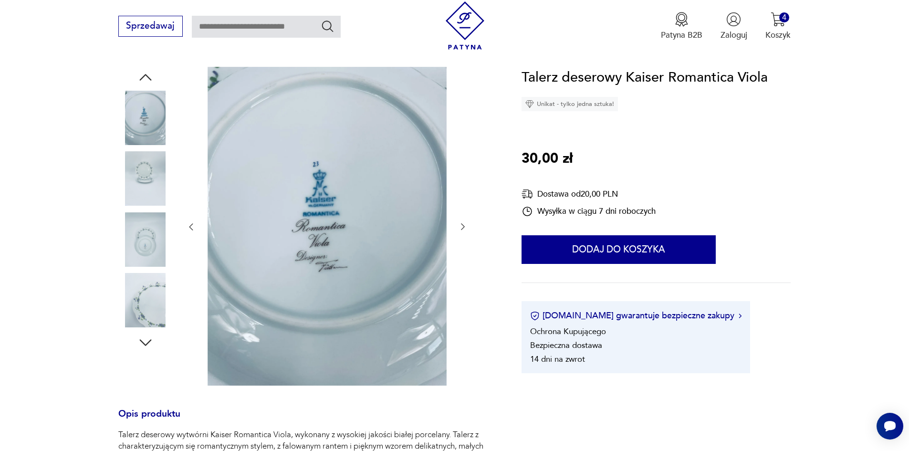
click at [145, 314] on img at bounding box center [145, 300] width 54 height 54
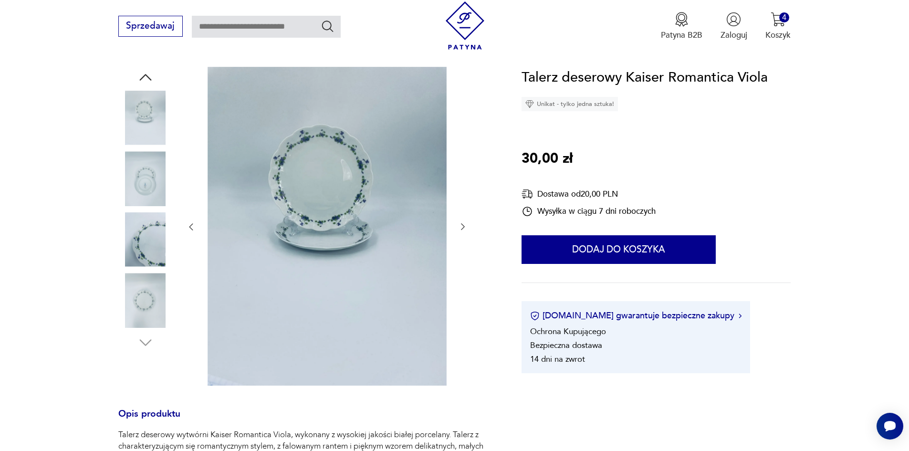
click at [298, 193] on img at bounding box center [327, 226] width 239 height 319
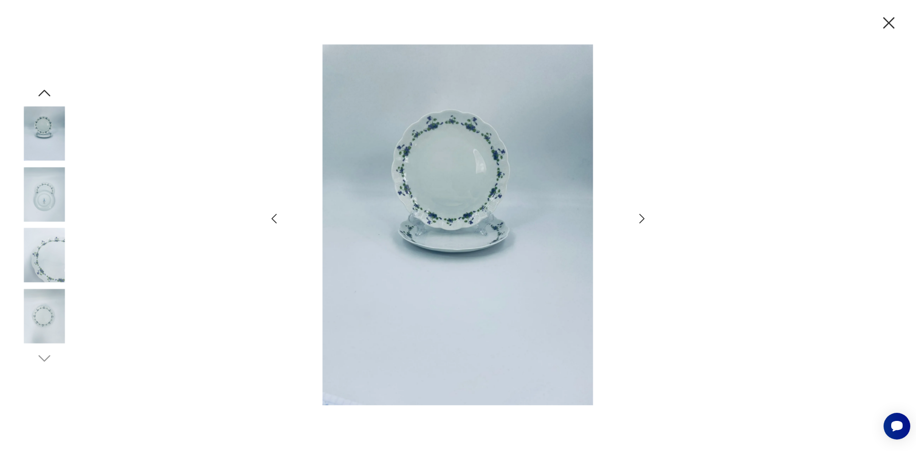
click at [50, 324] on img at bounding box center [44, 316] width 54 height 54
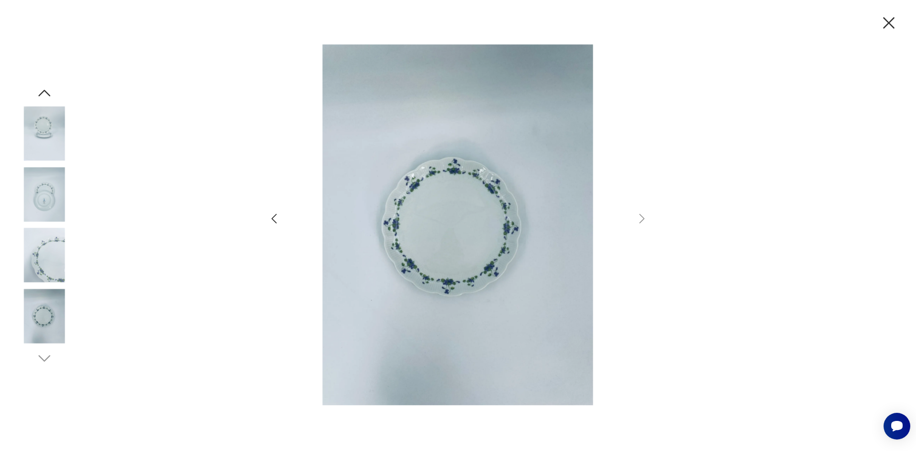
click at [52, 261] on img at bounding box center [44, 255] width 54 height 54
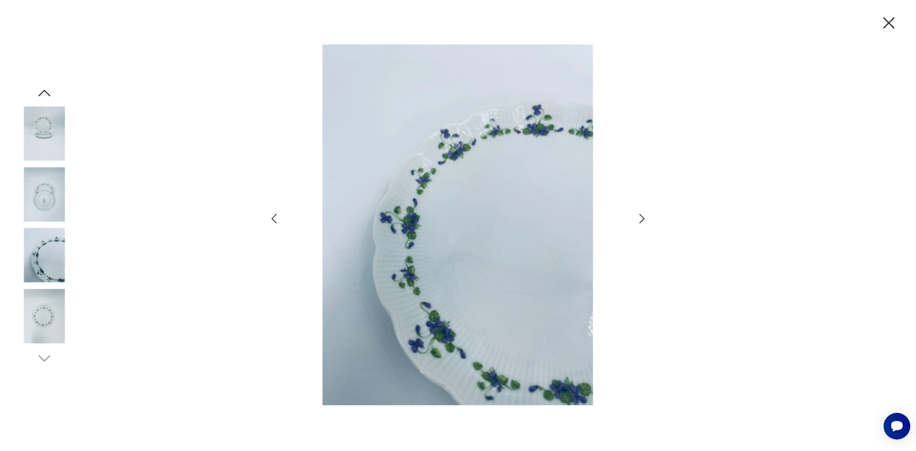
click at [885, 23] on icon "button" at bounding box center [889, 23] width 20 height 20
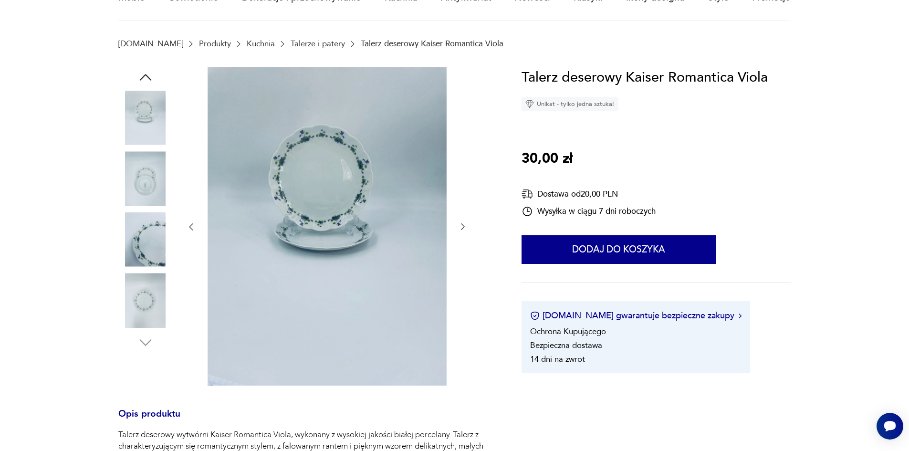
scroll to position [0, 0]
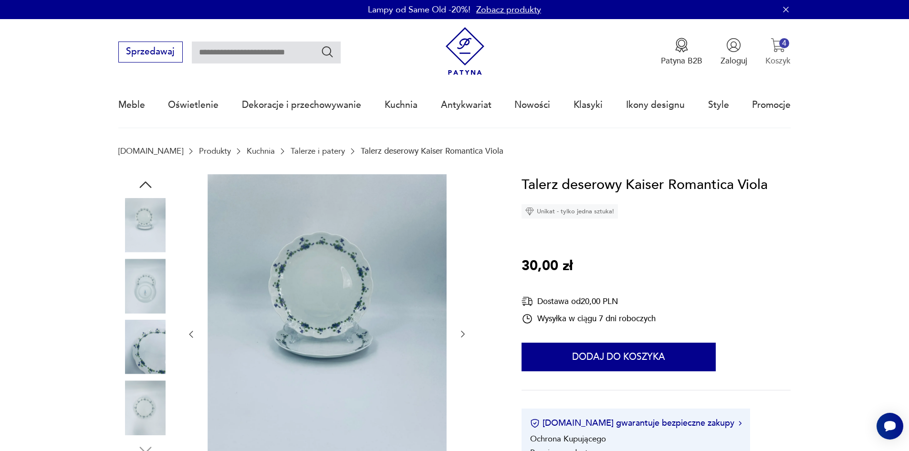
click at [778, 55] on p "Koszyk" at bounding box center [778, 60] width 25 height 11
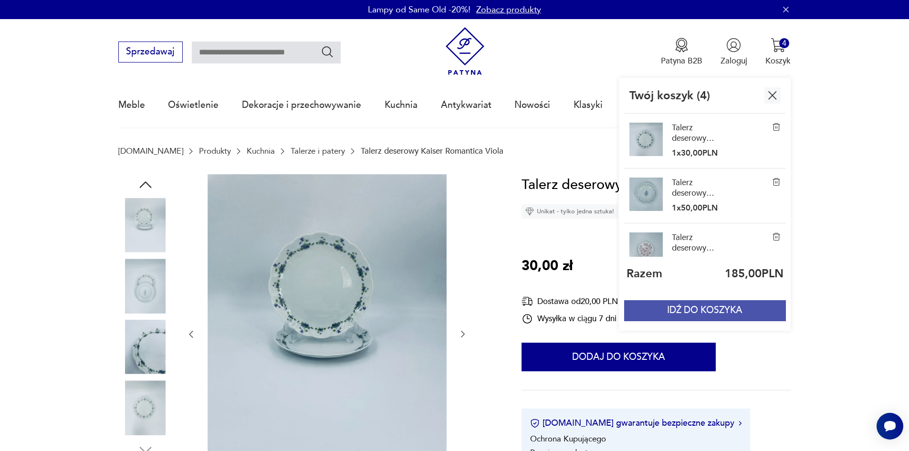
click at [710, 309] on button "IDŹ DO KOSZYKA" at bounding box center [704, 310] width 161 height 21
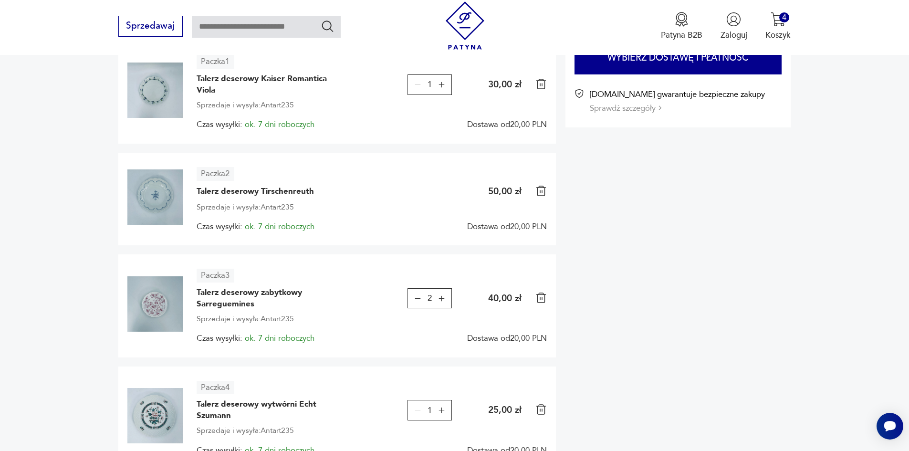
scroll to position [157, 0]
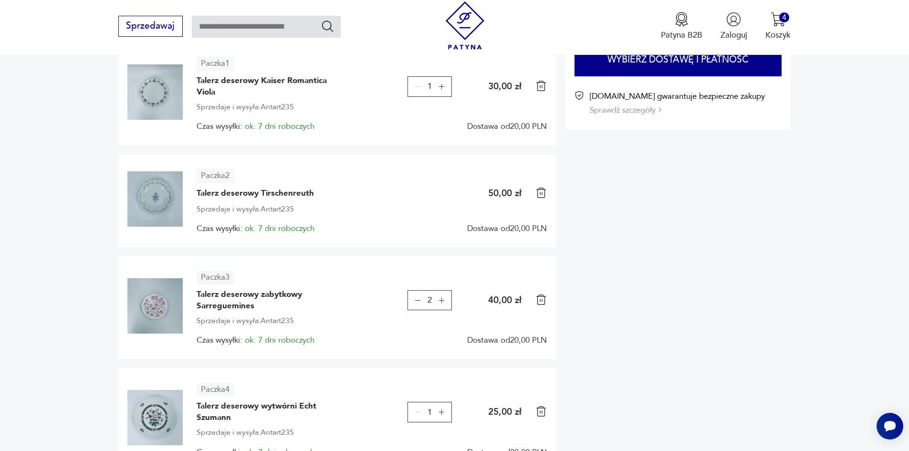
click at [635, 309] on div "Do zapłaty 185,00 PLN + dostawa Wybierz dostawę i płatność Patyna.pl gwarantuje…" at bounding box center [679, 235] width 226 height 490
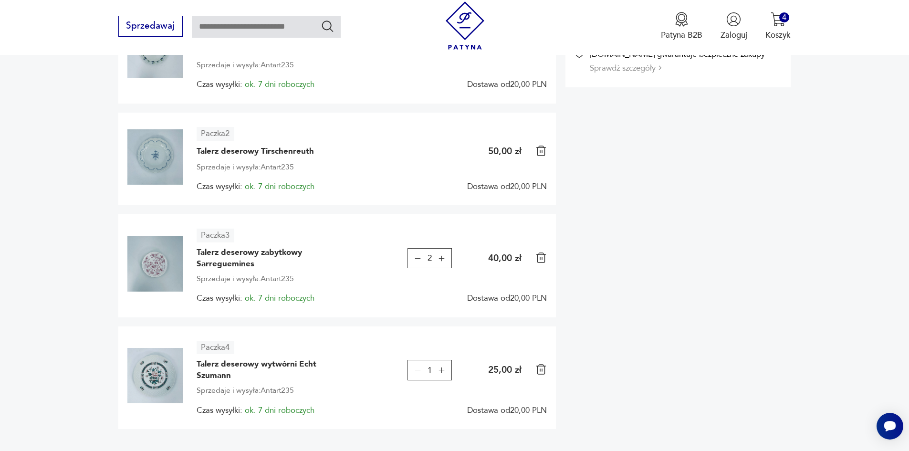
scroll to position [198, 0]
click at [416, 259] on icon "button" at bounding box center [418, 258] width 6 height 0
click at [612, 292] on div "Do zapłaty 145,00 PLN + dostawa Wybierz dostawę i płatność Patyna.pl gwarantuje…" at bounding box center [679, 194] width 226 height 490
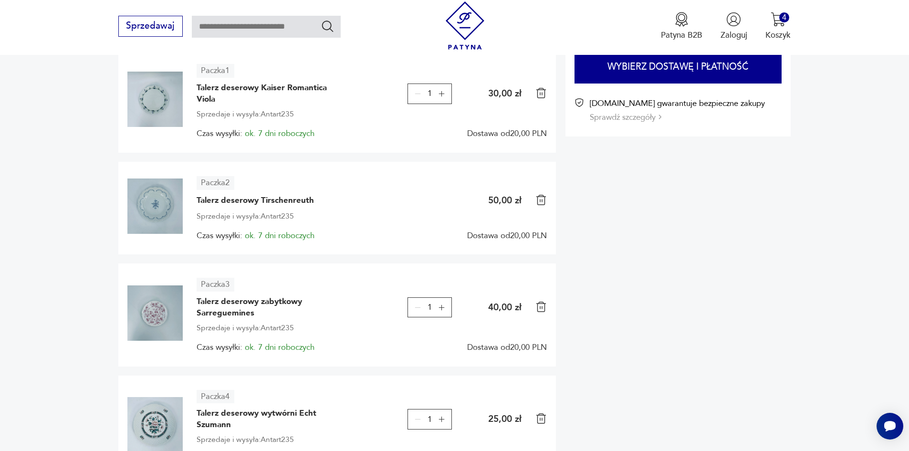
scroll to position [132, 0]
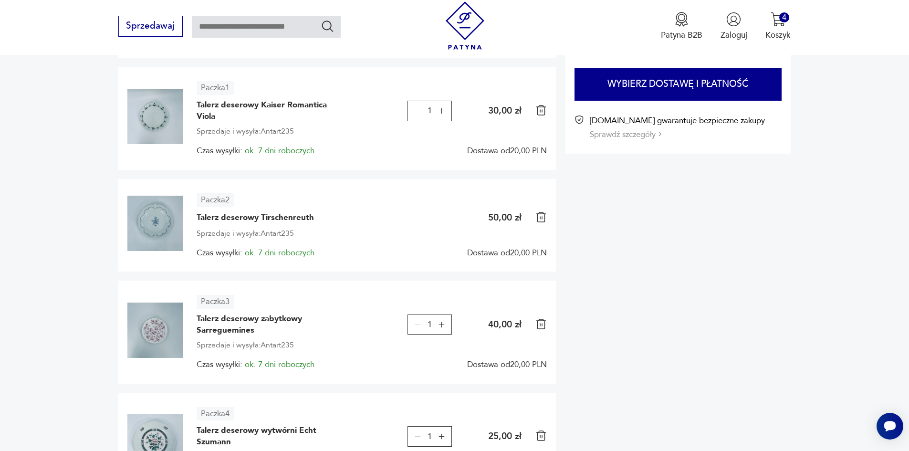
click at [440, 325] on icon "button" at bounding box center [442, 325] width 6 height 6
click at [598, 343] on div "Do zapłaty 145,00 PLN + dostawa Wybierz dostawę i płatność Patyna.pl gwarantuje…" at bounding box center [679, 260] width 226 height 490
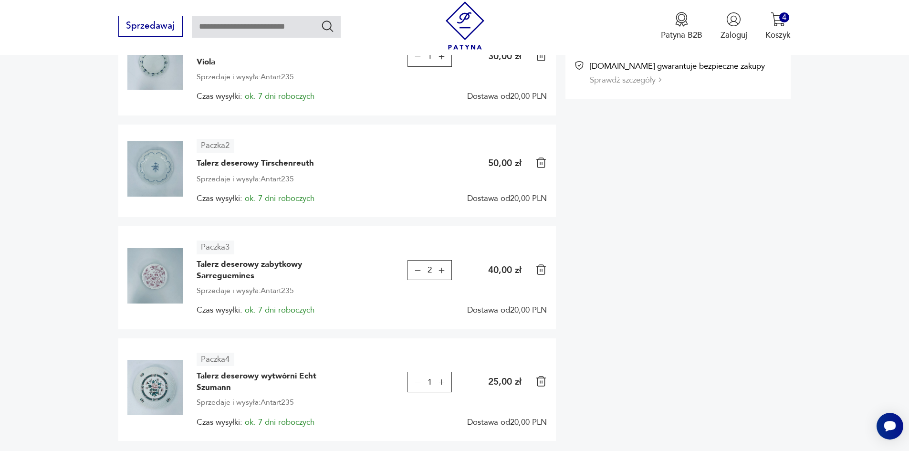
scroll to position [183, 0]
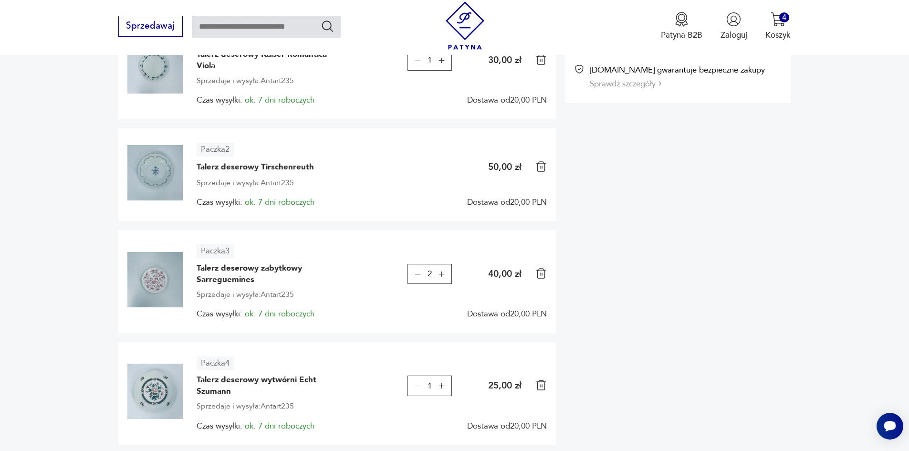
click at [414, 274] on icon "button" at bounding box center [418, 274] width 8 height 8
click at [616, 282] on div "Do zapłaty 145,00 PLN + dostawa Wybierz dostawę i płatność Patyna.pl gwarantuje…" at bounding box center [679, 209] width 226 height 490
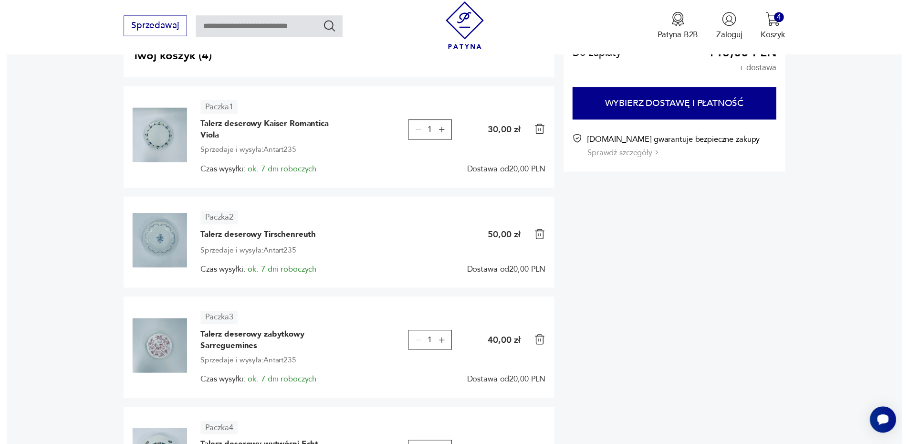
scroll to position [0, 0]
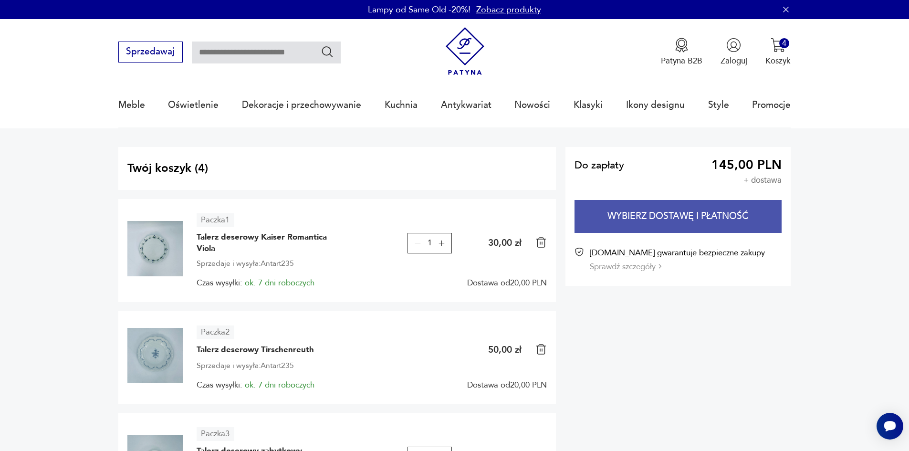
click at [641, 216] on button "Wybierz dostawę i płatność" at bounding box center [678, 216] width 207 height 33
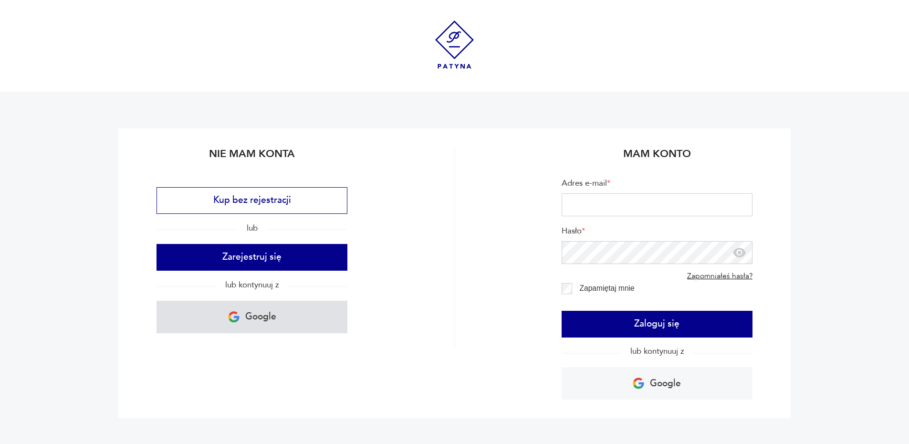
click at [292, 314] on link "Google" at bounding box center [252, 317] width 191 height 32
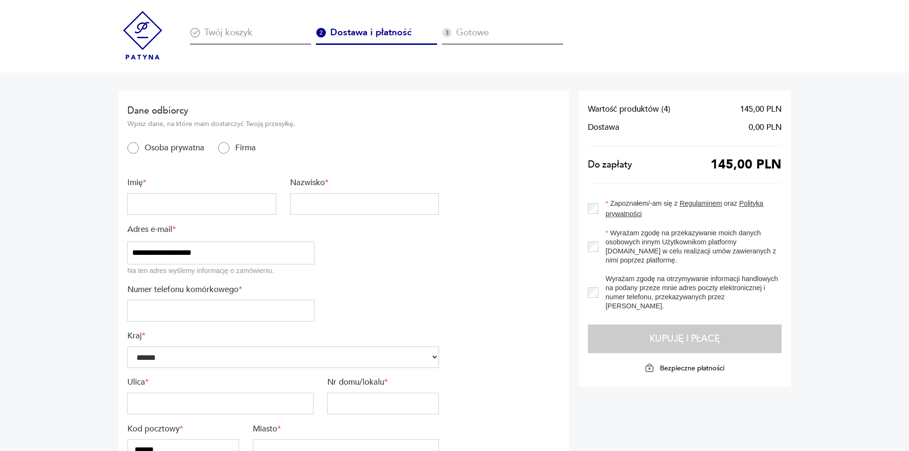
click at [200, 198] on input "text" at bounding box center [201, 204] width 149 height 22
type input "*********"
type input "********"
type input "*********"
type input "**********"
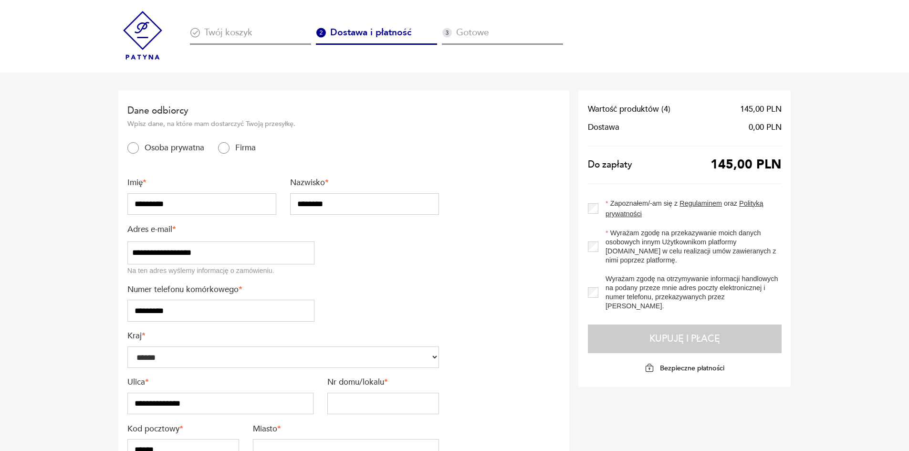
type input "***"
type input "**********"
click at [356, 208] on input "********" at bounding box center [364, 204] width 149 height 22
type input "*****"
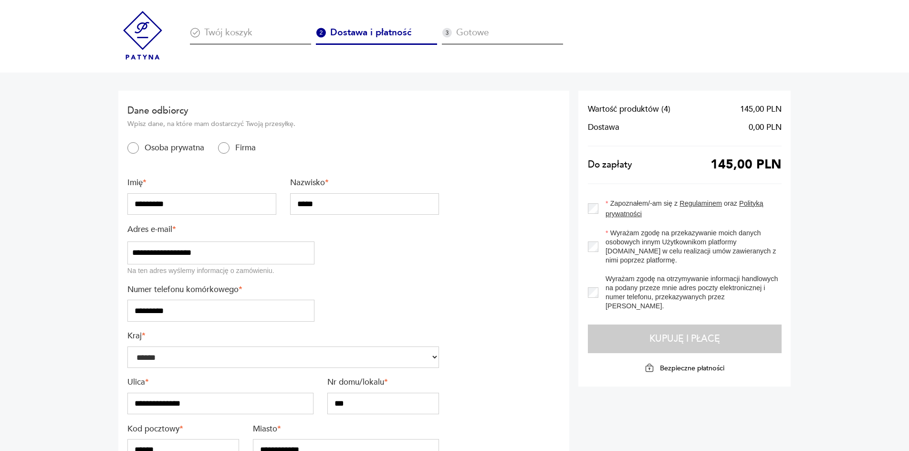
click at [153, 34] on img at bounding box center [142, 35] width 49 height 49
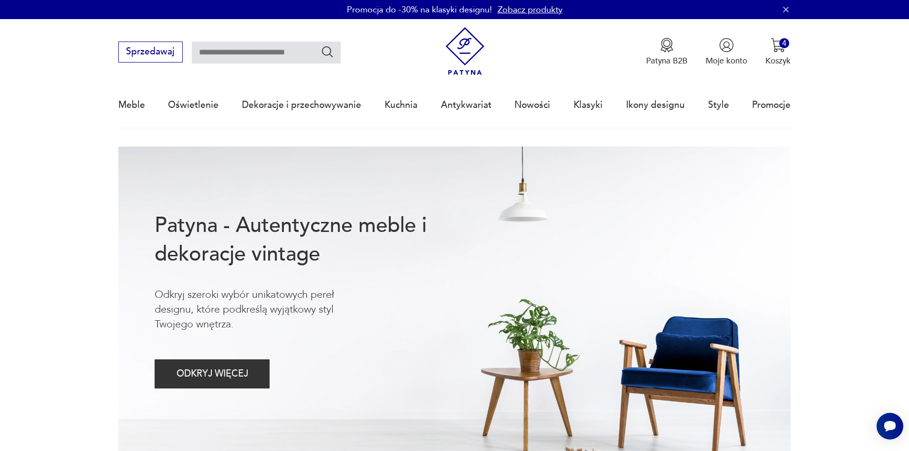
click at [287, 61] on input "text" at bounding box center [266, 53] width 149 height 22
type input "*******"
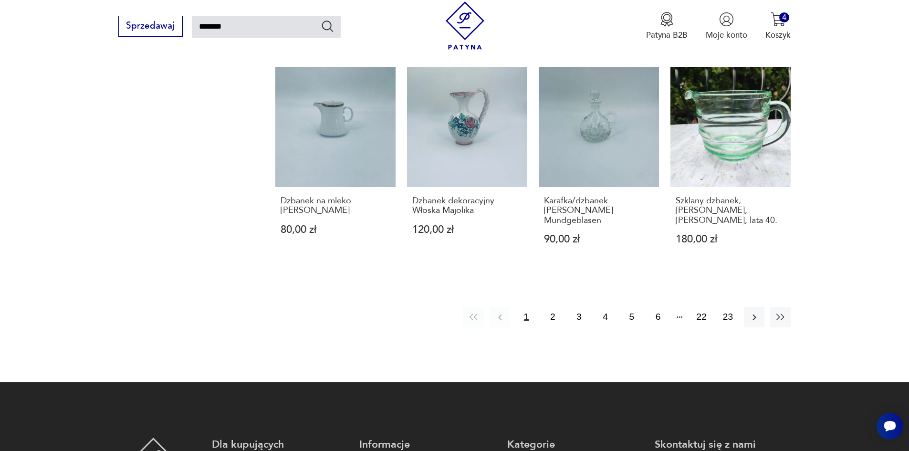
scroll to position [872, 0]
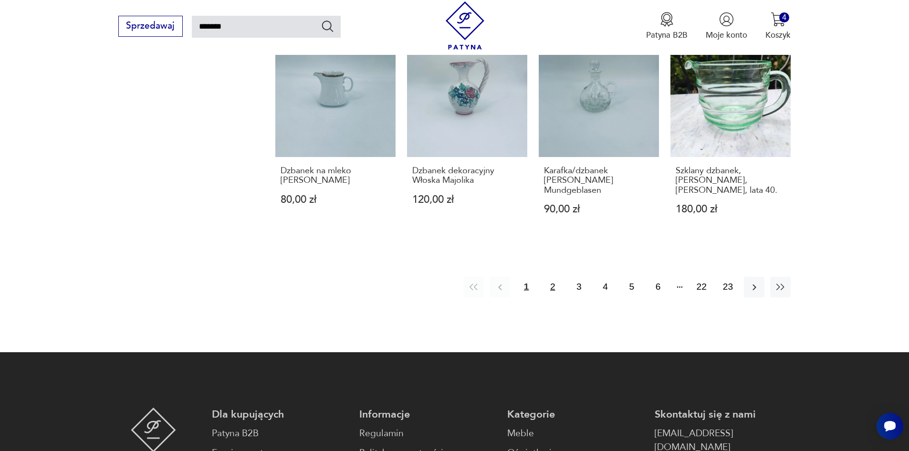
click at [548, 277] on button "2" at bounding box center [553, 287] width 21 height 21
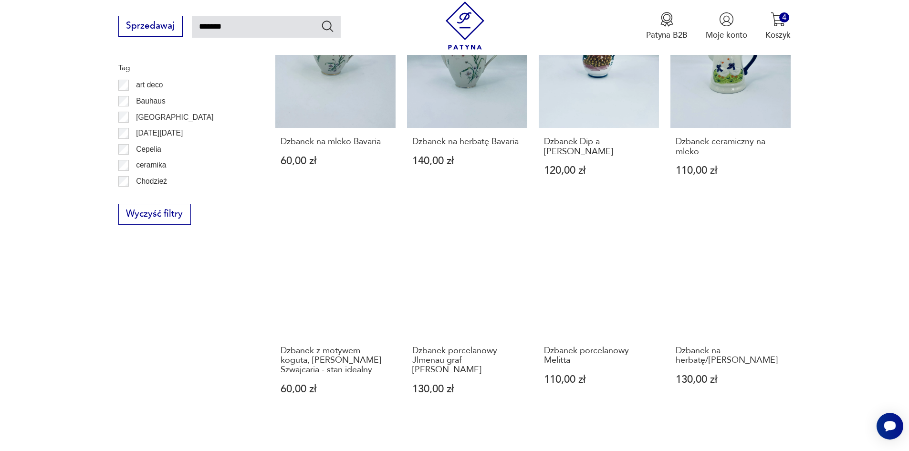
scroll to position [758, 0]
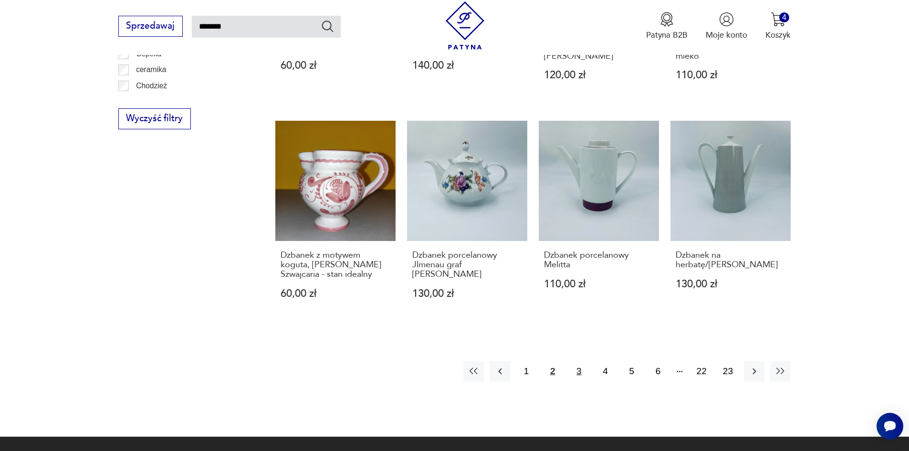
click at [582, 368] on button "3" at bounding box center [579, 371] width 21 height 21
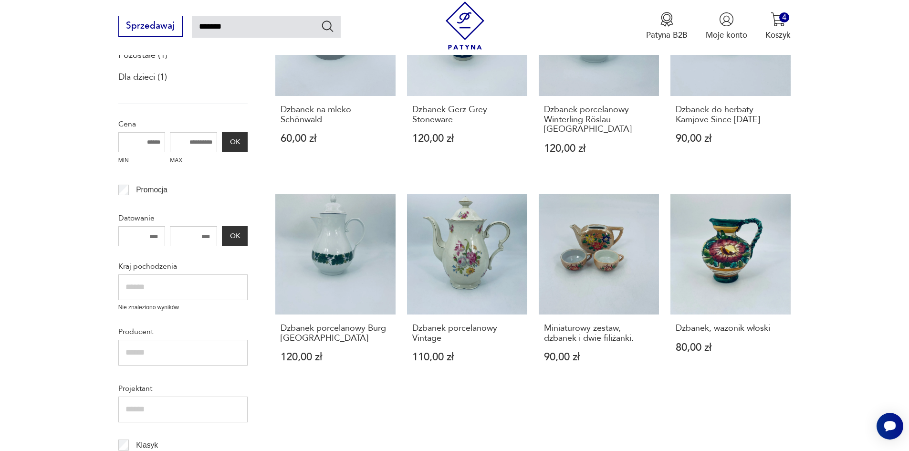
scroll to position [398, 0]
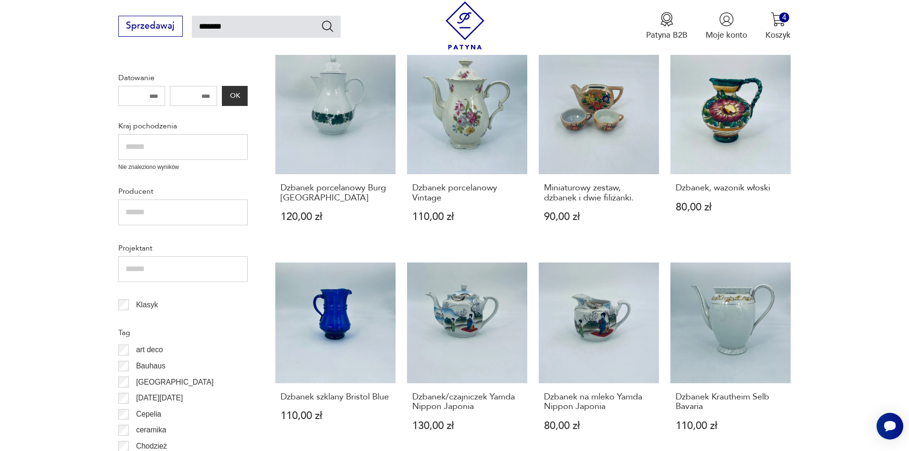
click at [263, 29] on input "*******" at bounding box center [266, 27] width 149 height 22
type input "**********"
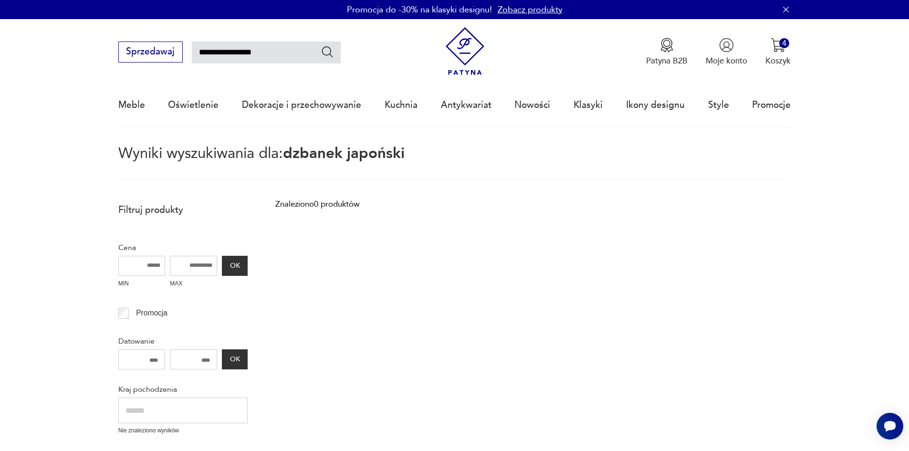
click at [291, 51] on input "**********" at bounding box center [266, 53] width 149 height 22
type input "*******"
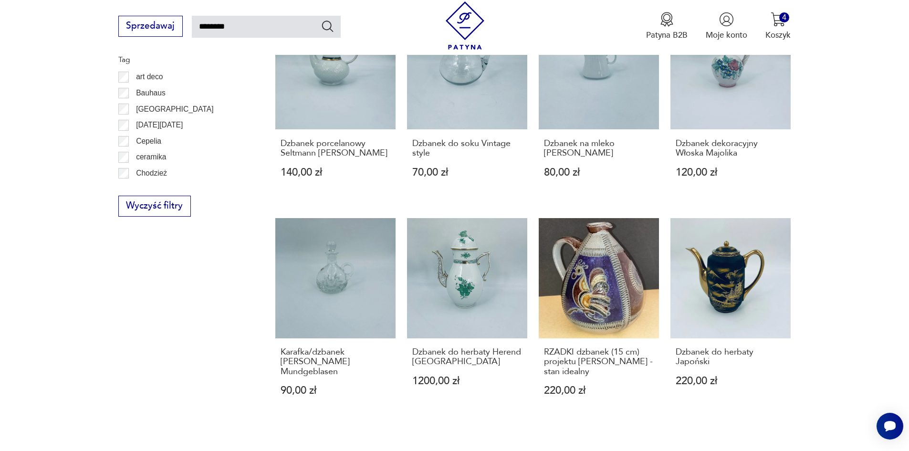
scroll to position [677, 0]
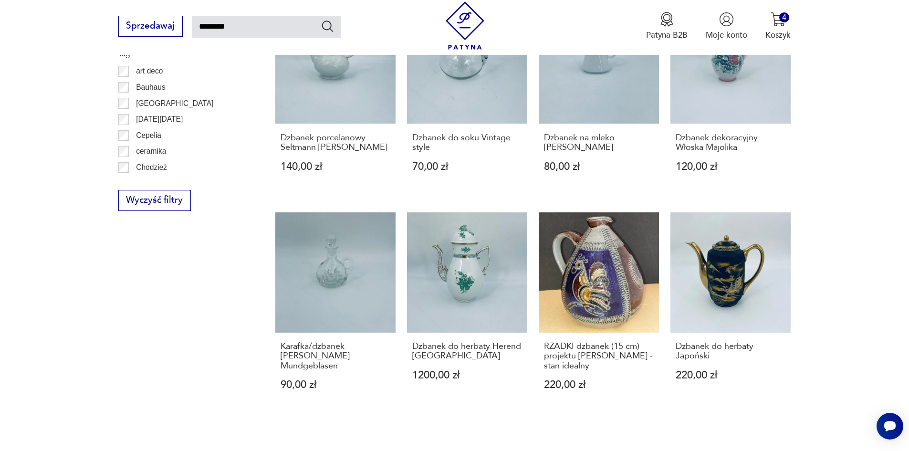
click at [248, 23] on input "*******" at bounding box center [266, 27] width 149 height 22
type input "**********"
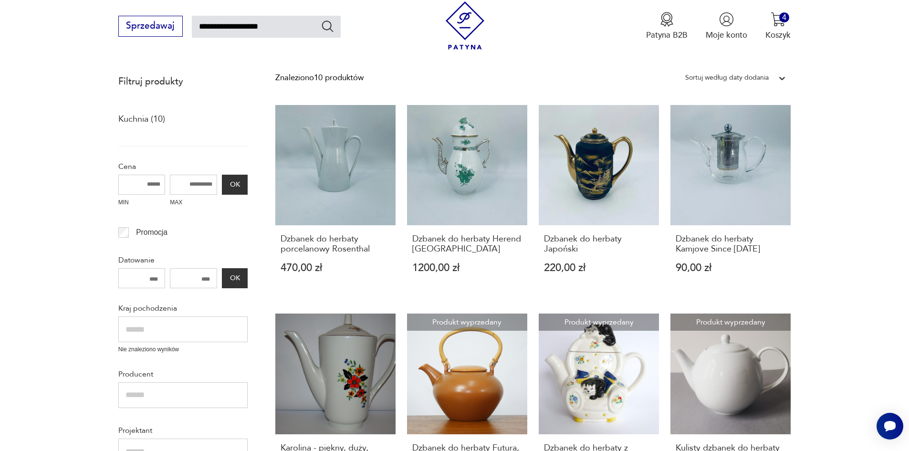
scroll to position [127, 0]
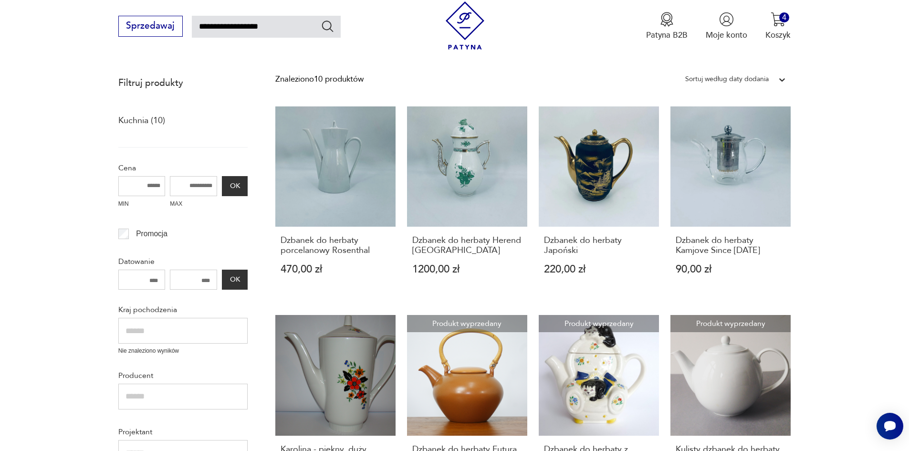
drag, startPoint x: 230, startPoint y: 28, endPoint x: 308, endPoint y: 27, distance: 78.8
click at [306, 27] on input "**********" at bounding box center [266, 27] width 149 height 22
type input "*******"
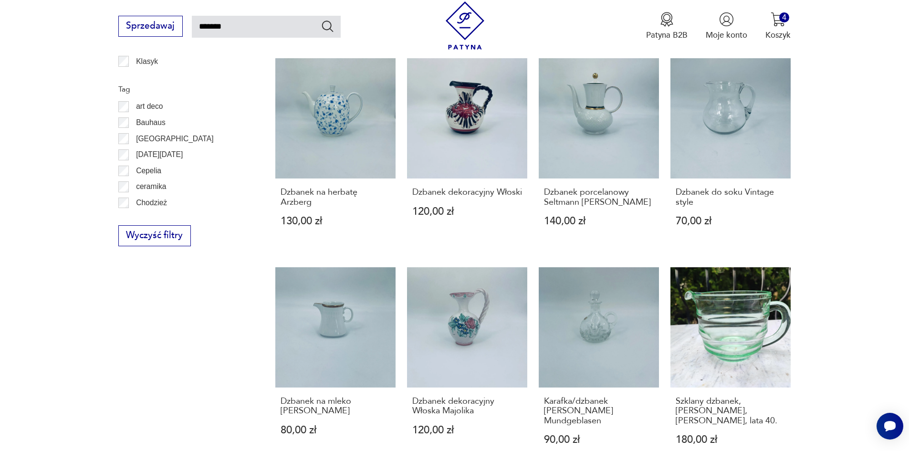
scroll to position [740, 0]
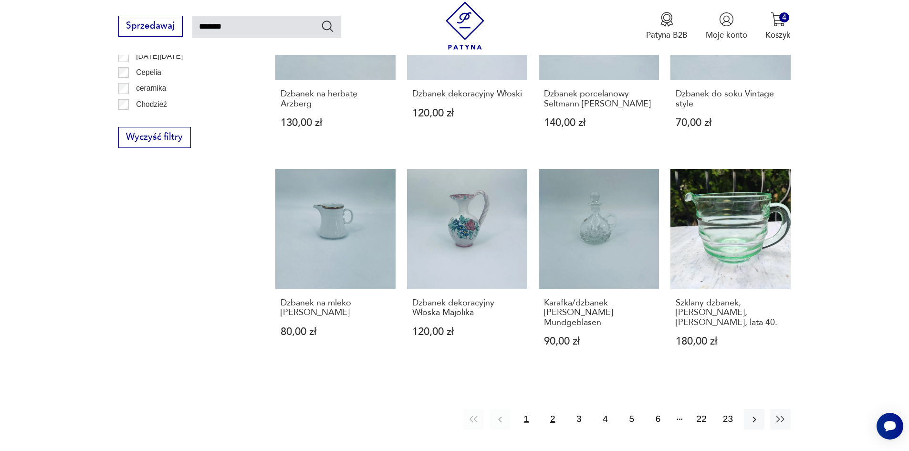
click at [558, 409] on button "2" at bounding box center [553, 419] width 21 height 21
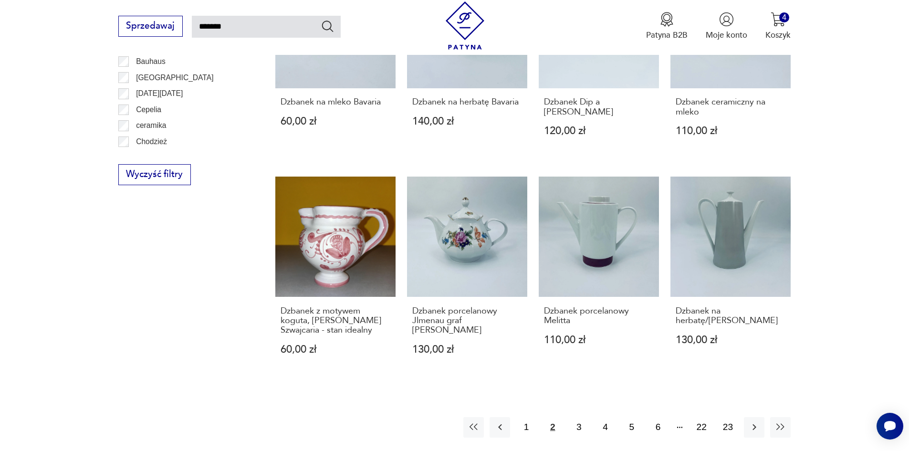
scroll to position [769, 0]
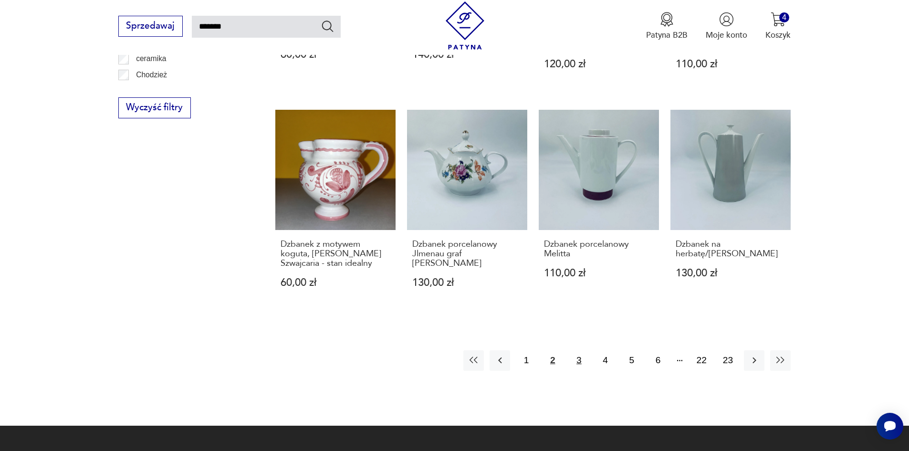
click at [579, 355] on button "3" at bounding box center [579, 360] width 21 height 21
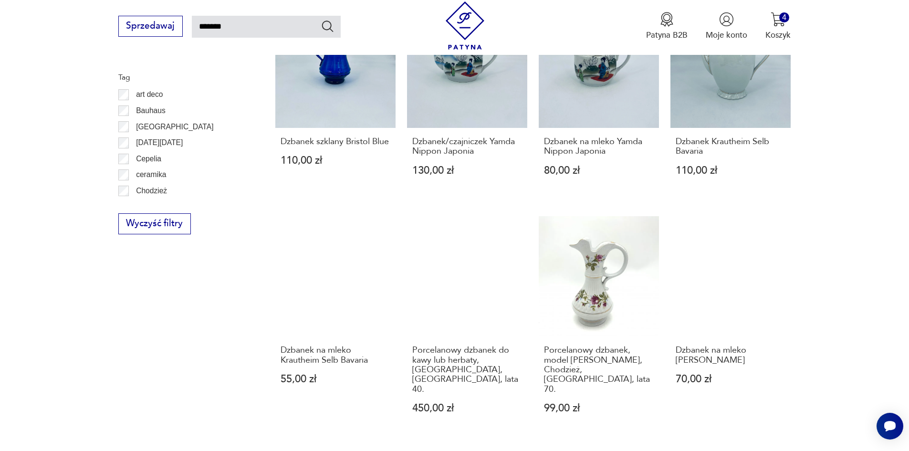
scroll to position [686, 0]
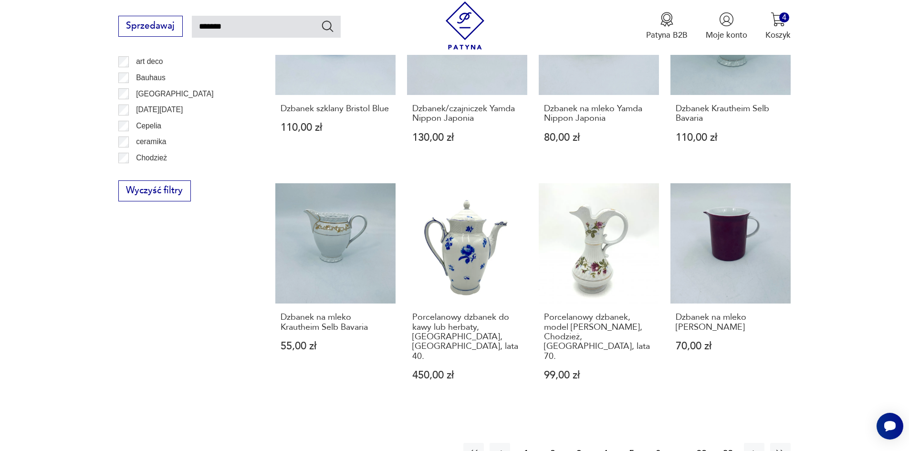
click at [604, 443] on button "4" at bounding box center [605, 453] width 21 height 21
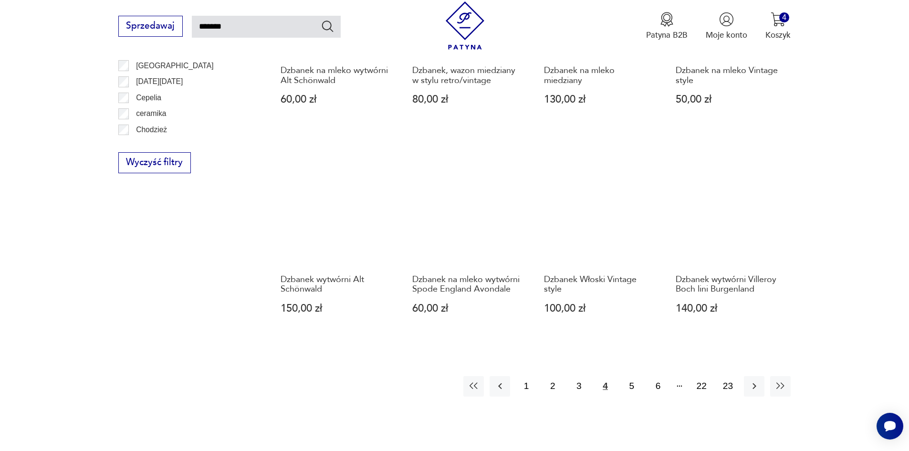
scroll to position [721, 0]
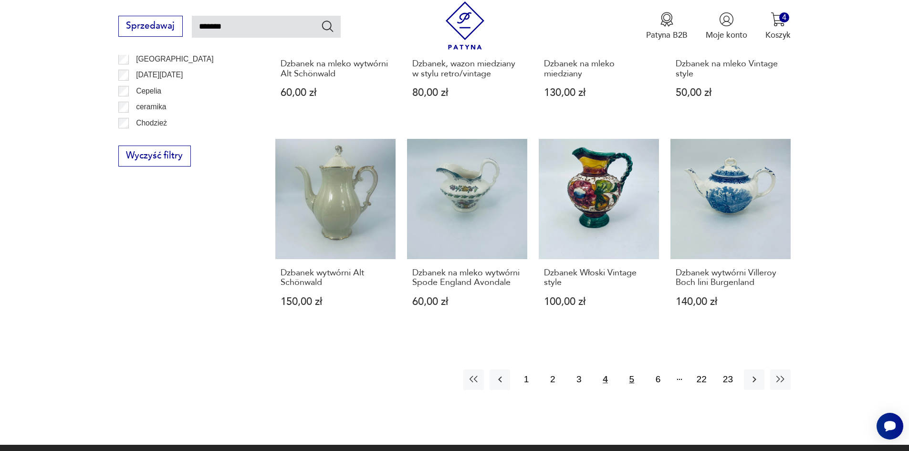
click at [632, 382] on button "5" at bounding box center [631, 379] width 21 height 21
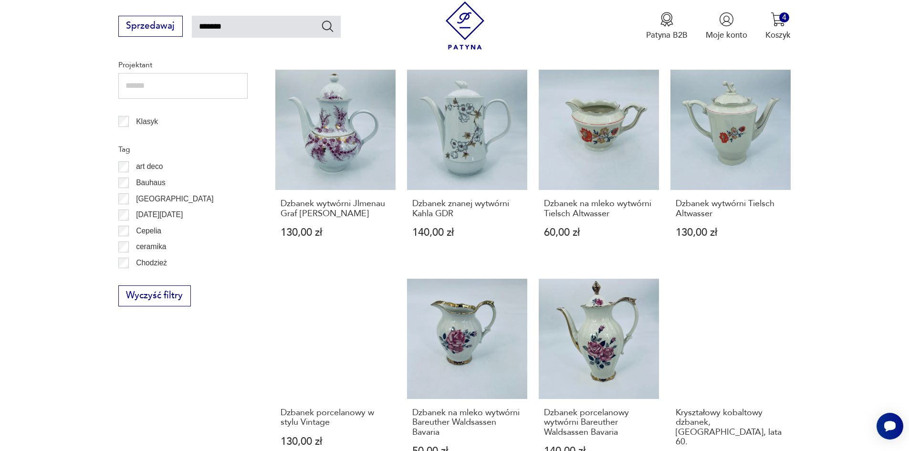
scroll to position [698, 0]
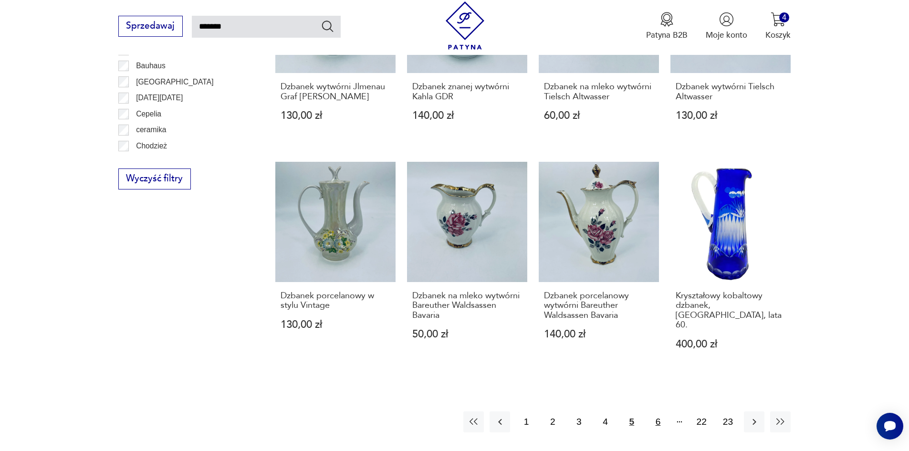
click at [662, 411] on button "6" at bounding box center [658, 421] width 21 height 21
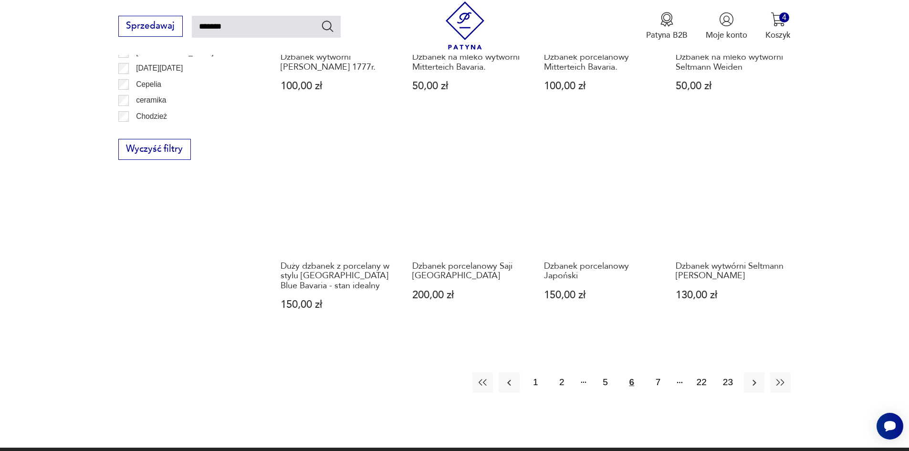
scroll to position [751, 0]
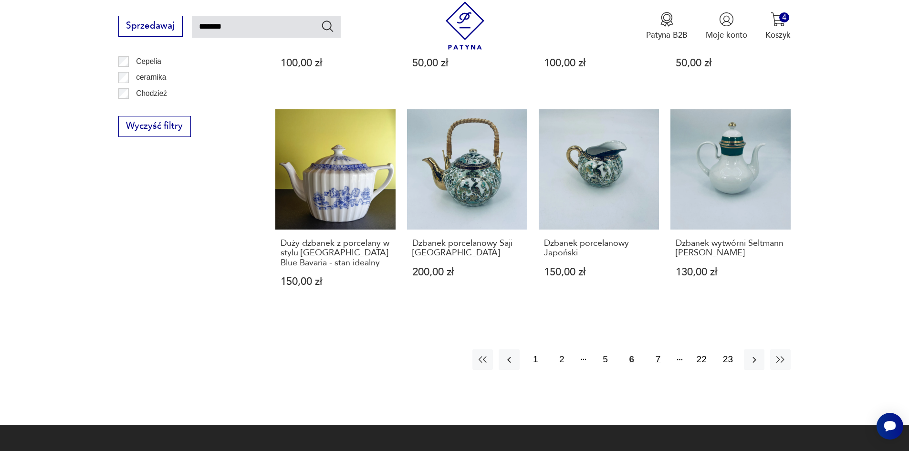
click at [664, 362] on button "7" at bounding box center [658, 359] width 21 height 21
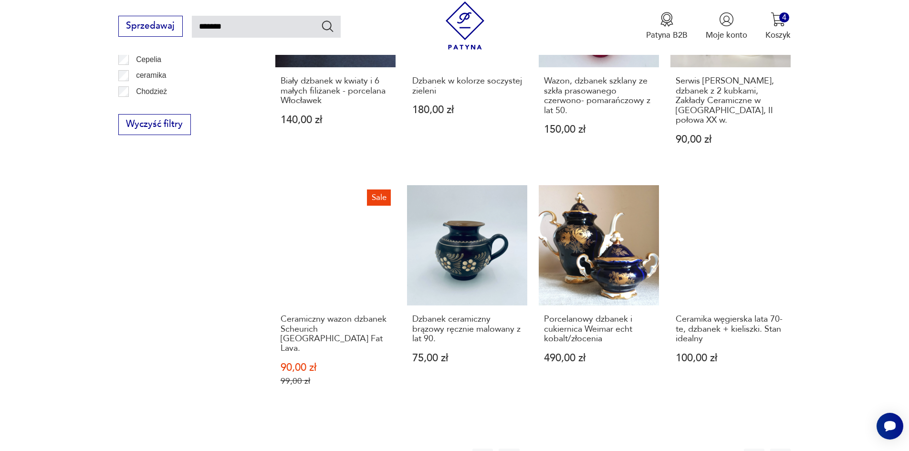
scroll to position [803, 0]
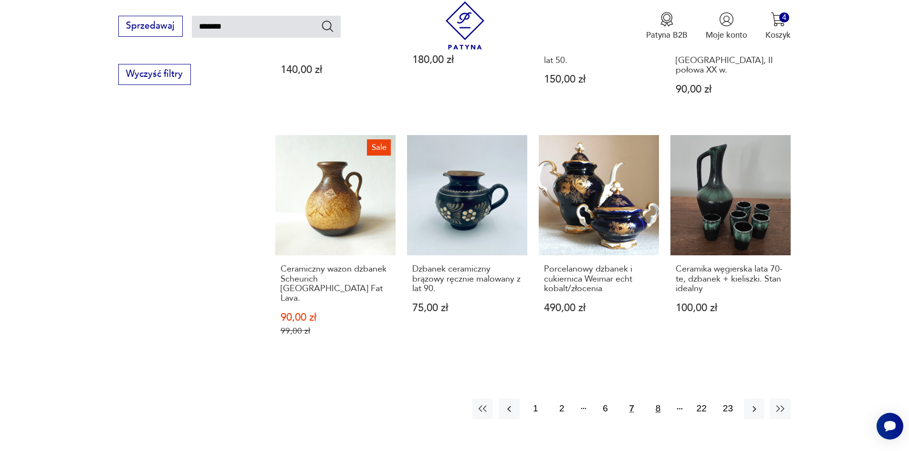
click at [658, 399] on button "8" at bounding box center [658, 409] width 21 height 21
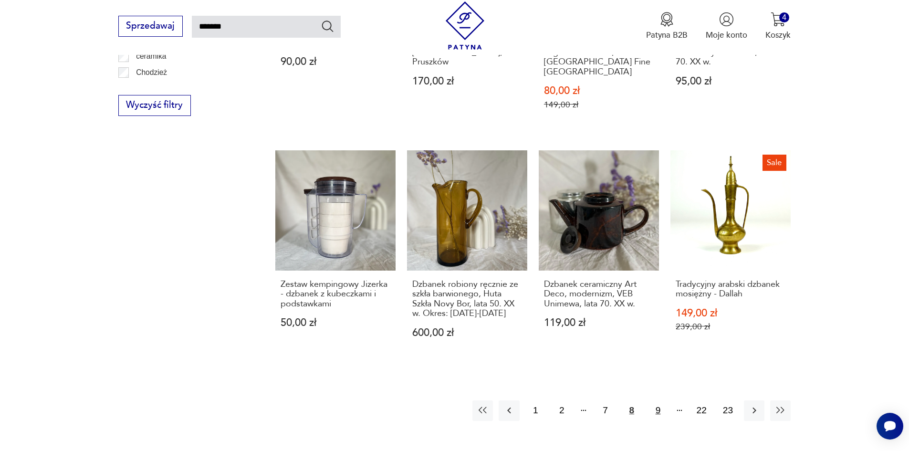
scroll to position [773, 0]
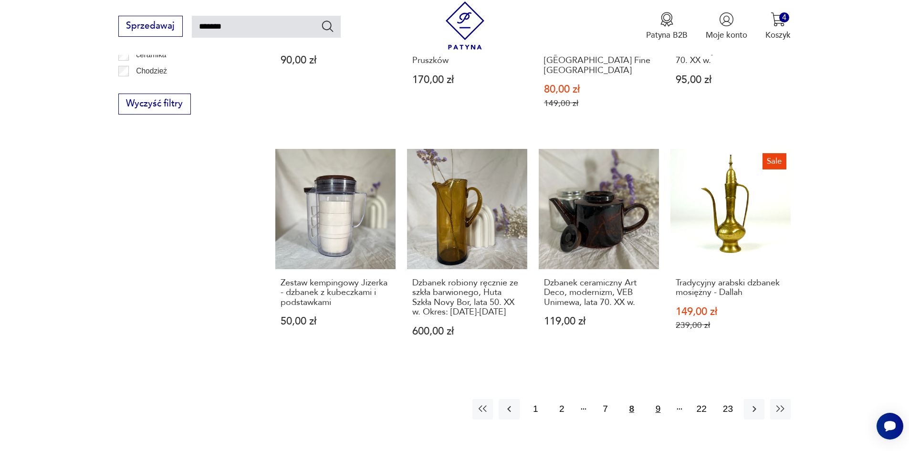
click at [657, 399] on button "9" at bounding box center [658, 409] width 21 height 21
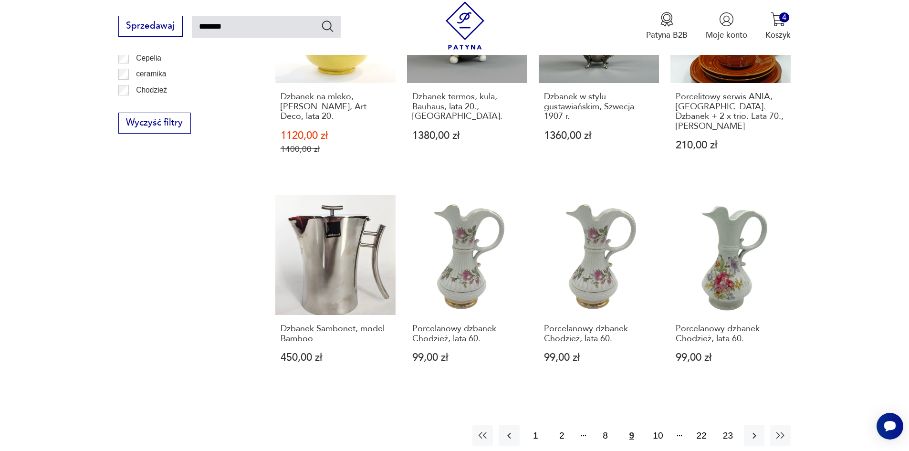
scroll to position [799, 0]
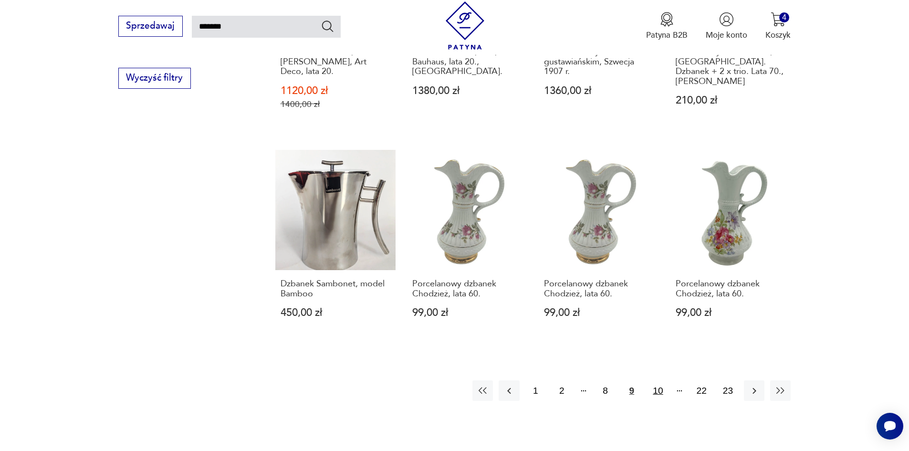
click at [666, 380] on button "10" at bounding box center [658, 390] width 21 height 21
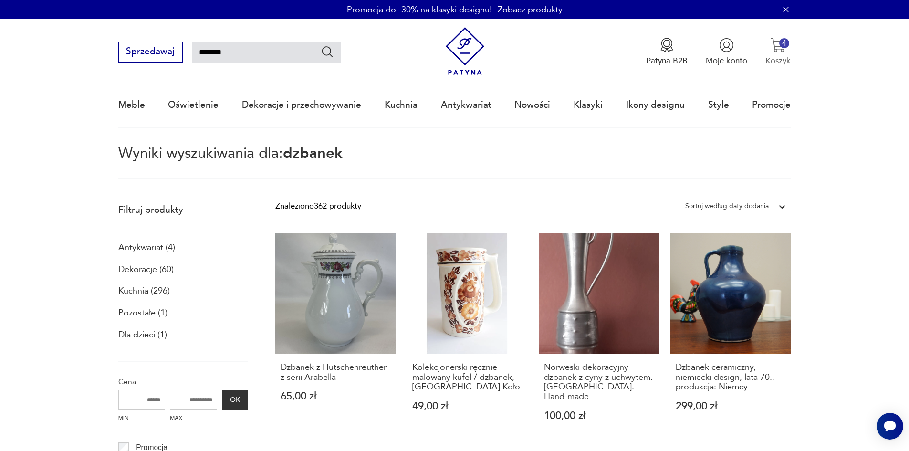
click at [778, 53] on button "4 Koszyk" at bounding box center [778, 52] width 25 height 29
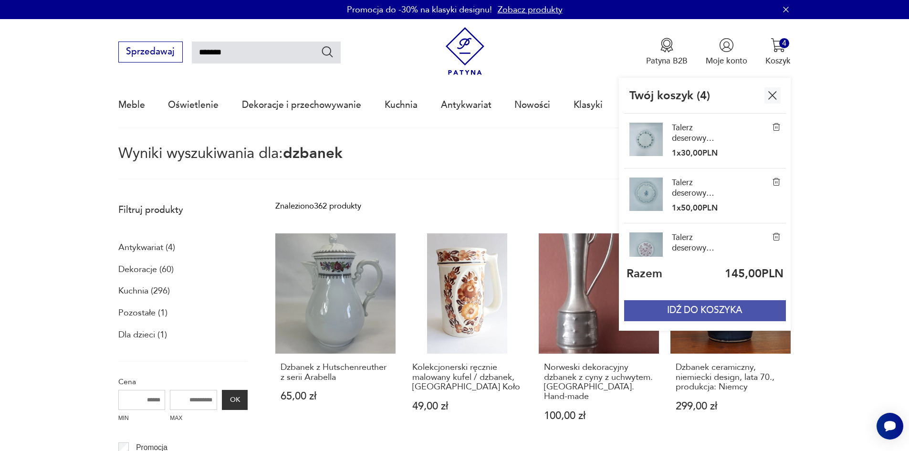
click at [726, 311] on button "IDŹ DO KOSZYKA" at bounding box center [704, 310] width 161 height 21
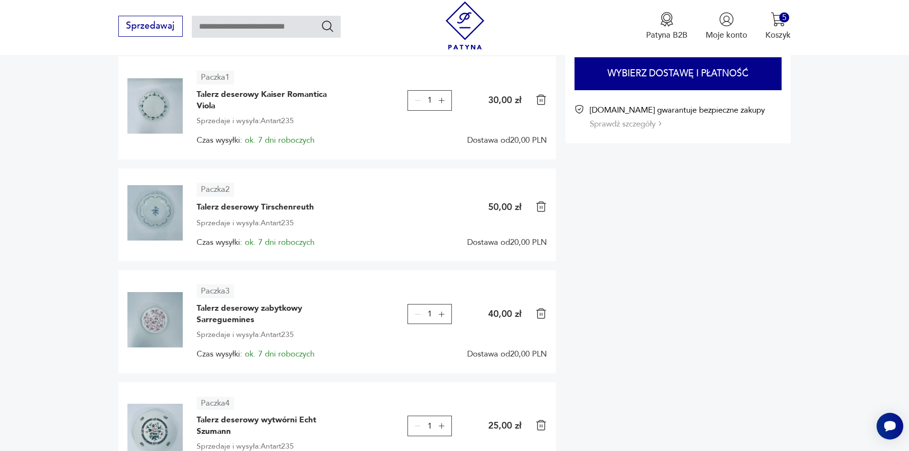
scroll to position [233, 0]
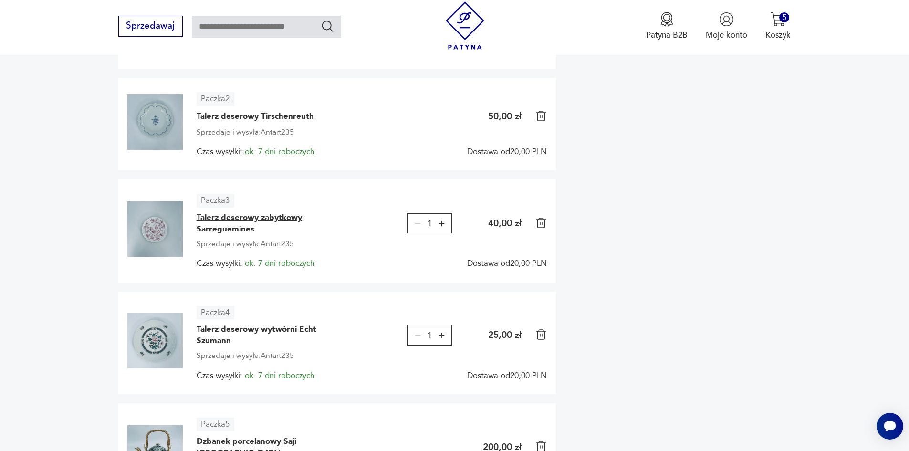
type input "*******"
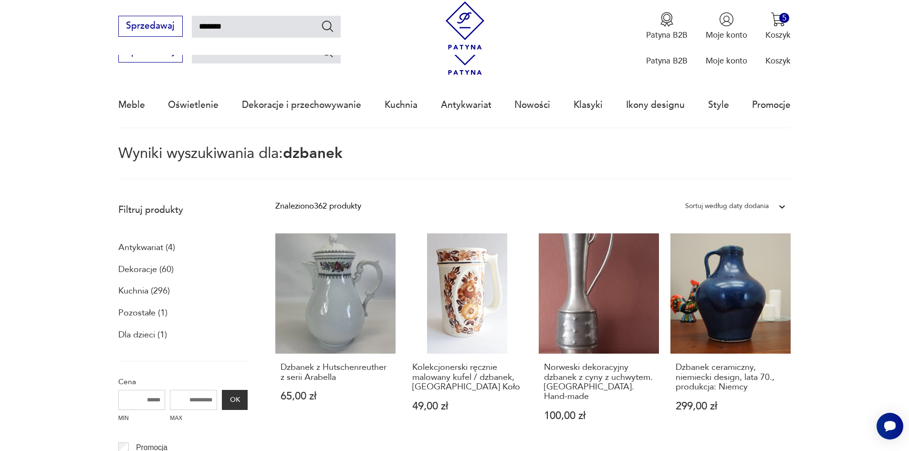
scroll to position [799, 0]
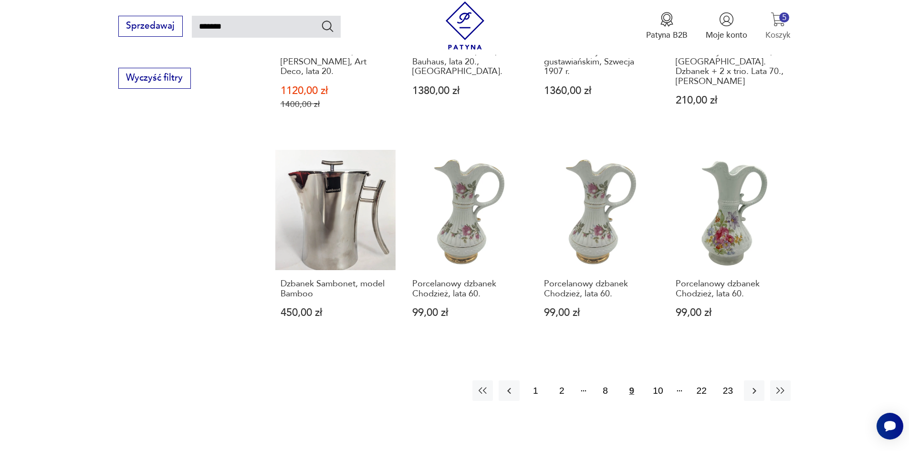
click at [782, 24] on img "button" at bounding box center [778, 19] width 15 height 15
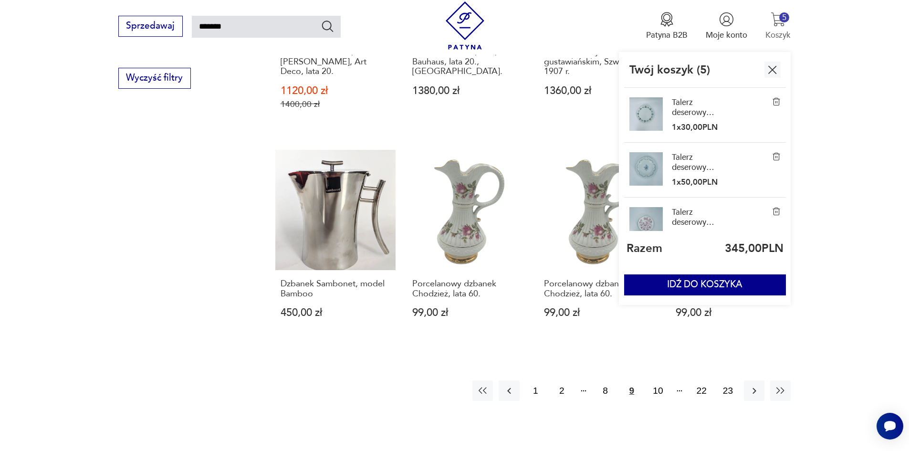
click at [775, 24] on img "button" at bounding box center [778, 19] width 15 height 15
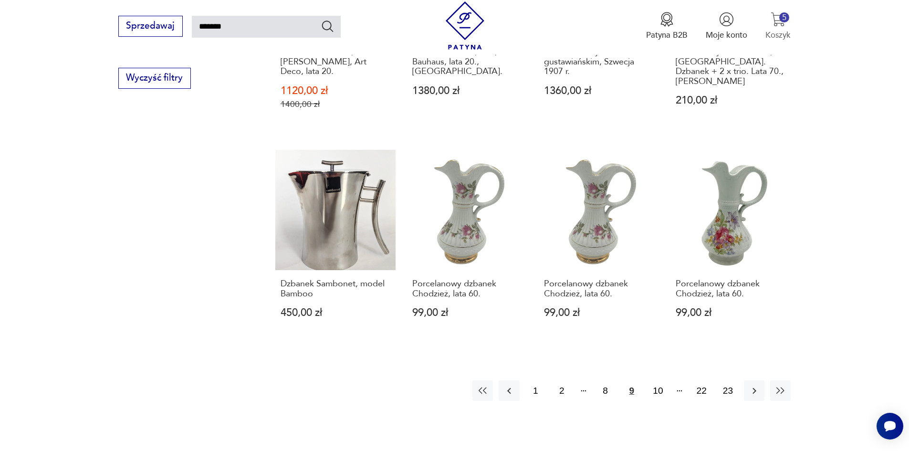
click at [786, 22] on div "5" at bounding box center [784, 17] width 10 height 10
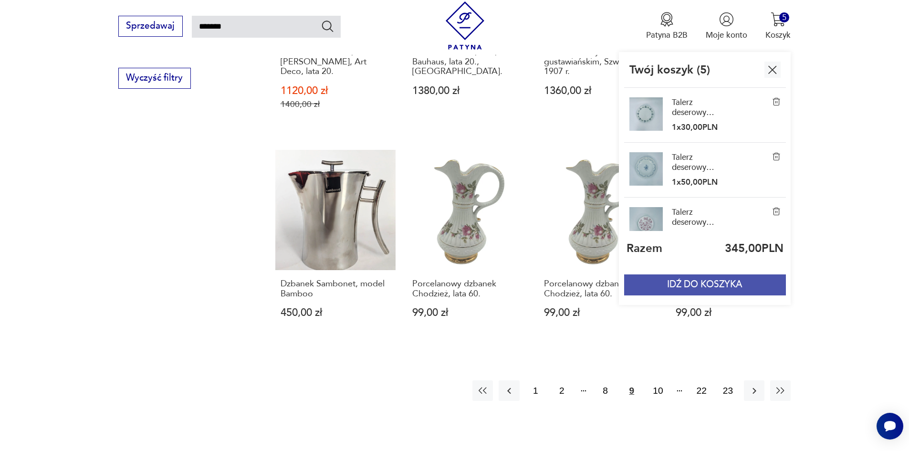
click at [721, 286] on button "IDŹ DO KOSZYKA" at bounding box center [704, 284] width 161 height 21
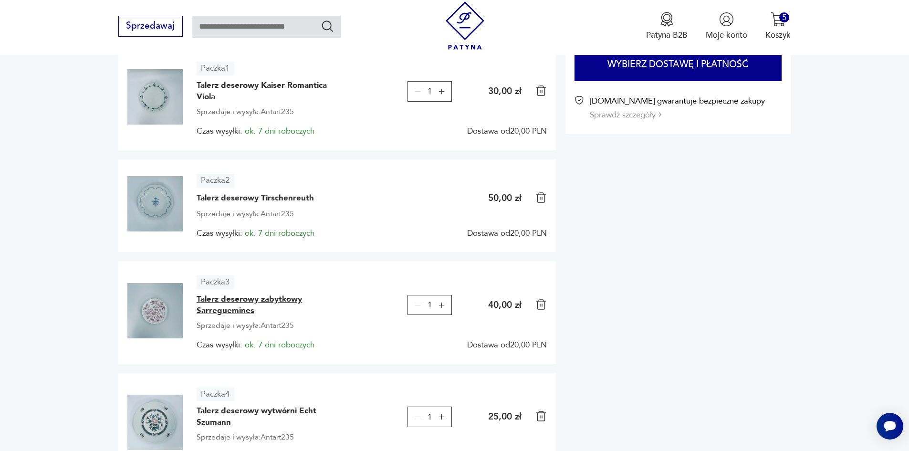
click at [203, 296] on span "Talerz deserowy zabytkowy Sarreguemines" at bounding box center [268, 305] width 143 height 23
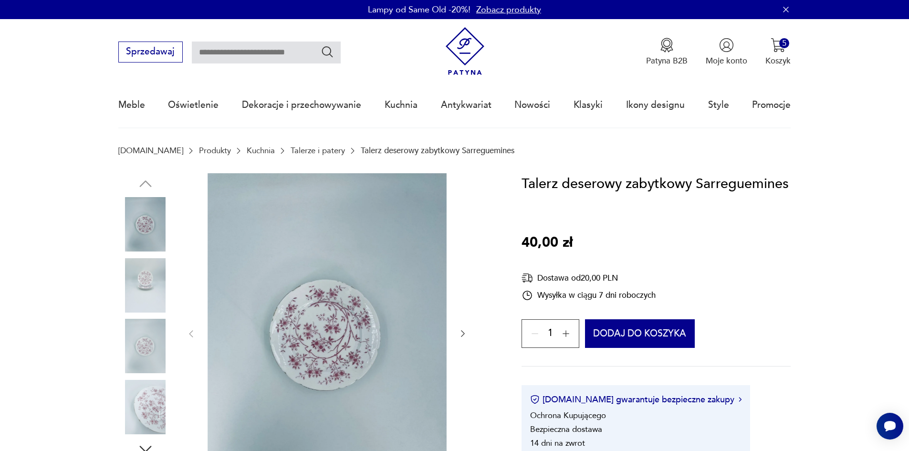
click at [137, 281] on img at bounding box center [145, 285] width 54 height 54
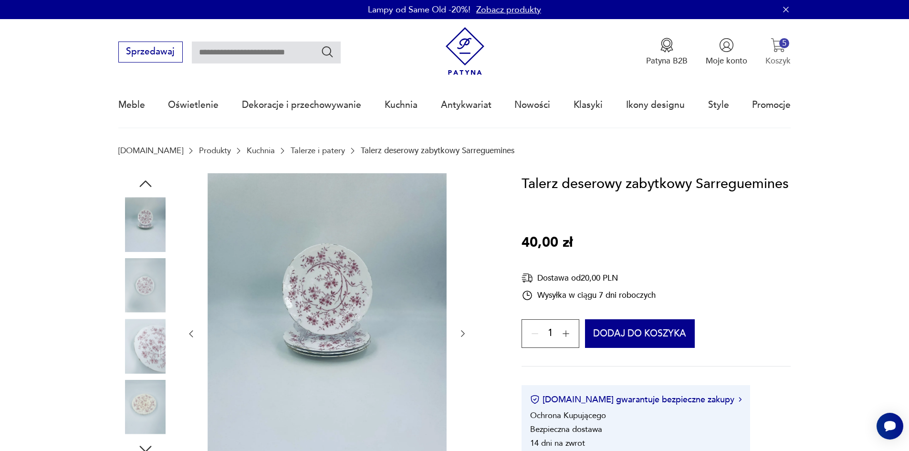
click at [782, 47] on div "5" at bounding box center [784, 43] width 10 height 10
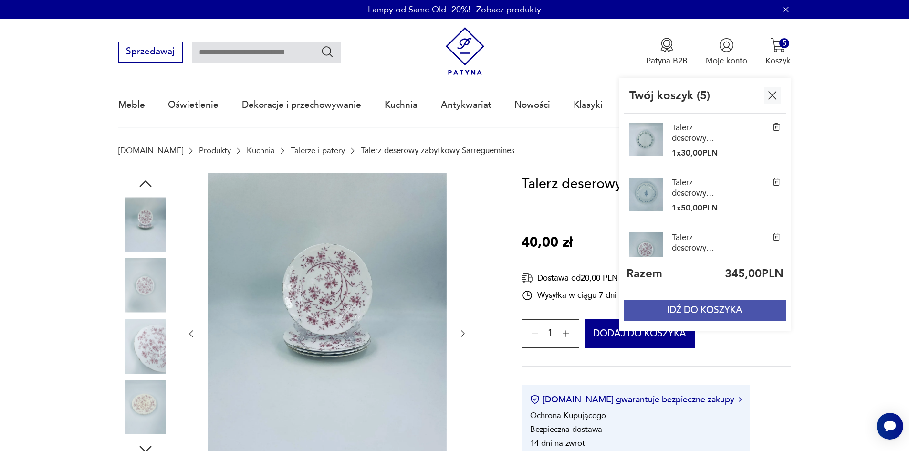
click at [748, 307] on button "IDŹ DO KOSZYKA" at bounding box center [704, 310] width 161 height 21
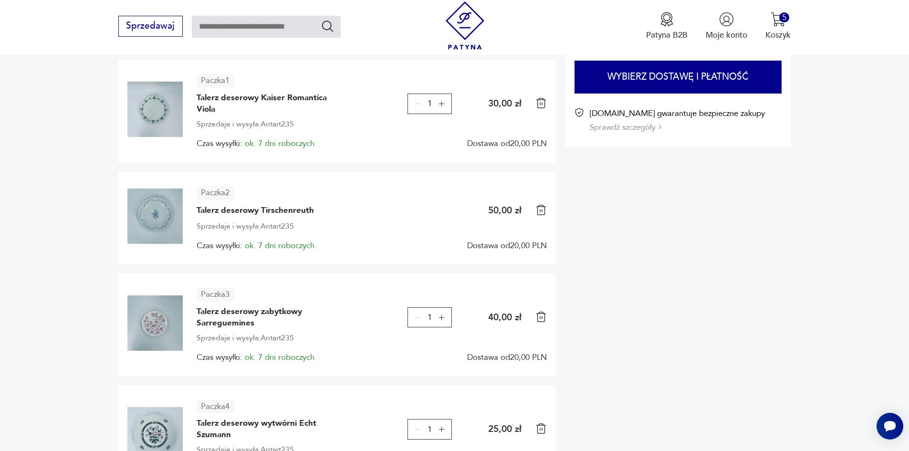
scroll to position [132, 0]
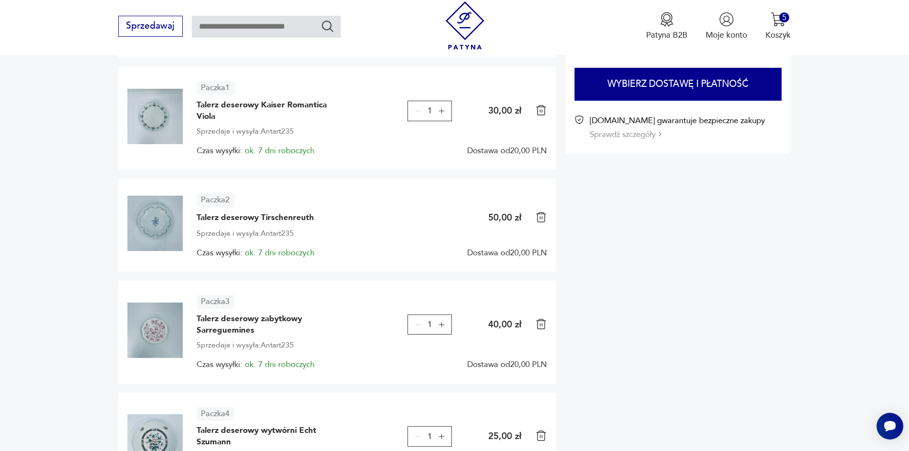
click at [287, 21] on input "text" at bounding box center [266, 27] width 149 height 22
type input "**********"
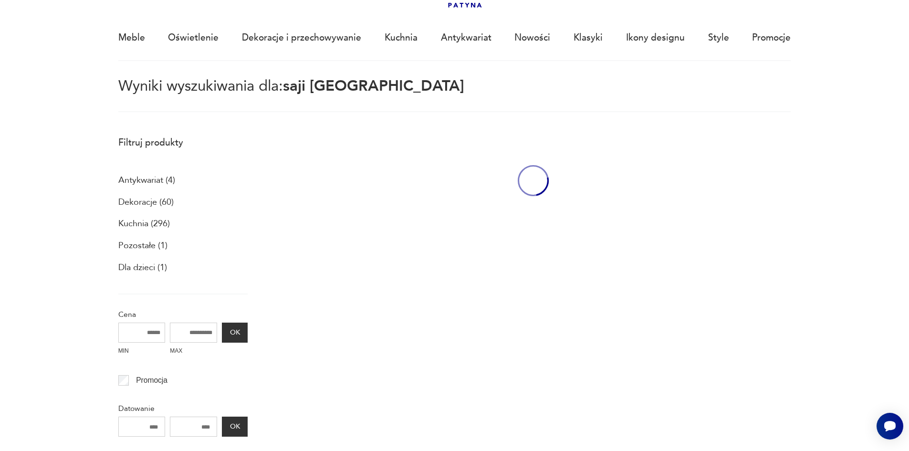
scroll to position [55, 0]
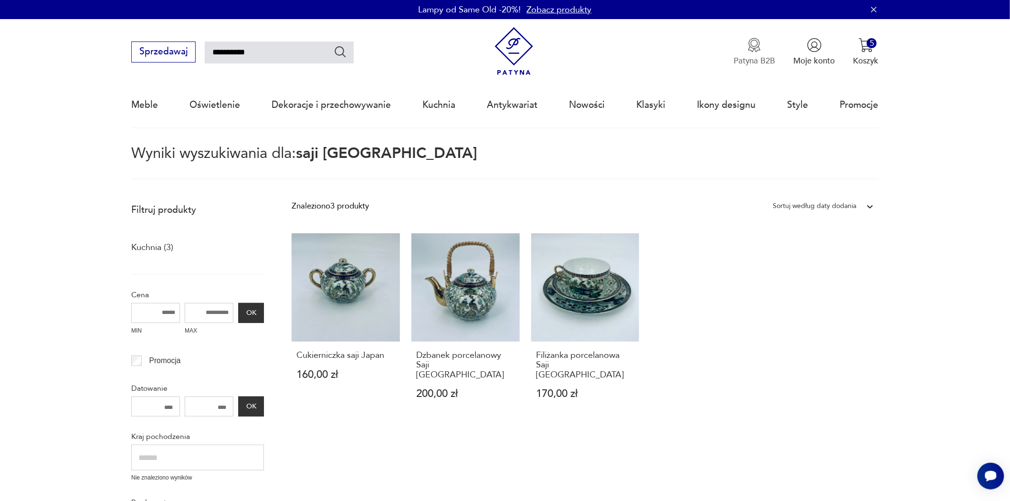
click at [762, 51] on button "Patyna B2B" at bounding box center [755, 52] width 42 height 29
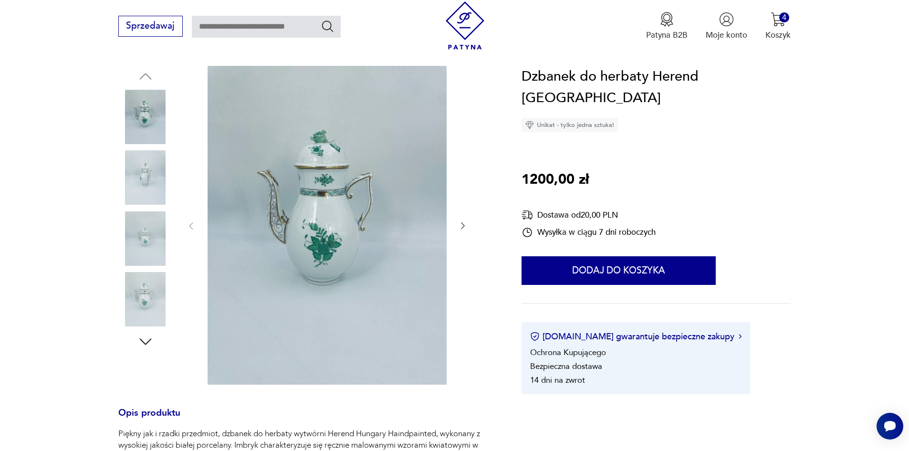
scroll to position [113, 0]
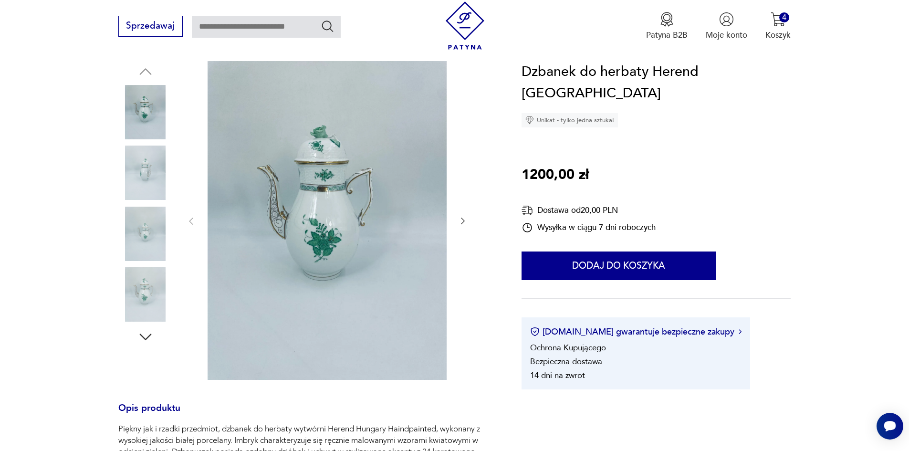
click at [151, 230] on img at bounding box center [145, 234] width 54 height 54
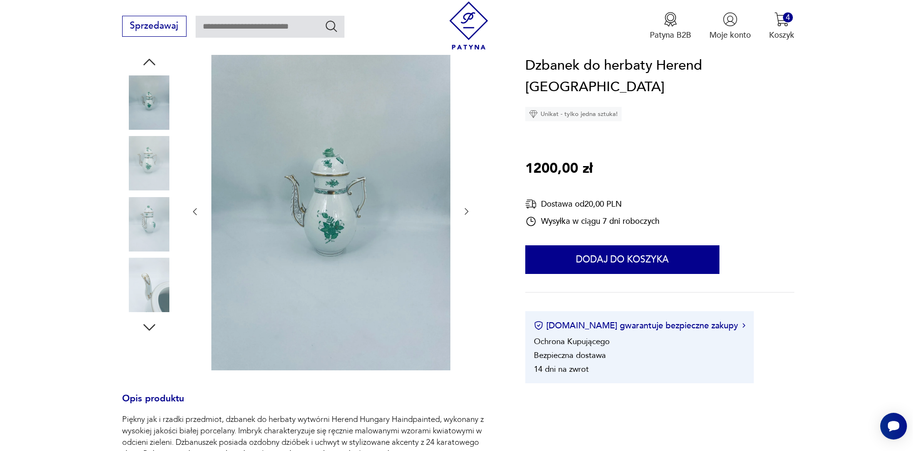
scroll to position [123, 0]
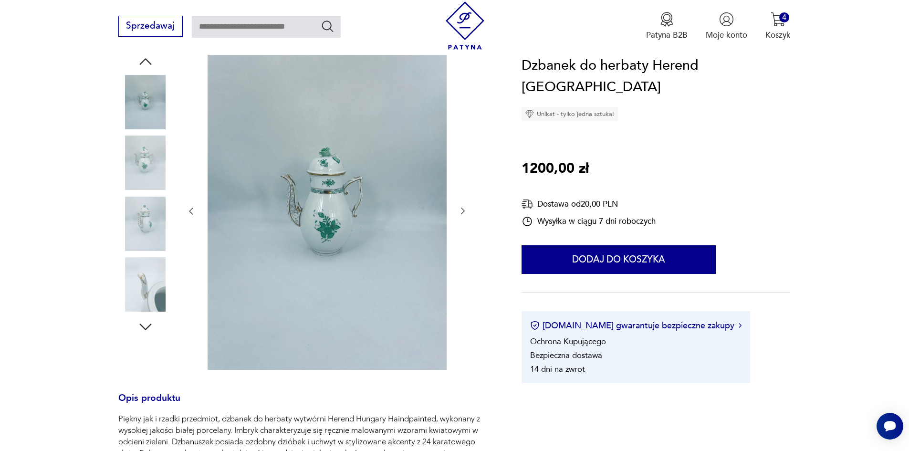
click at [151, 164] on img at bounding box center [145, 163] width 54 height 54
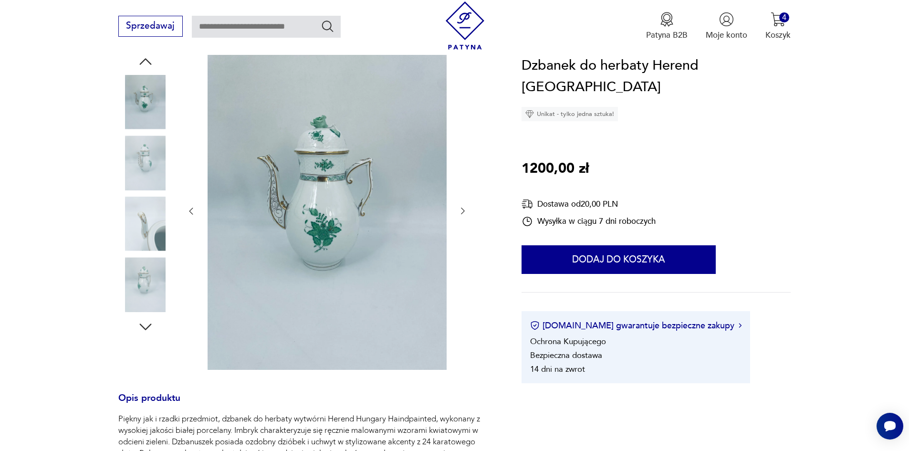
click at [332, 189] on img at bounding box center [327, 210] width 239 height 319
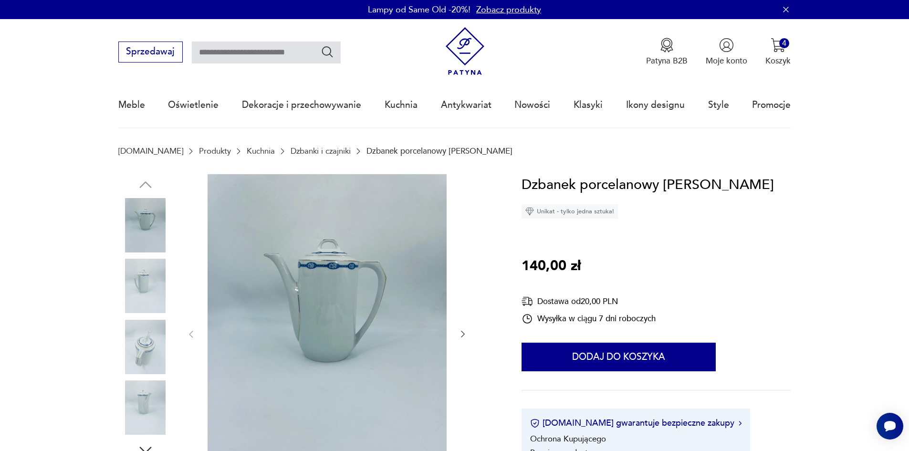
click at [144, 295] on img at bounding box center [145, 286] width 54 height 54
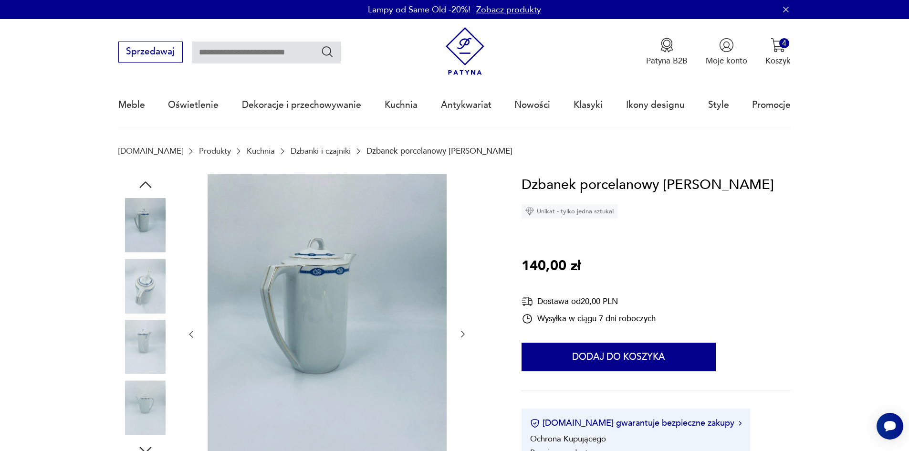
click at [144, 295] on img at bounding box center [145, 286] width 54 height 54
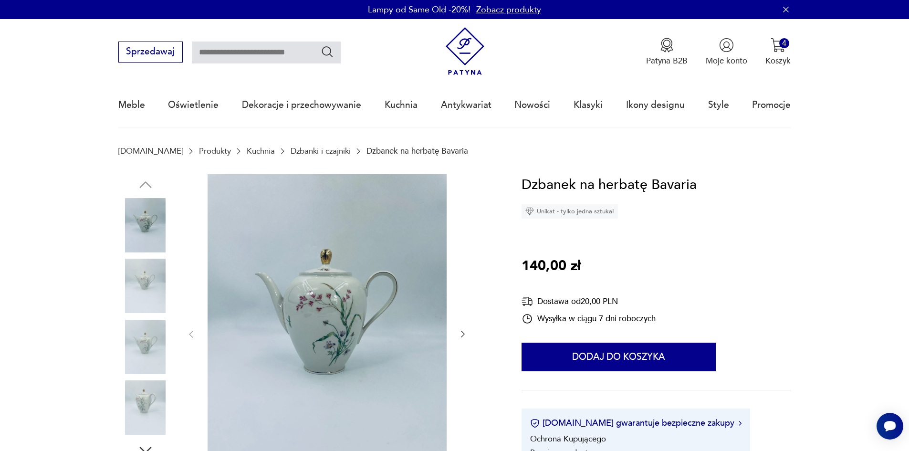
click at [368, 293] on img at bounding box center [327, 333] width 239 height 319
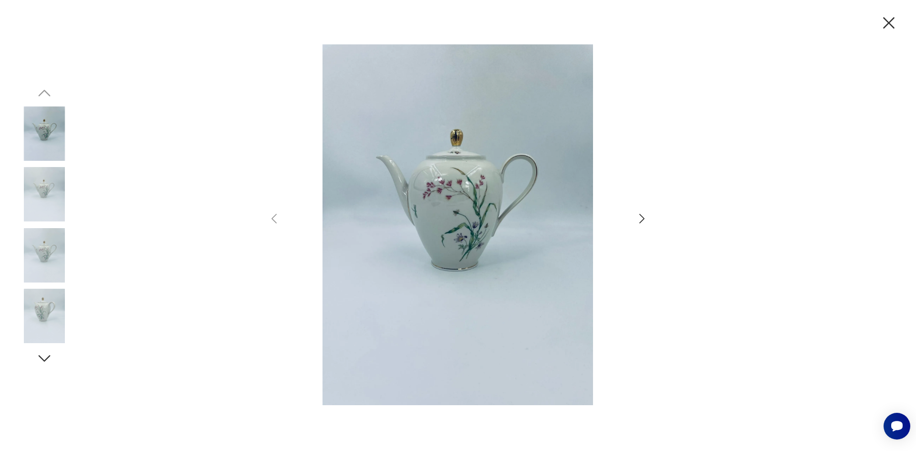
click at [453, 190] on img at bounding box center [458, 224] width 331 height 361
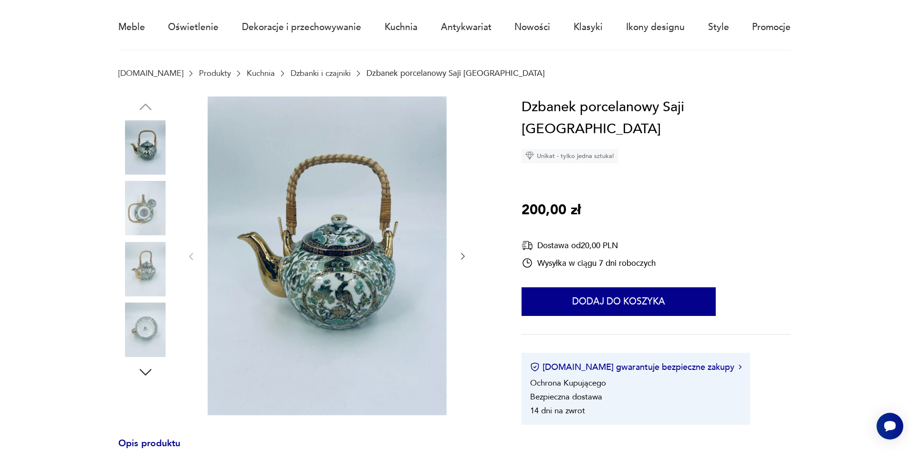
scroll to position [81, 0]
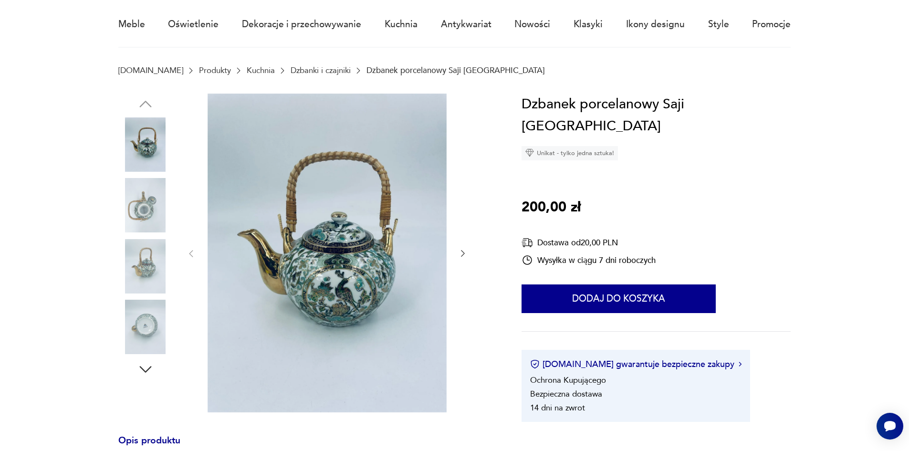
click at [147, 210] on img at bounding box center [145, 205] width 54 height 54
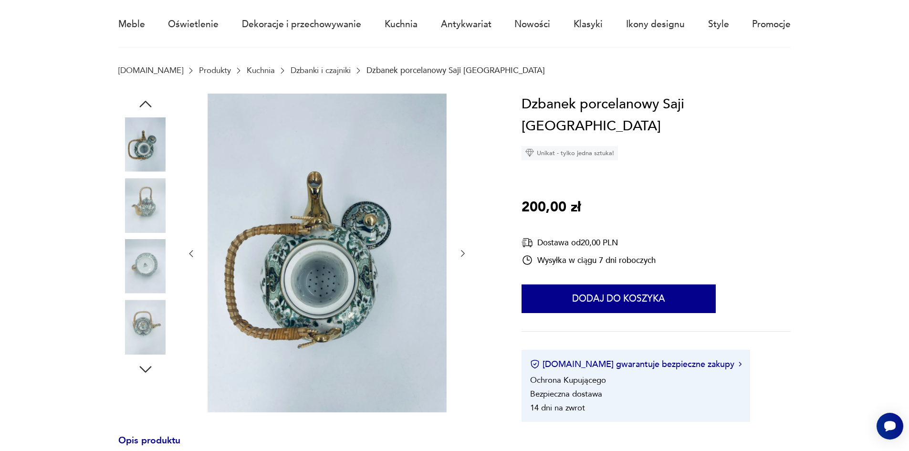
click at [151, 252] on img at bounding box center [145, 266] width 54 height 54
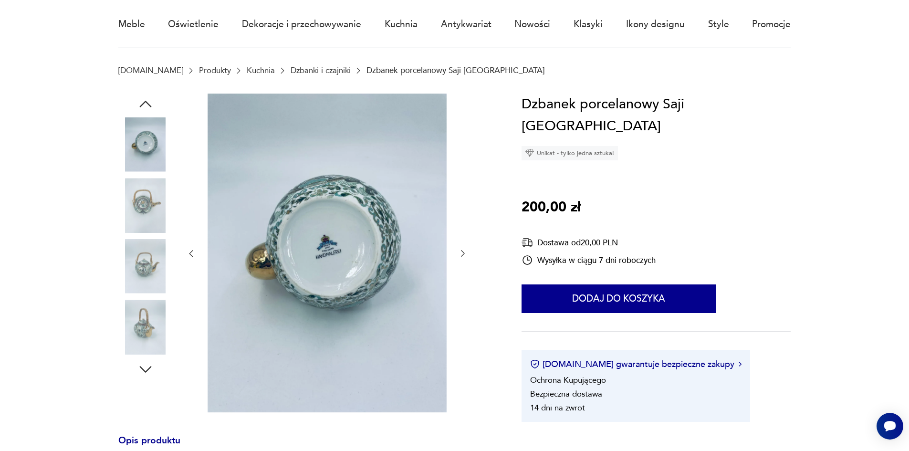
click at [145, 148] on img at bounding box center [145, 144] width 54 height 54
drag, startPoint x: 140, startPoint y: 100, endPoint x: 141, endPoint y: 105, distance: 5.9
click at [140, 101] on icon "button" at bounding box center [145, 103] width 17 height 17
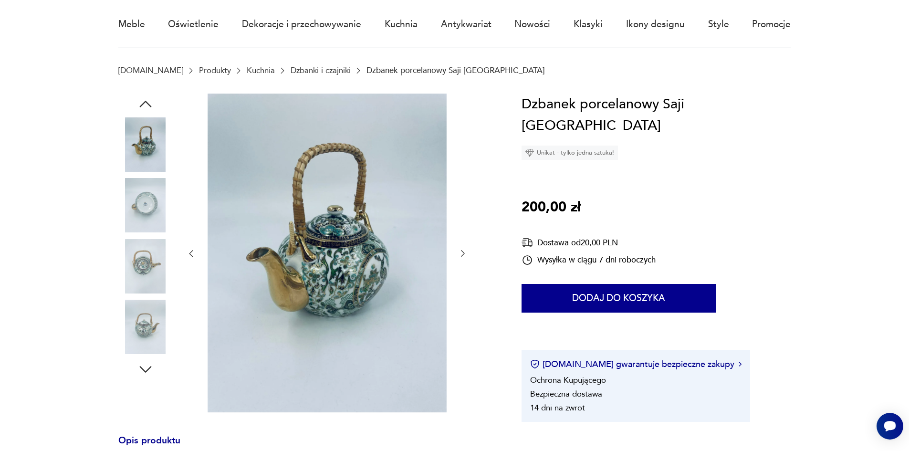
click at [153, 144] on img at bounding box center [145, 144] width 54 height 54
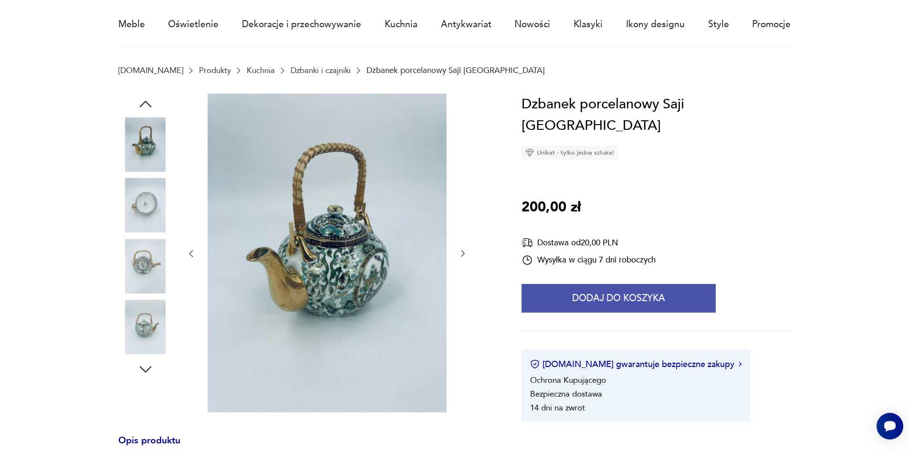
click at [662, 284] on button "Dodaj do koszyka" at bounding box center [619, 298] width 194 height 29
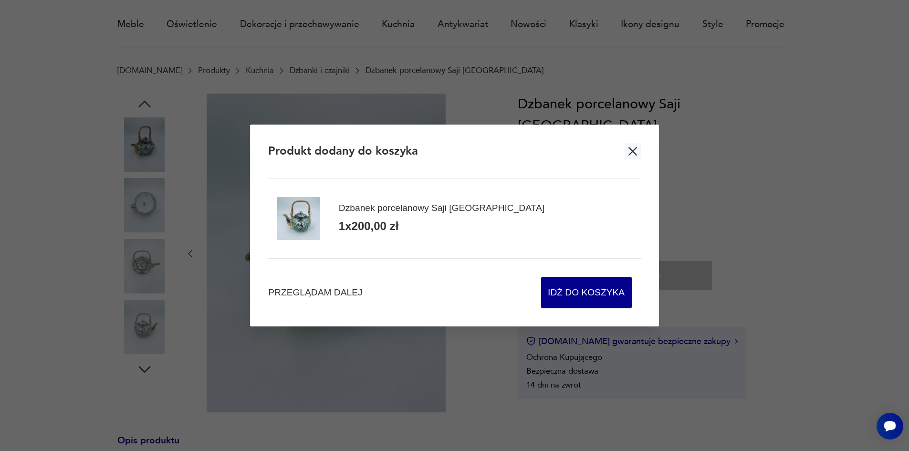
click at [476, 333] on div at bounding box center [454, 225] width 909 height 451
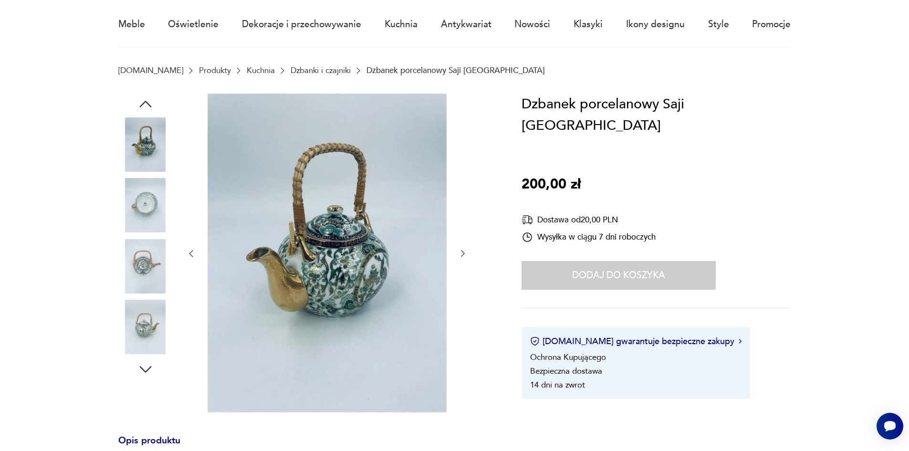
click at [140, 252] on img at bounding box center [145, 266] width 54 height 54
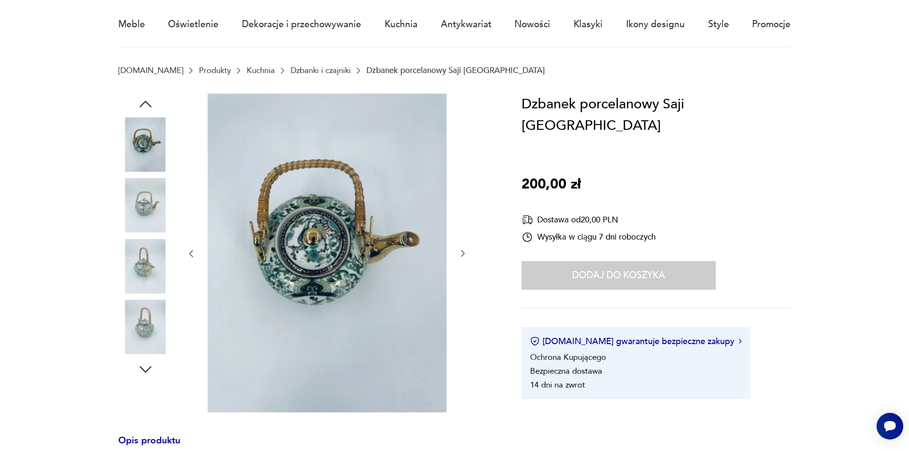
click at [146, 269] on img at bounding box center [145, 266] width 54 height 54
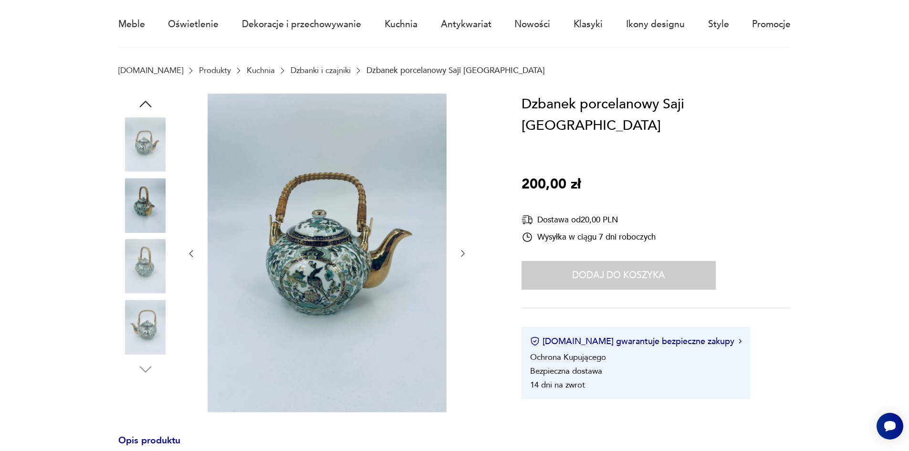
click at [153, 301] on img at bounding box center [145, 327] width 54 height 54
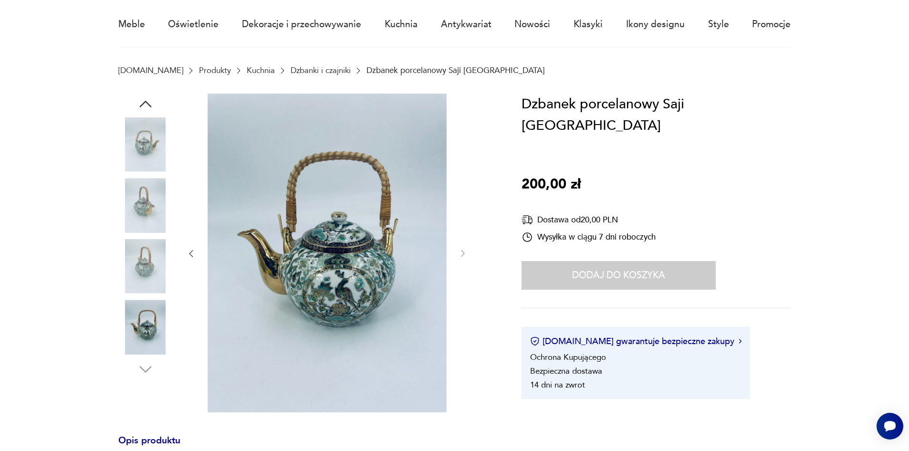
click at [339, 280] on img at bounding box center [327, 253] width 239 height 319
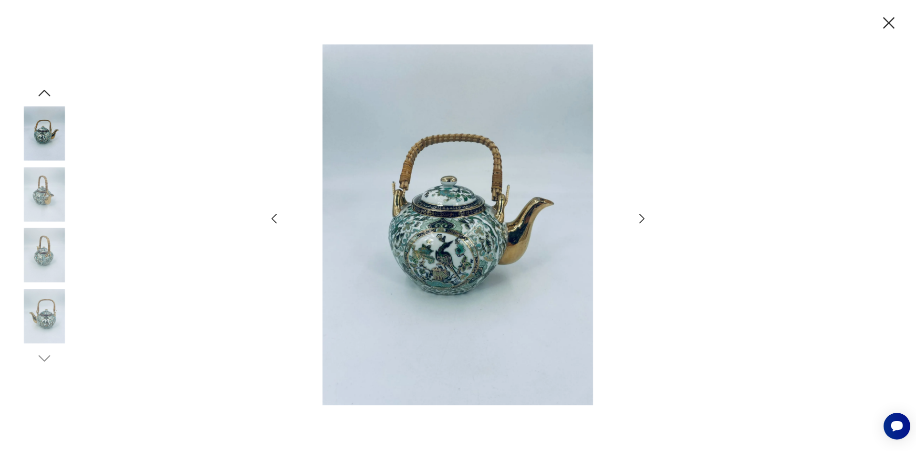
click at [887, 24] on icon "button" at bounding box center [888, 22] width 11 height 11
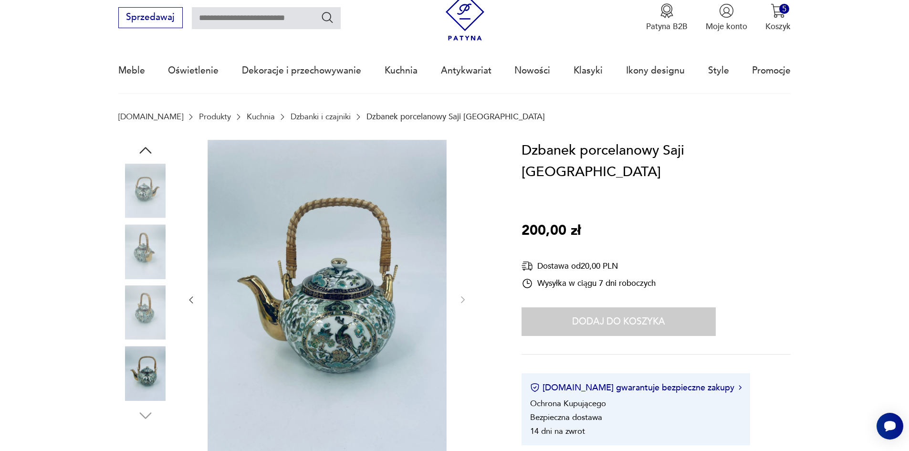
scroll to position [0, 0]
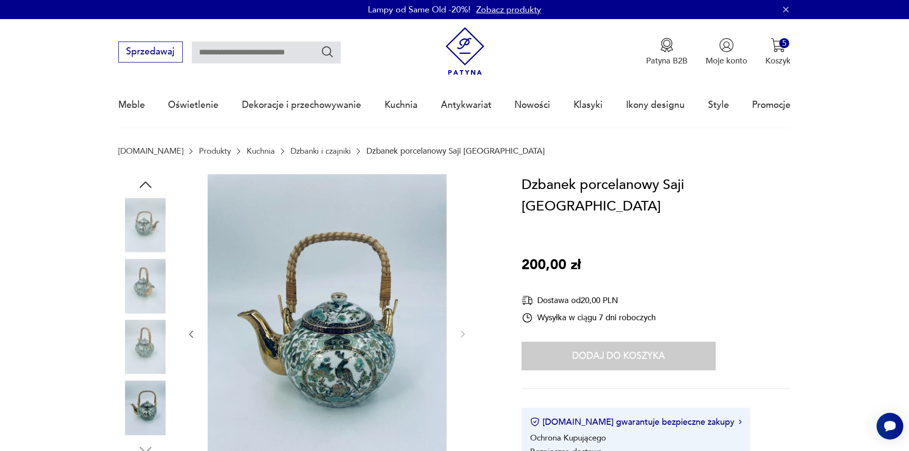
click at [241, 52] on input "text" at bounding box center [266, 53] width 149 height 22
type input "**********"
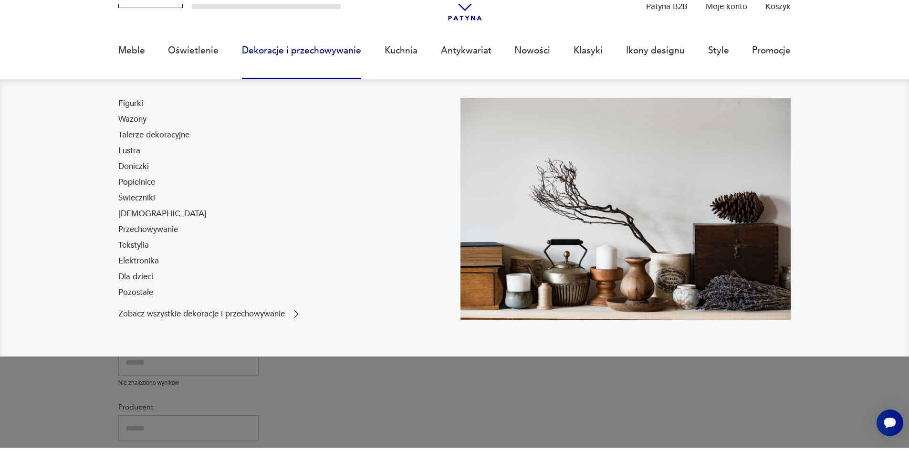
scroll to position [61, 0]
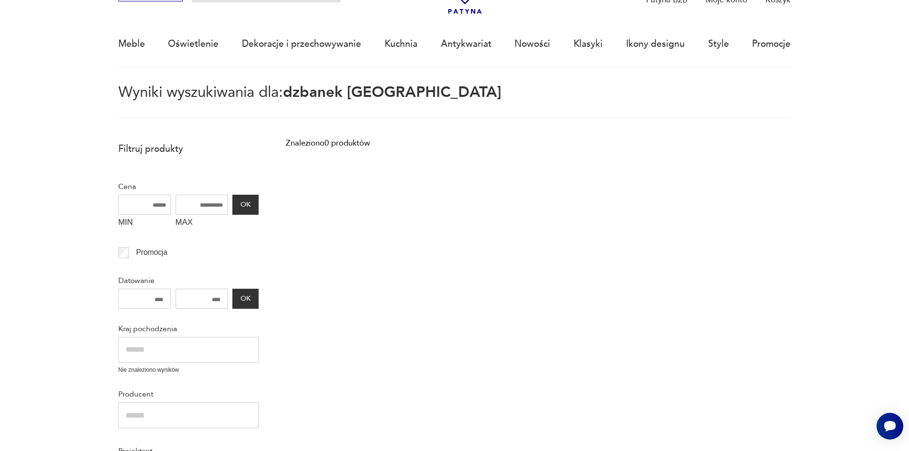
scroll to position [53, 0]
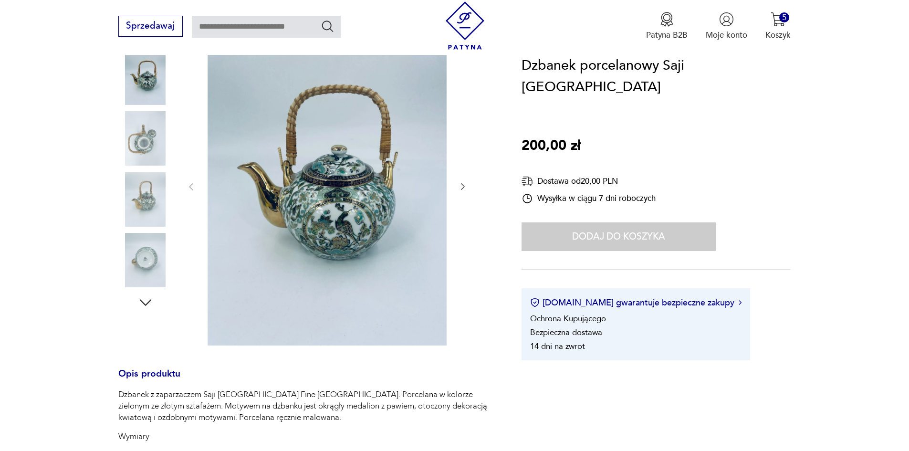
scroll to position [147, 0]
click at [781, 23] on img "button" at bounding box center [778, 19] width 15 height 15
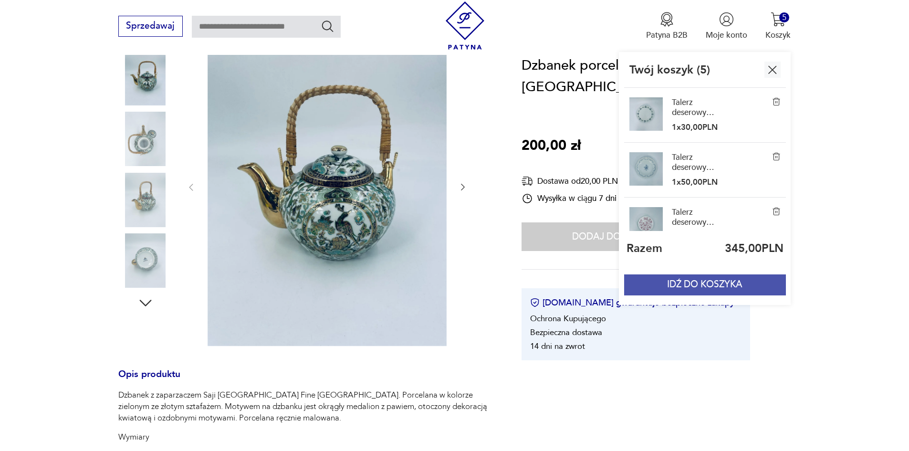
click at [716, 284] on button "IDŹ DO KOSZYKA" at bounding box center [704, 284] width 161 height 21
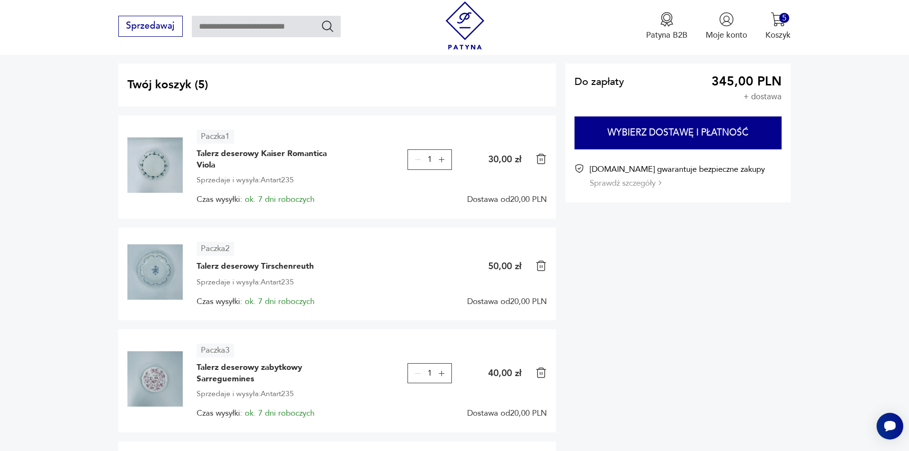
scroll to position [82, 0]
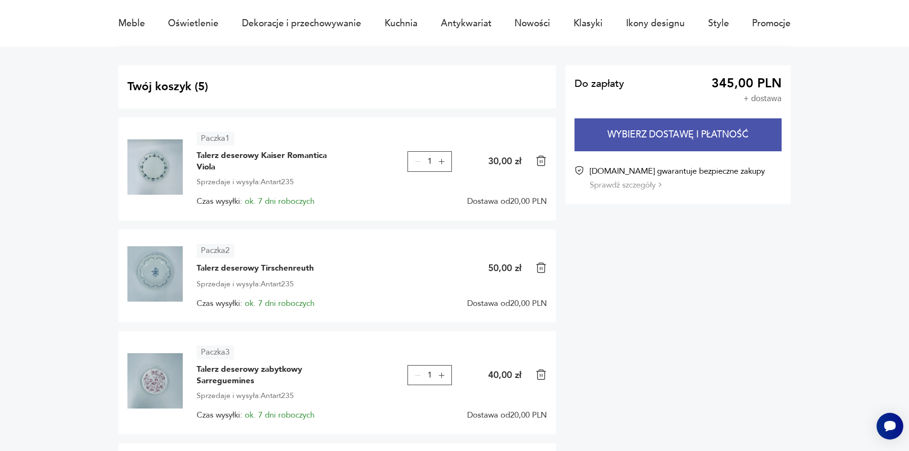
click at [668, 129] on button "Wybierz dostawę i płatność" at bounding box center [678, 134] width 207 height 33
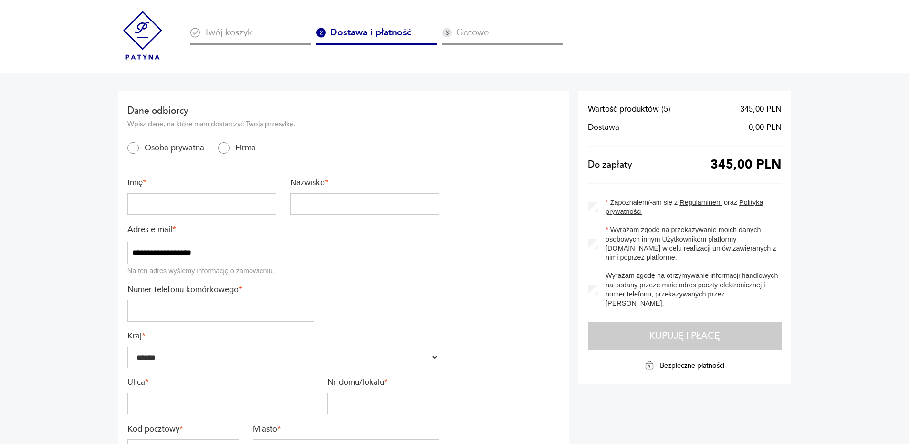
click at [213, 205] on input "text" at bounding box center [201, 204] width 149 height 22
click at [332, 204] on input "text" at bounding box center [364, 204] width 149 height 22
type input "*****"
click at [246, 316] on input "tel" at bounding box center [220, 311] width 187 height 22
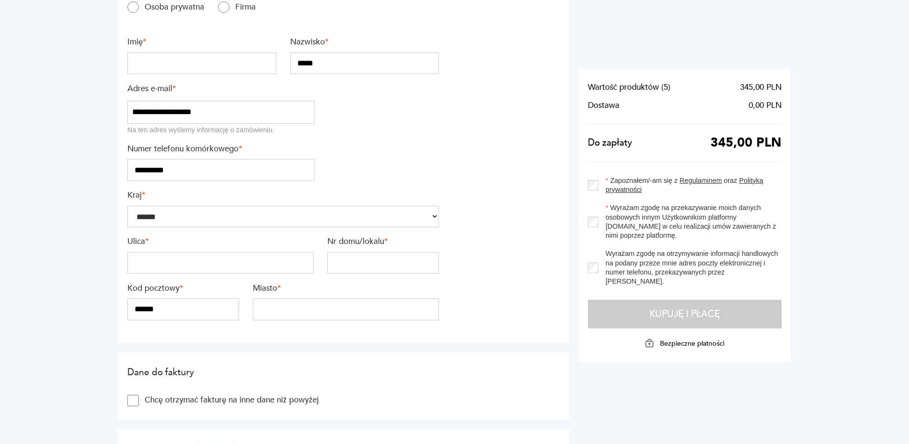
scroll to position [145, 0]
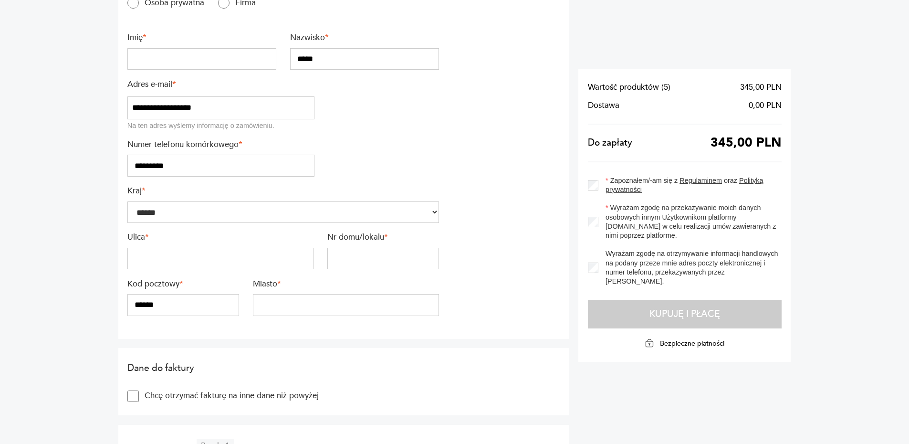
type input "*********"
click at [191, 258] on input "text" at bounding box center [220, 259] width 186 height 22
type input "*********"
type input "**"
click at [134, 308] on input "******" at bounding box center [183, 305] width 112 height 22
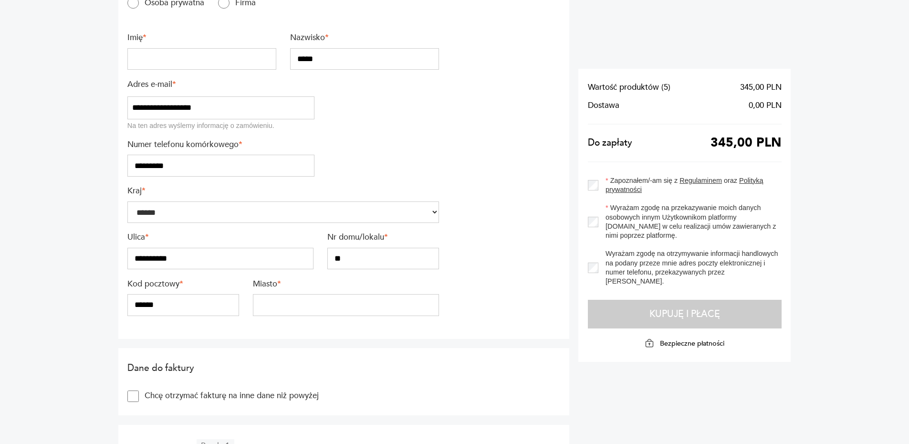
type input "******"
type input "*********"
click at [394, 349] on section "Dane do faktury Chcę otrzymać fakturę na inne dane niż powyżej" at bounding box center [344, 382] width 452 height 68
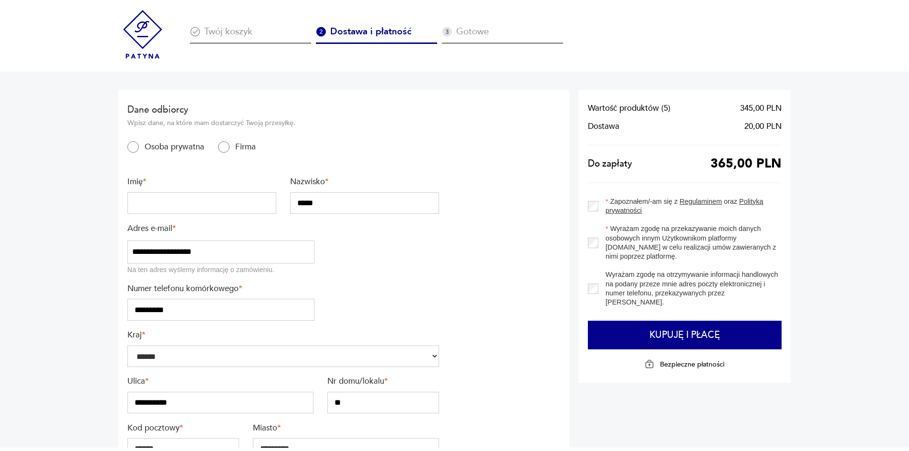
scroll to position [0, 0]
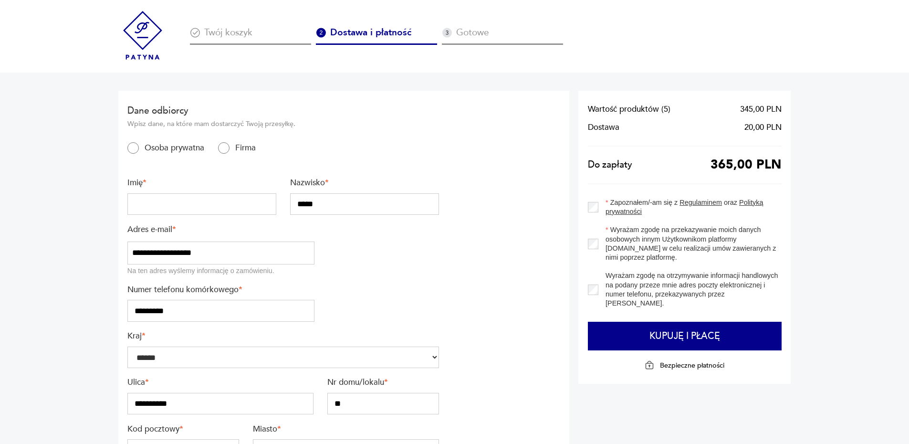
click at [152, 30] on img at bounding box center [142, 35] width 49 height 49
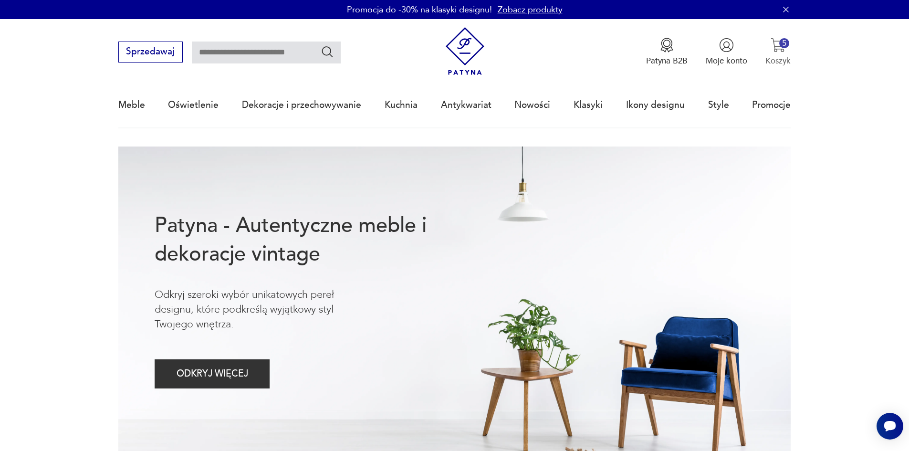
click at [770, 64] on p "Koszyk" at bounding box center [778, 60] width 25 height 11
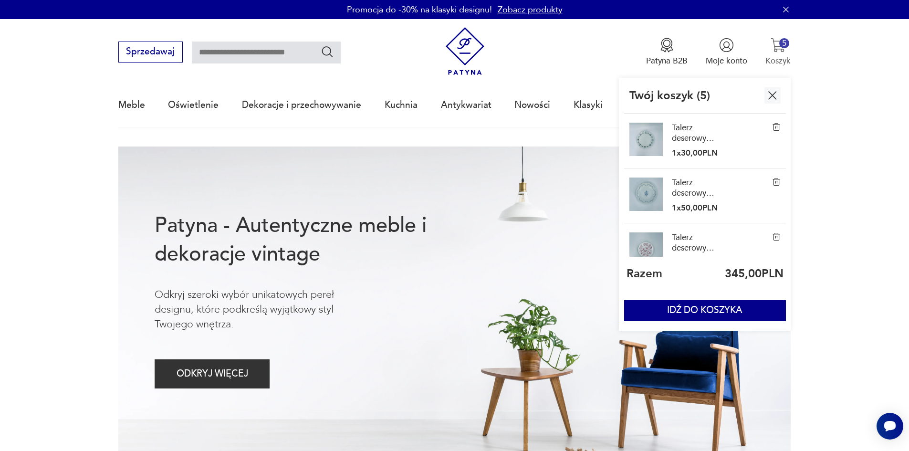
click at [772, 56] on p "Koszyk" at bounding box center [778, 60] width 25 height 11
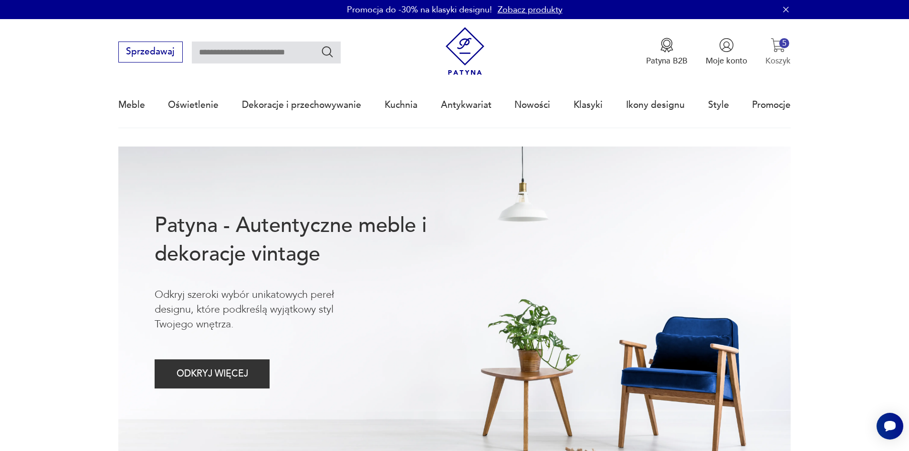
click at [773, 56] on p "Koszyk" at bounding box center [778, 60] width 25 height 11
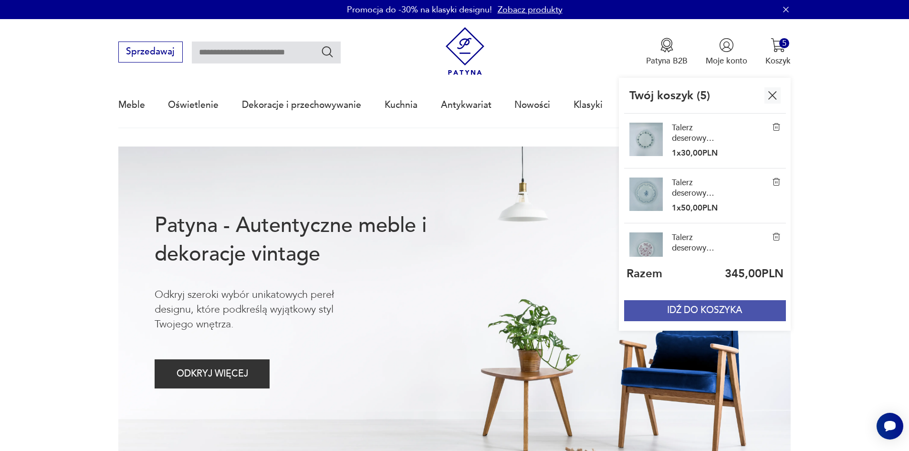
click at [688, 315] on button "IDŹ DO KOSZYKA" at bounding box center [704, 310] width 161 height 21
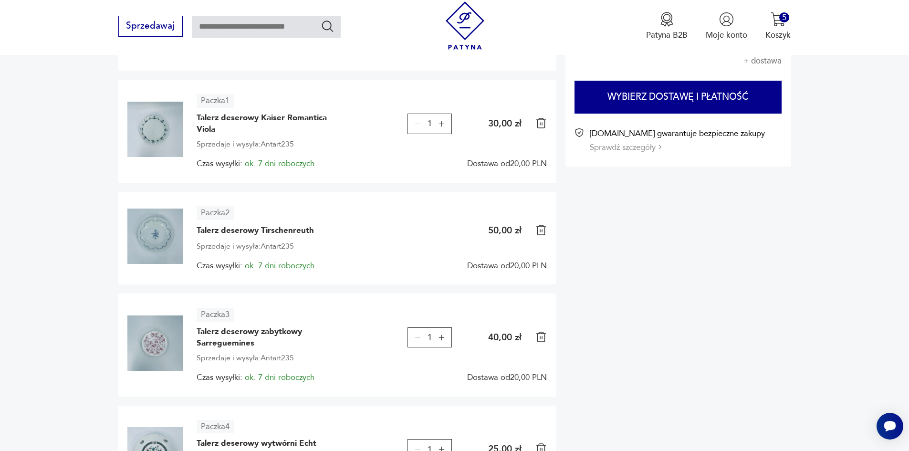
scroll to position [209, 0]
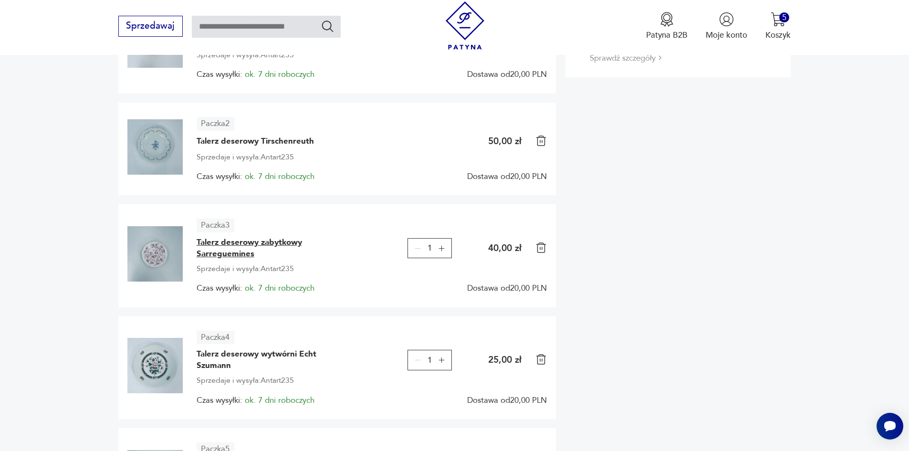
drag, startPoint x: 218, startPoint y: 246, endPoint x: 213, endPoint y: 252, distance: 8.2
click at [218, 261] on div "Paczka 3 Talerz deserowy zabytkowy Sarreguemines 1 40,00 zł Sprzedaje i wysyła:…" at bounding box center [372, 256] width 351 height 74
click at [213, 252] on span "Talerz deserowy zabytkowy Sarreguemines" at bounding box center [268, 248] width 143 height 23
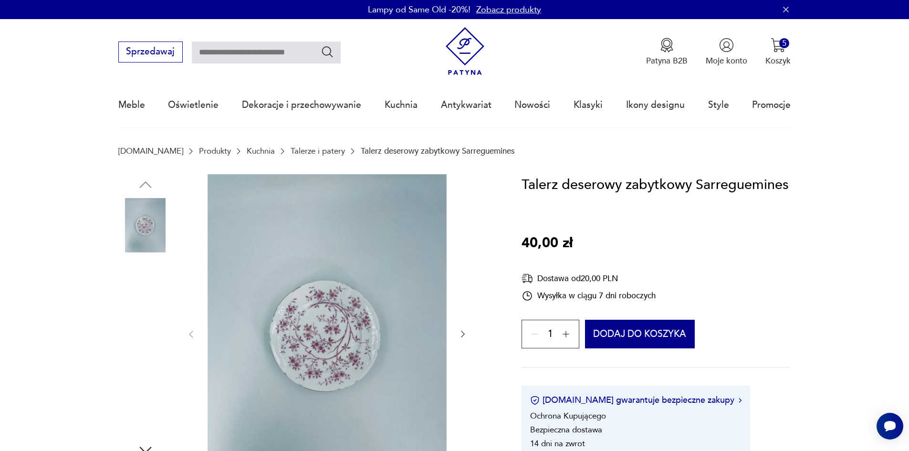
click at [148, 275] on img at bounding box center [145, 286] width 54 height 54
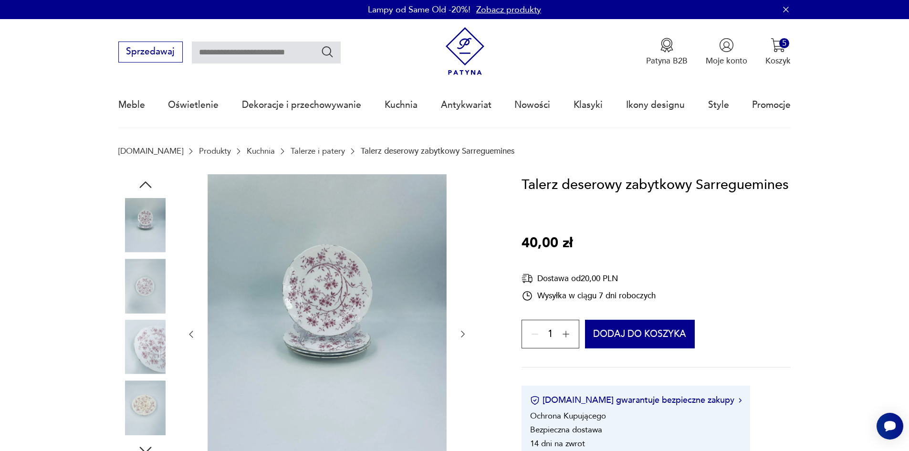
click at [147, 239] on img at bounding box center [145, 225] width 54 height 54
click at [773, 48] on img "button" at bounding box center [778, 45] width 15 height 15
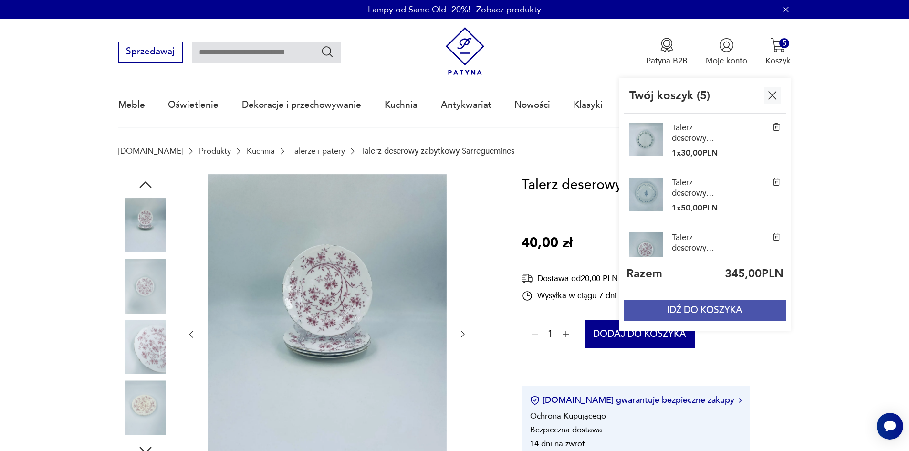
click at [695, 310] on button "IDŹ DO KOSZYKA" at bounding box center [704, 310] width 161 height 21
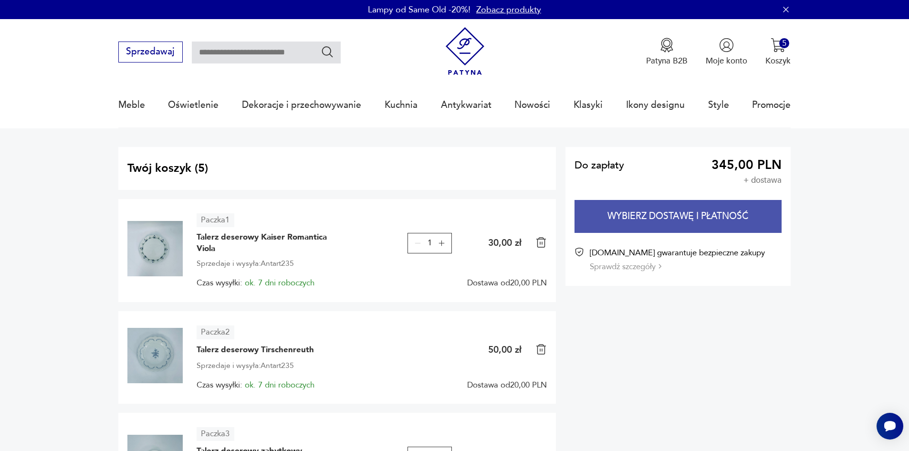
click at [649, 224] on button "Wybierz dostawę i płatność" at bounding box center [678, 216] width 207 height 33
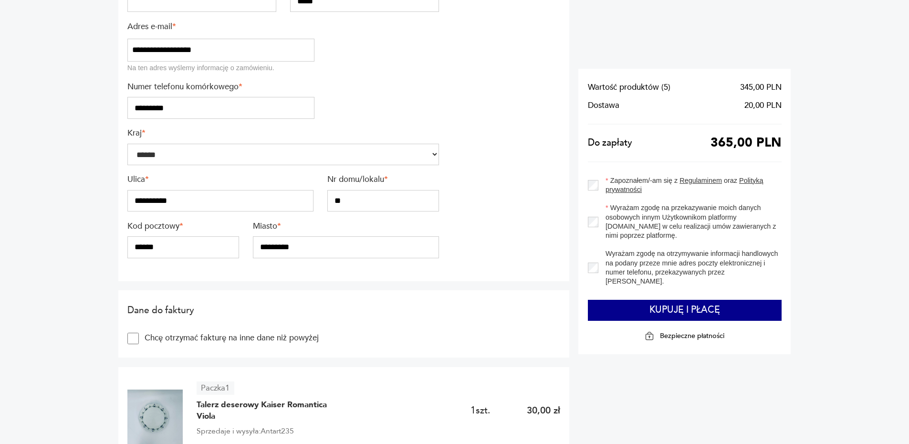
scroll to position [196, 0]
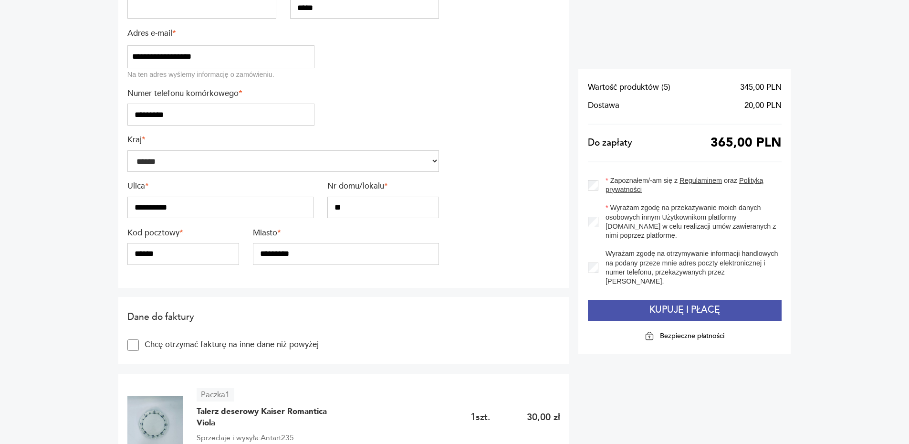
click at [614, 300] on button "Kupuję i płacę" at bounding box center [685, 310] width 194 height 21
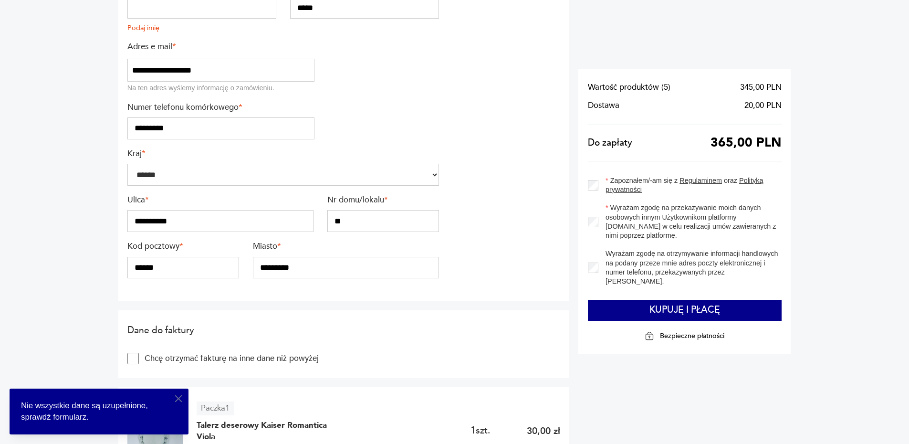
click at [178, 394] on icon "button" at bounding box center [178, 398] width 11 height 11
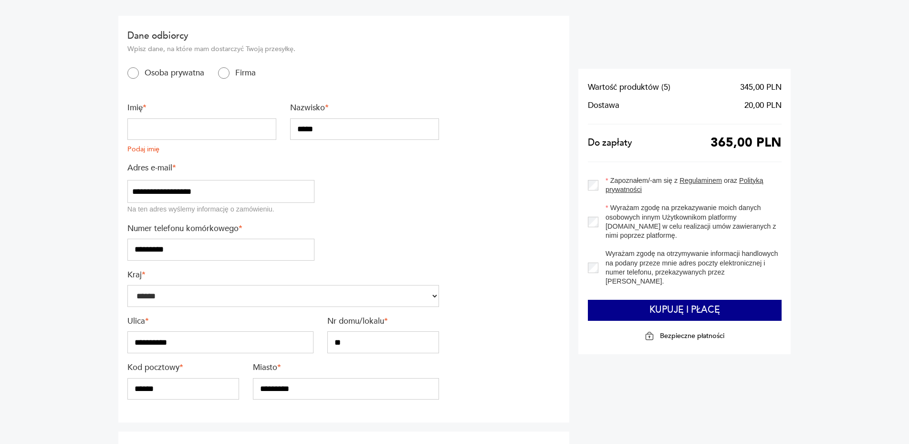
scroll to position [66, 0]
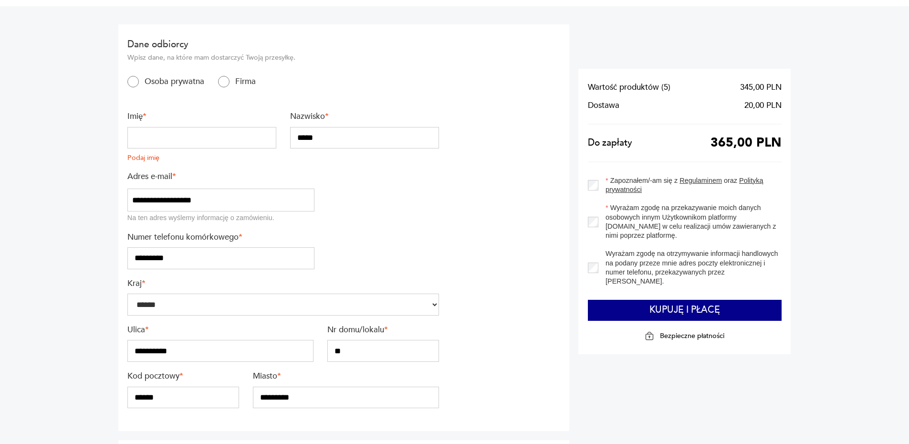
click at [186, 137] on input "text" at bounding box center [201, 138] width 149 height 22
type input "*********"
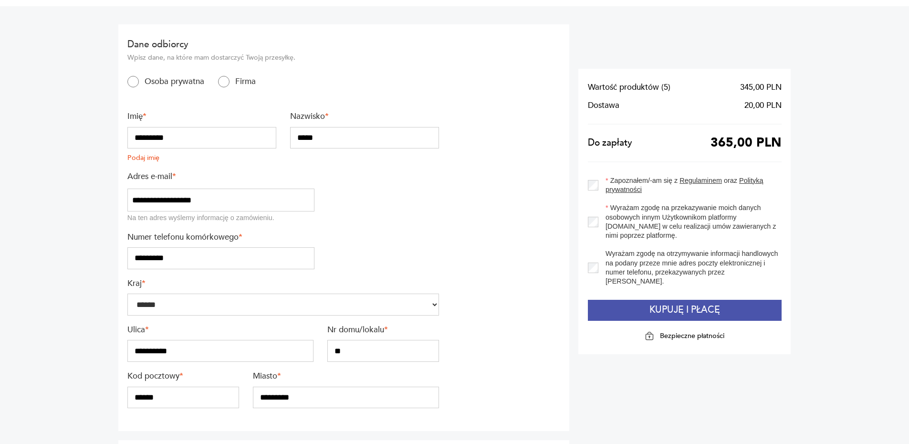
click at [662, 305] on button "Kupuję i płacę" at bounding box center [685, 310] width 194 height 21
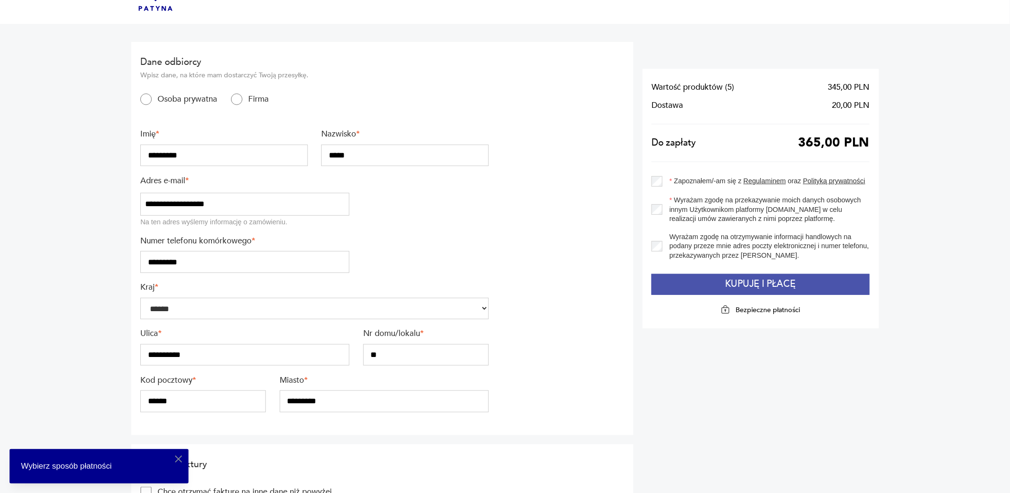
scroll to position [0, 0]
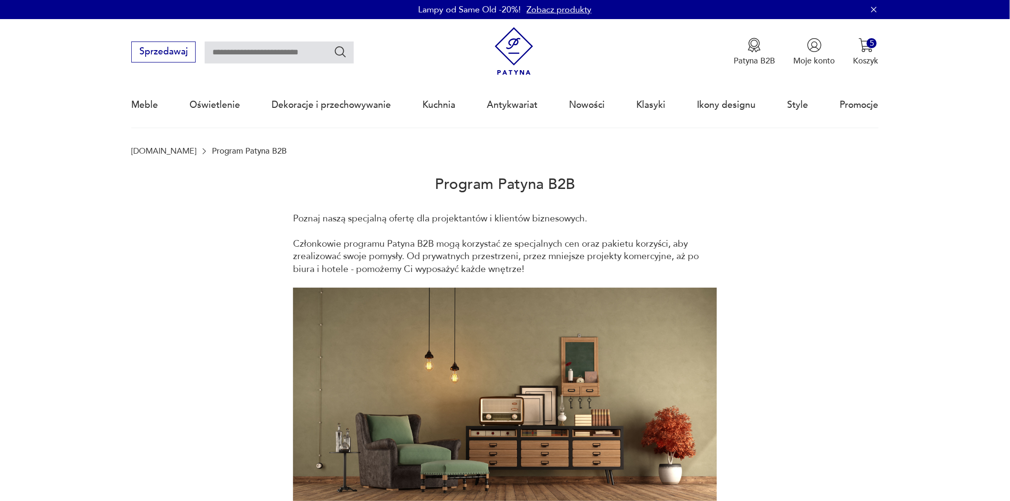
click at [518, 53] on img at bounding box center [514, 51] width 48 height 48
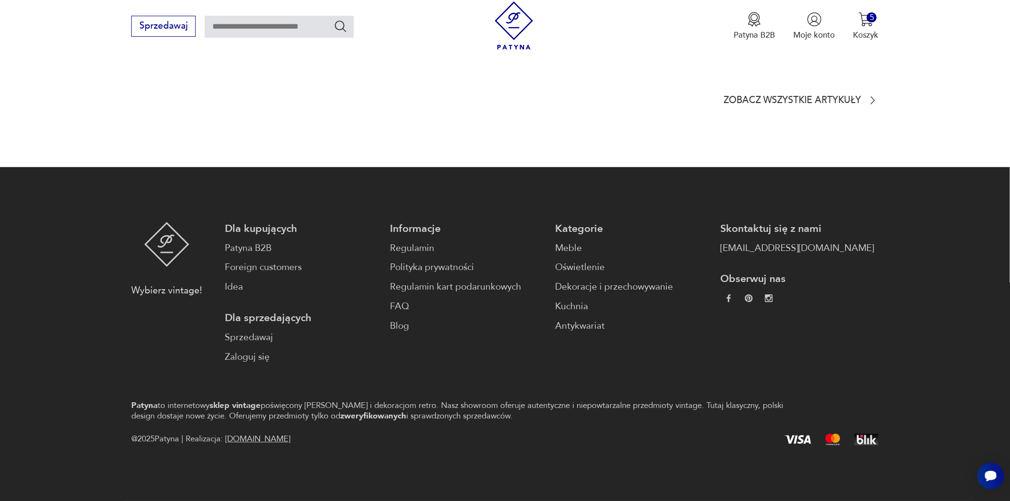
scroll to position [2698, 0]
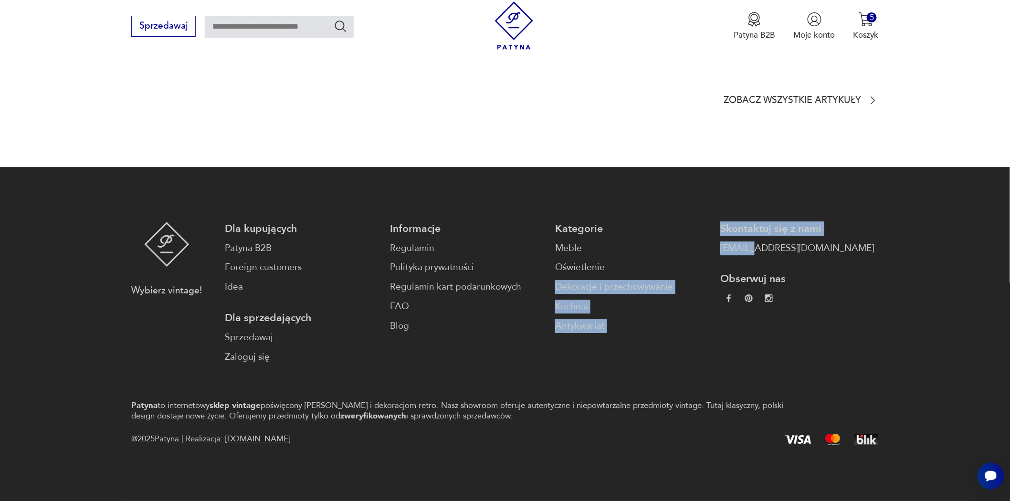
drag, startPoint x: 620, startPoint y: 259, endPoint x: 727, endPoint y: 261, distance: 107.4
click at [683, 245] on div "Dla kupujących Patyna B2B Foreign customers Idea Dla sprzedających Sprzedawaj Z…" at bounding box center [549, 293] width 649 height 142
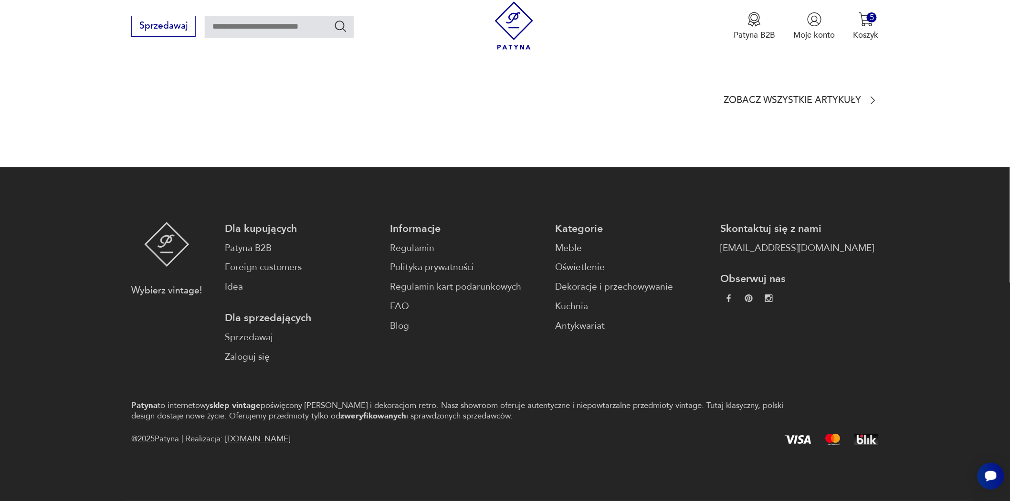
click at [752, 265] on div "Skontaktuj się z nami [EMAIL_ADDRESS][DOMAIN_NAME] Obserwuj nas" at bounding box center [797, 293] width 154 height 142
click at [720, 247] on link "[EMAIL_ADDRESS][DOMAIN_NAME]" at bounding box center [797, 249] width 154 height 14
